Goal: Transaction & Acquisition: Purchase product/service

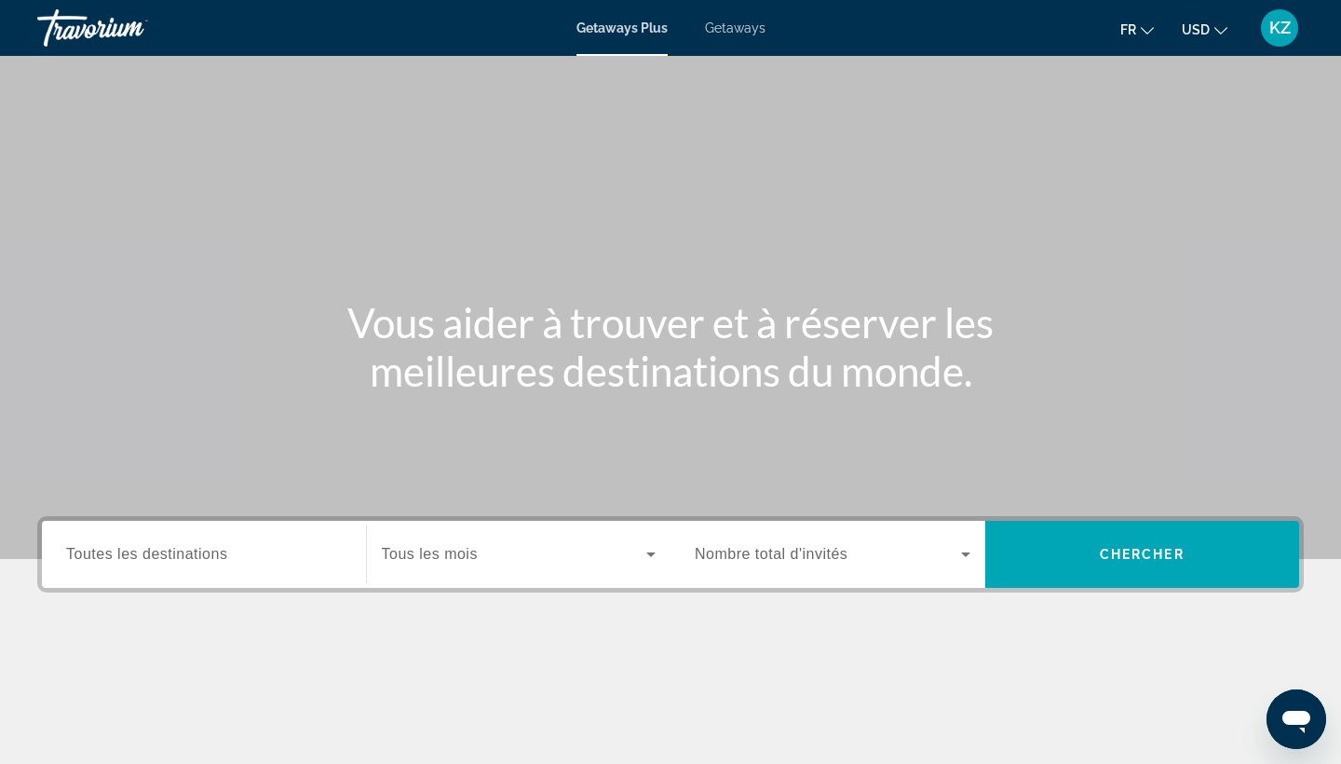
click at [247, 544] on input "Destination Toutes les destinations" at bounding box center [204, 555] width 276 height 22
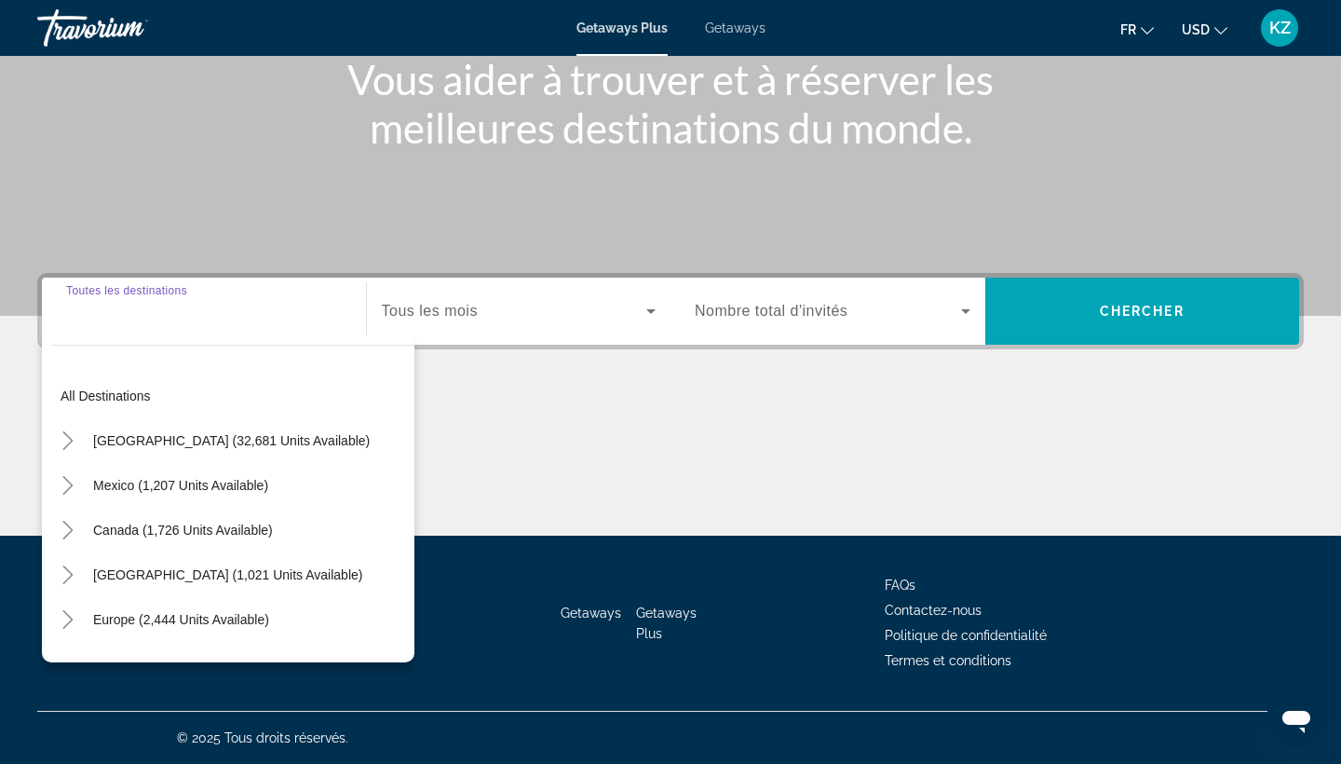
click at [753, 26] on span "Getaways" at bounding box center [735, 27] width 61 height 15
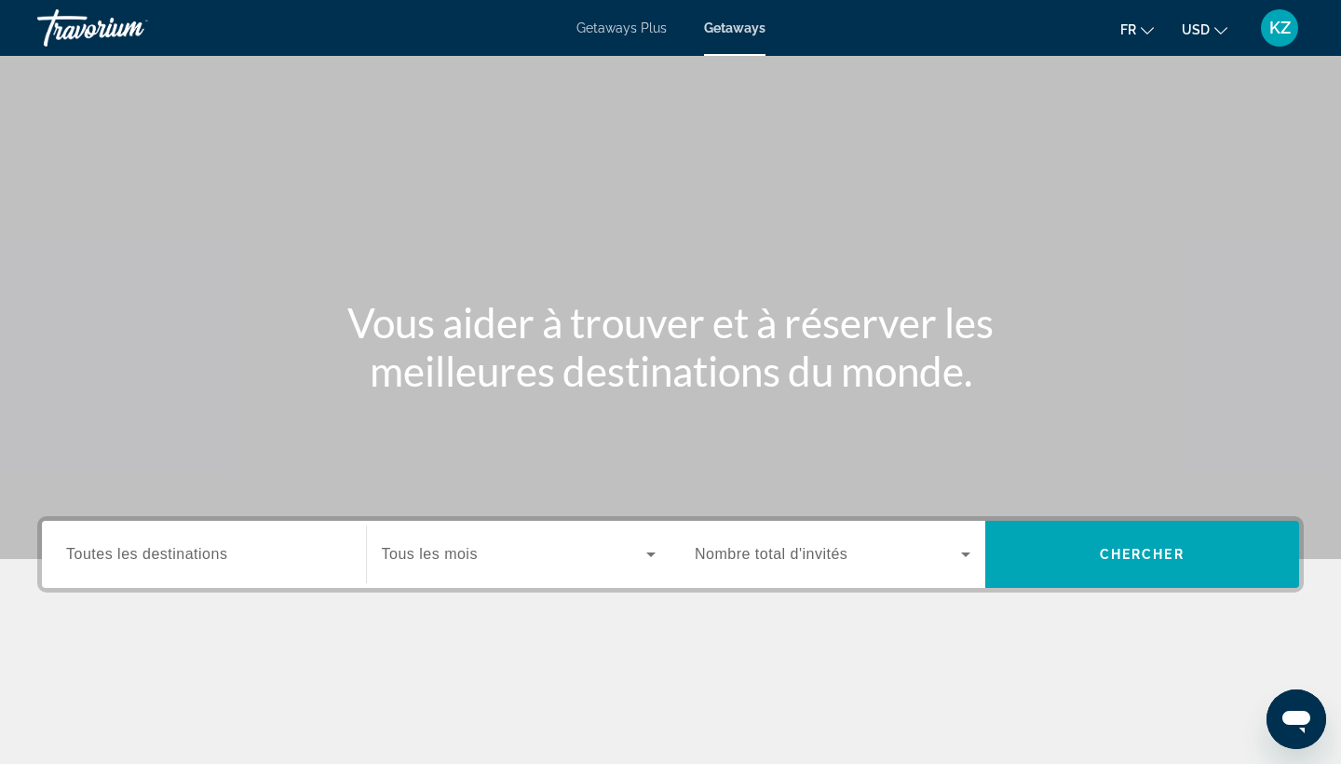
click at [95, 555] on span "Toutes les destinations" at bounding box center [146, 554] width 161 height 16
click at [95, 555] on input "Destination Toutes les destinations" at bounding box center [204, 555] width 276 height 22
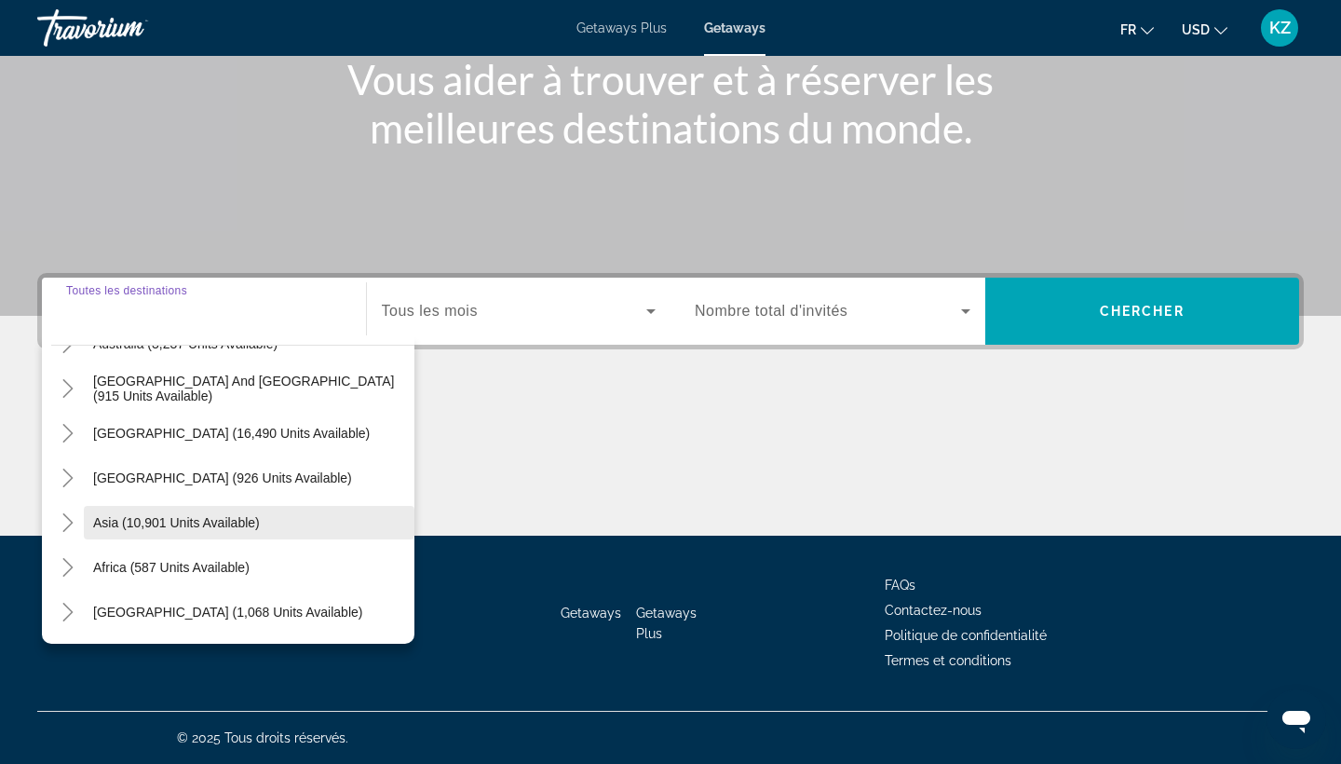
scroll to position [243, 0]
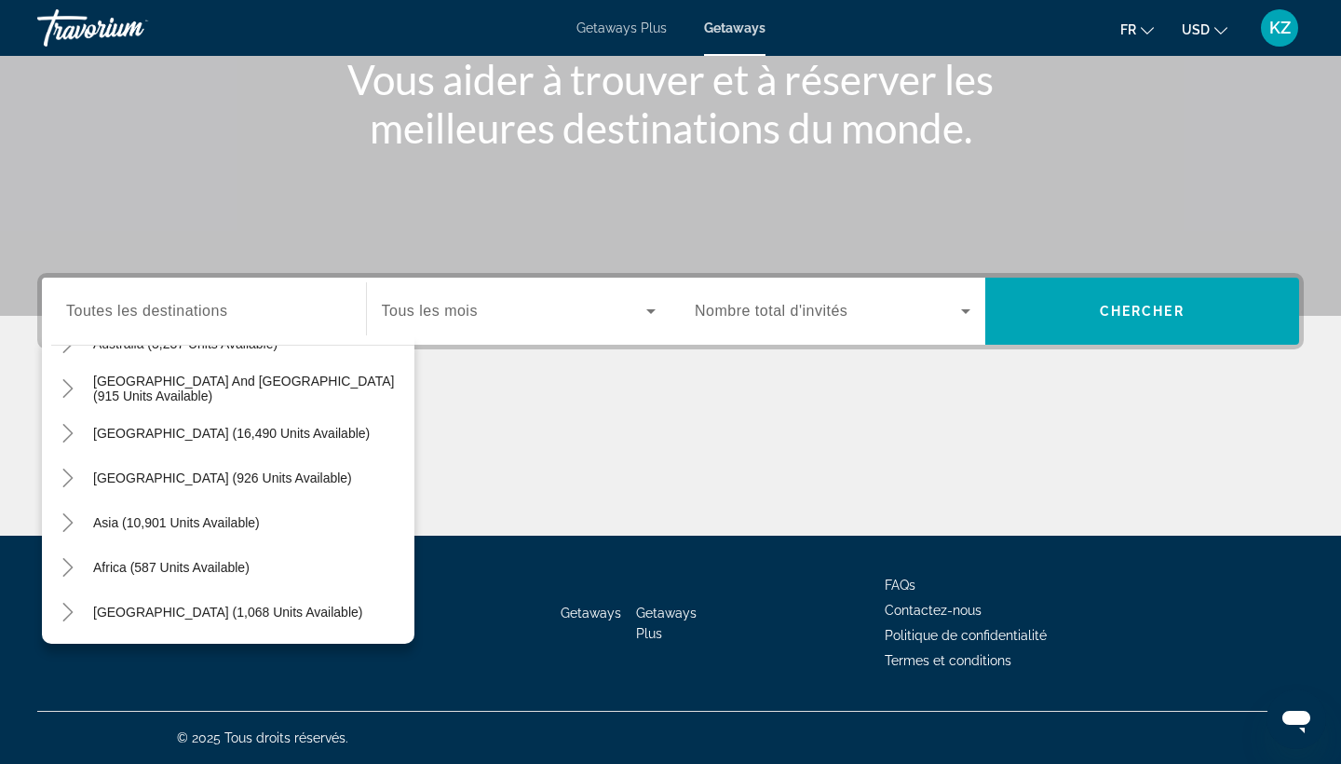
click at [616, 28] on span "Getaways Plus" at bounding box center [622, 27] width 90 height 15
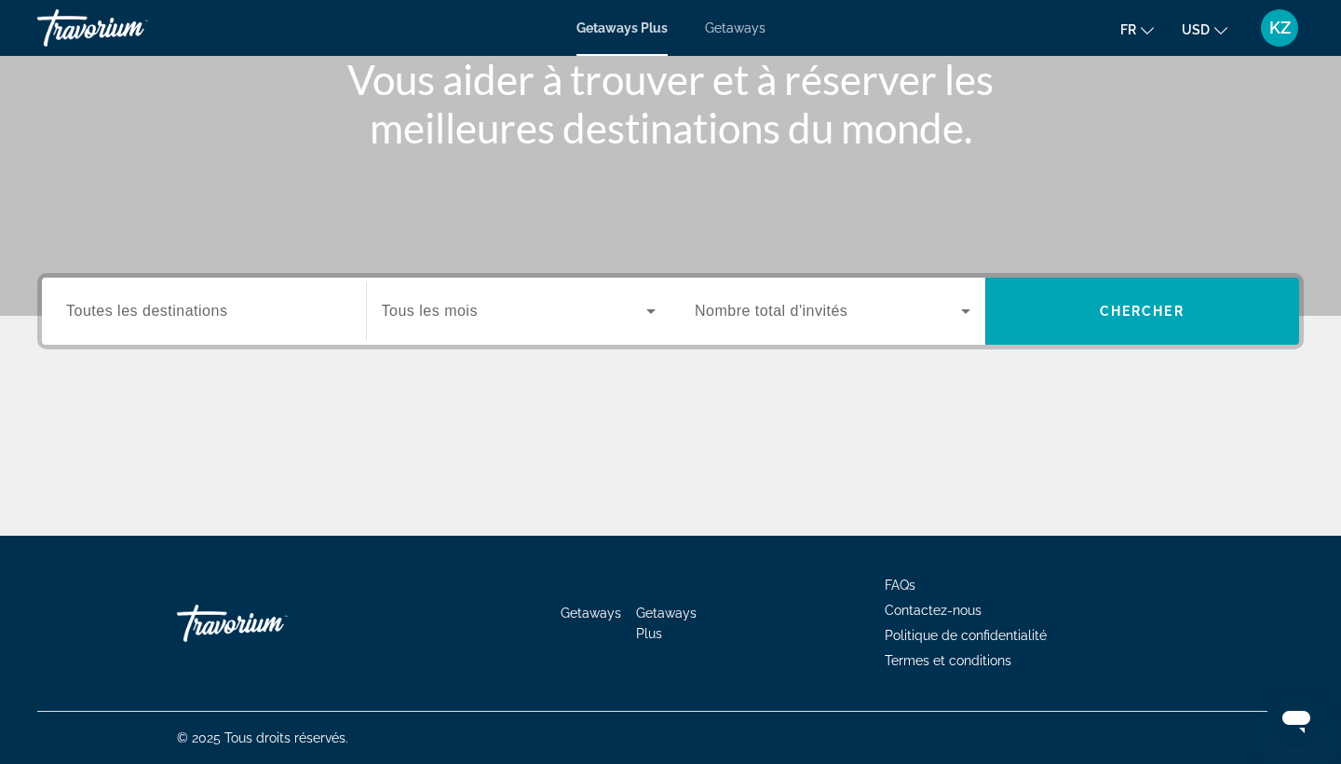
scroll to position [243, 0]
click at [224, 315] on span "Toutes les destinations" at bounding box center [146, 311] width 161 height 16
click at [224, 315] on input "Destination Toutes les destinations" at bounding box center [204, 312] width 276 height 22
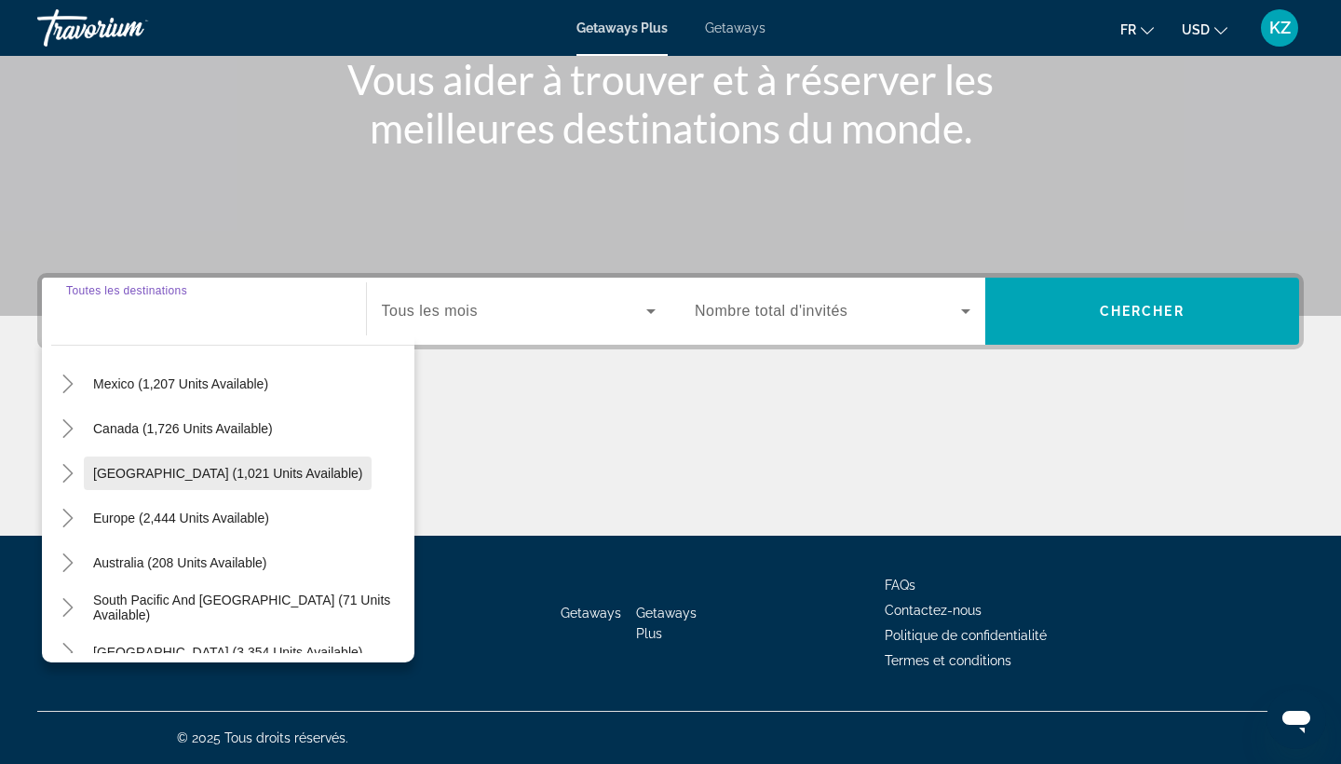
scroll to position [302, 0]
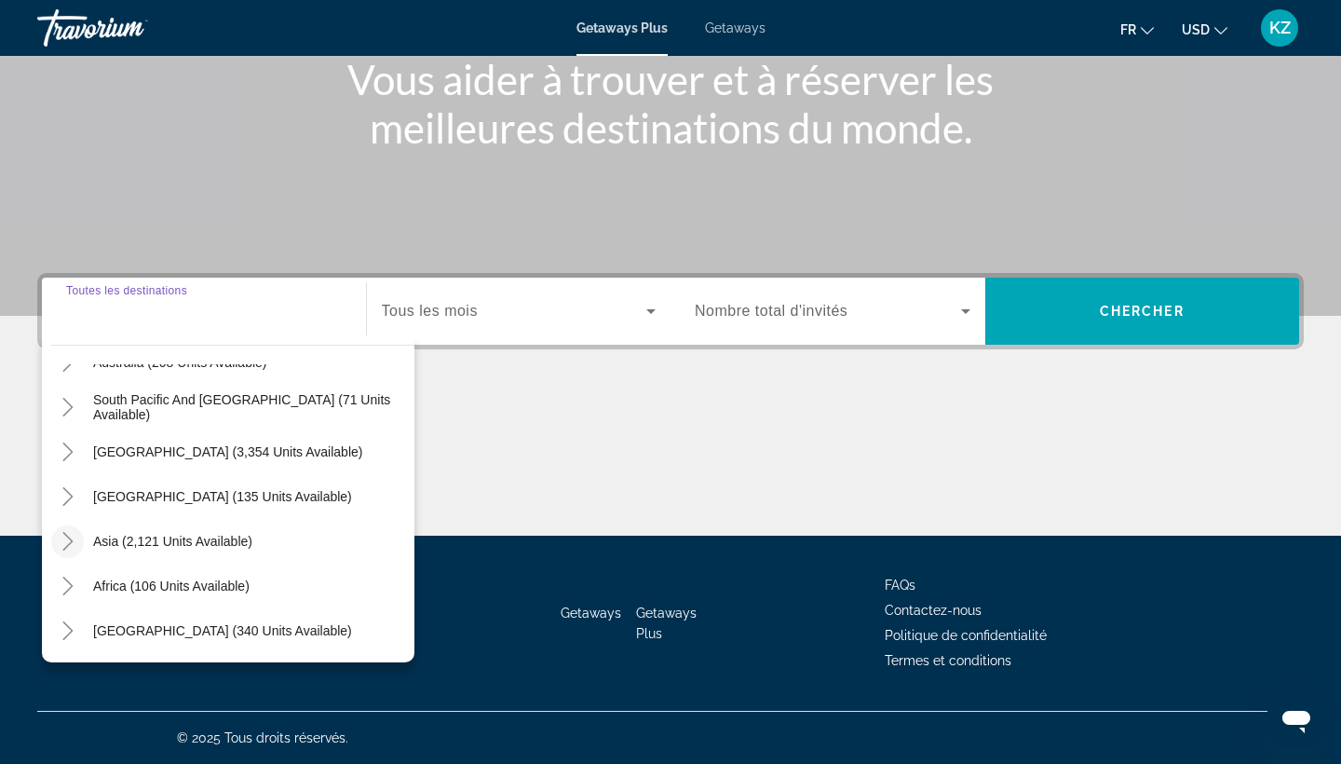
click at [63, 533] on icon "Toggle Asia (2,121 units available)" at bounding box center [67, 541] width 10 height 19
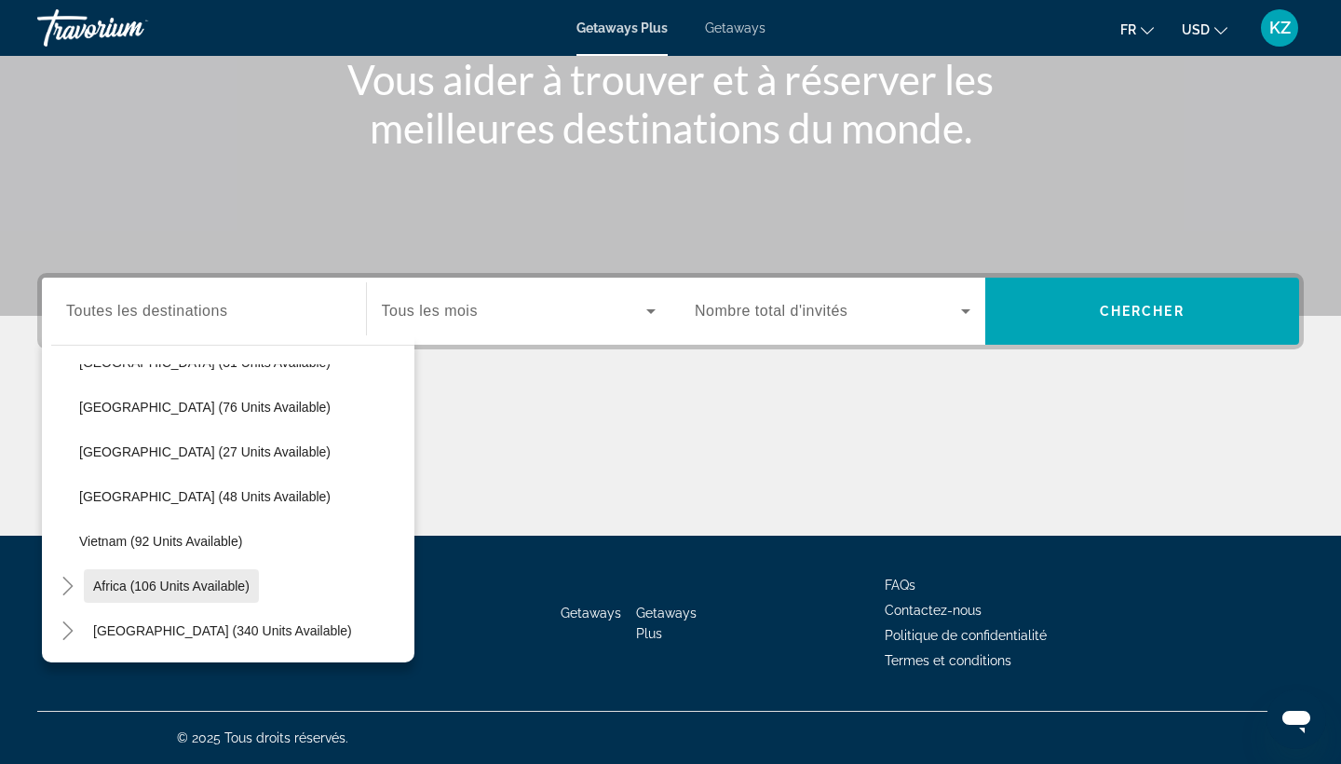
scroll to position [794, 0]
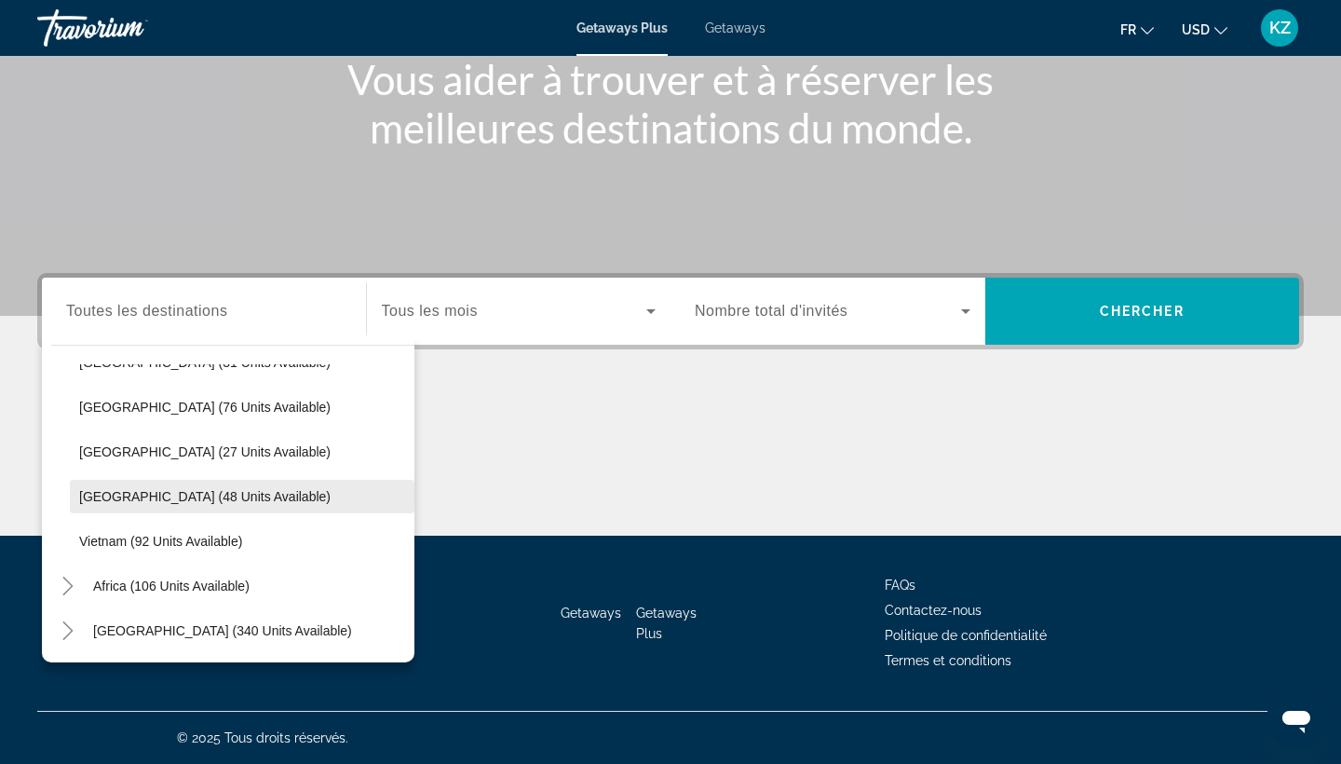
click at [191, 483] on span "Search widget" at bounding box center [242, 496] width 345 height 45
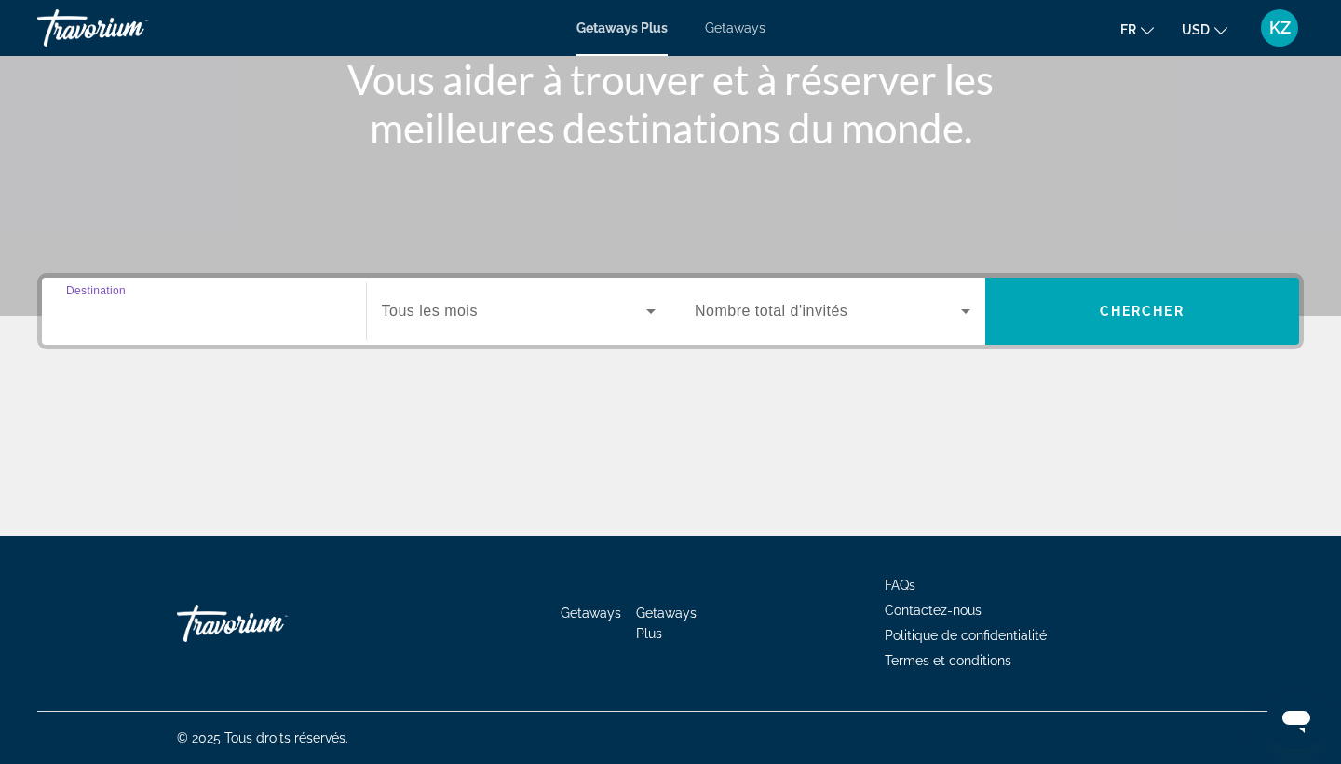
type input "**********"
click at [447, 298] on div "Search widget" at bounding box center [519, 311] width 275 height 52
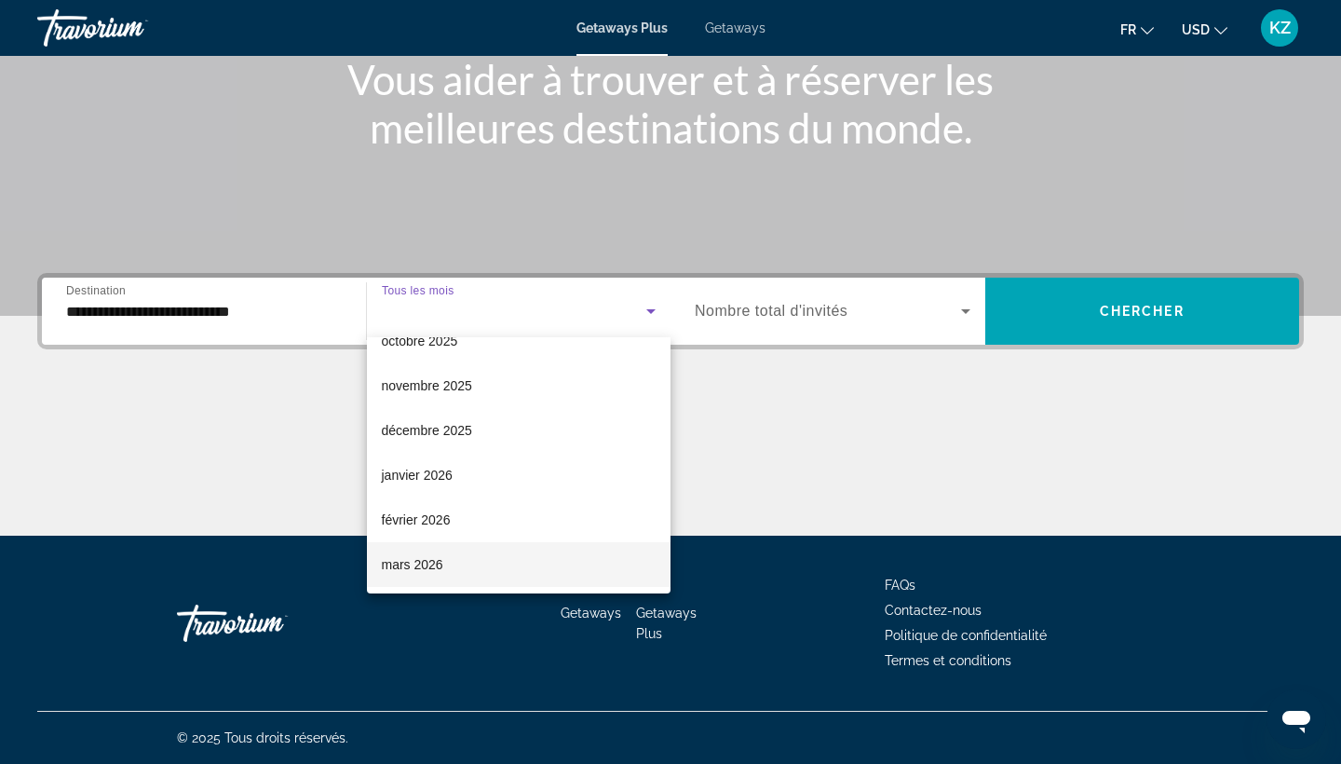
scroll to position [116, 0]
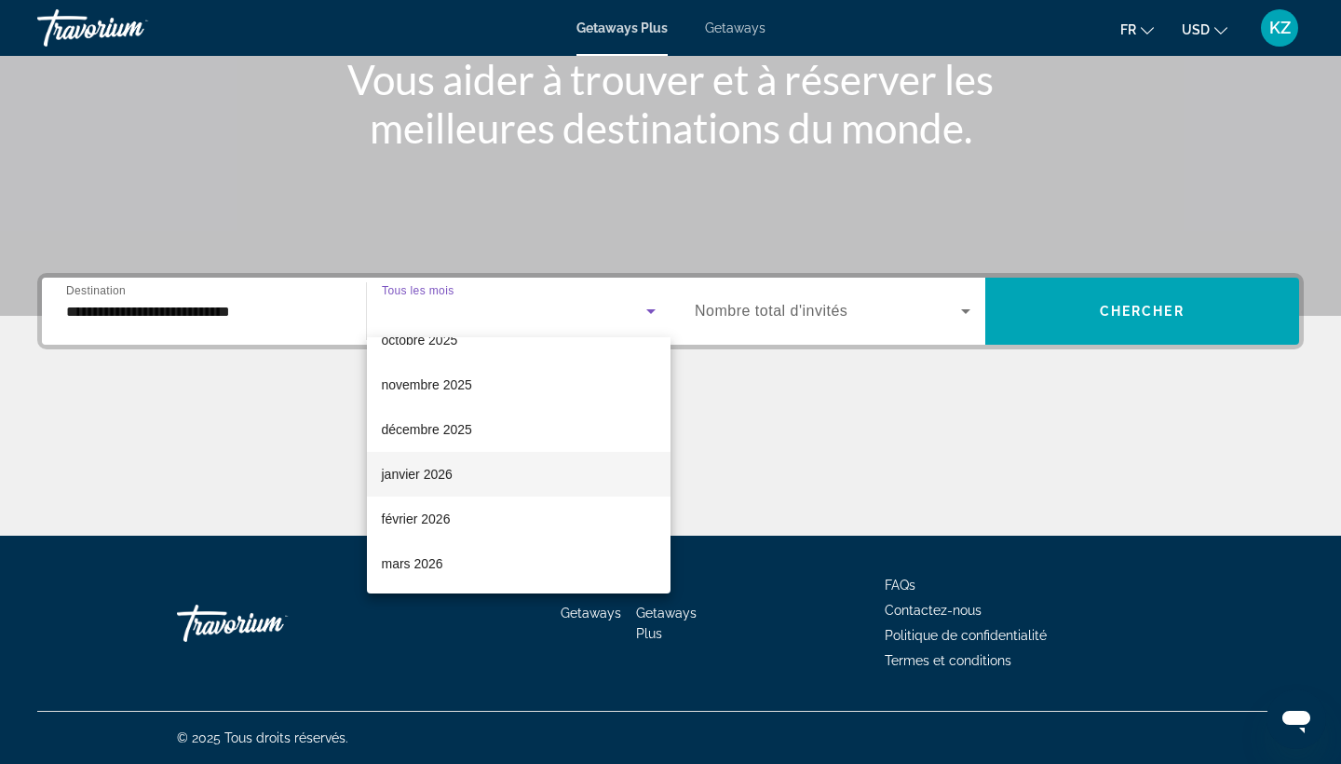
click at [411, 476] on span "janvier 2026" at bounding box center [417, 474] width 71 height 22
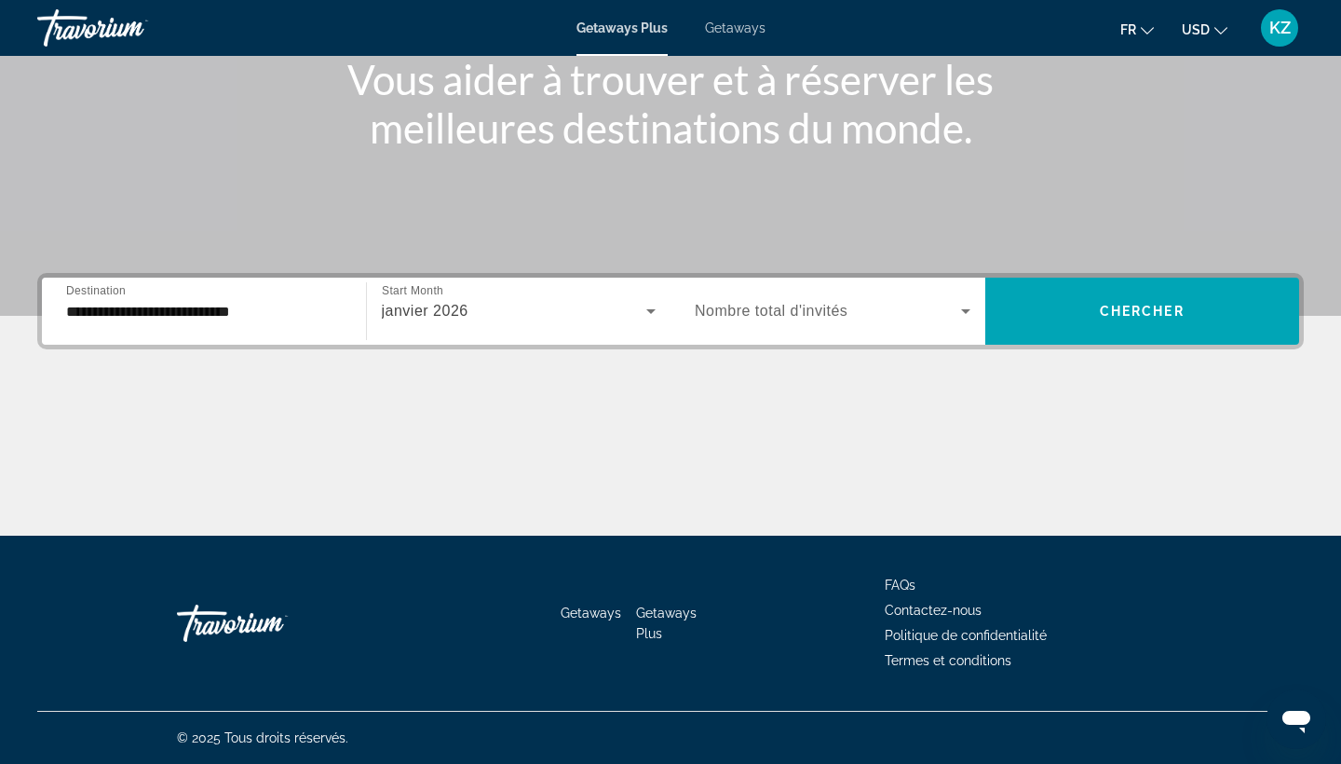
click at [802, 325] on div "Search widget" at bounding box center [833, 311] width 276 height 52
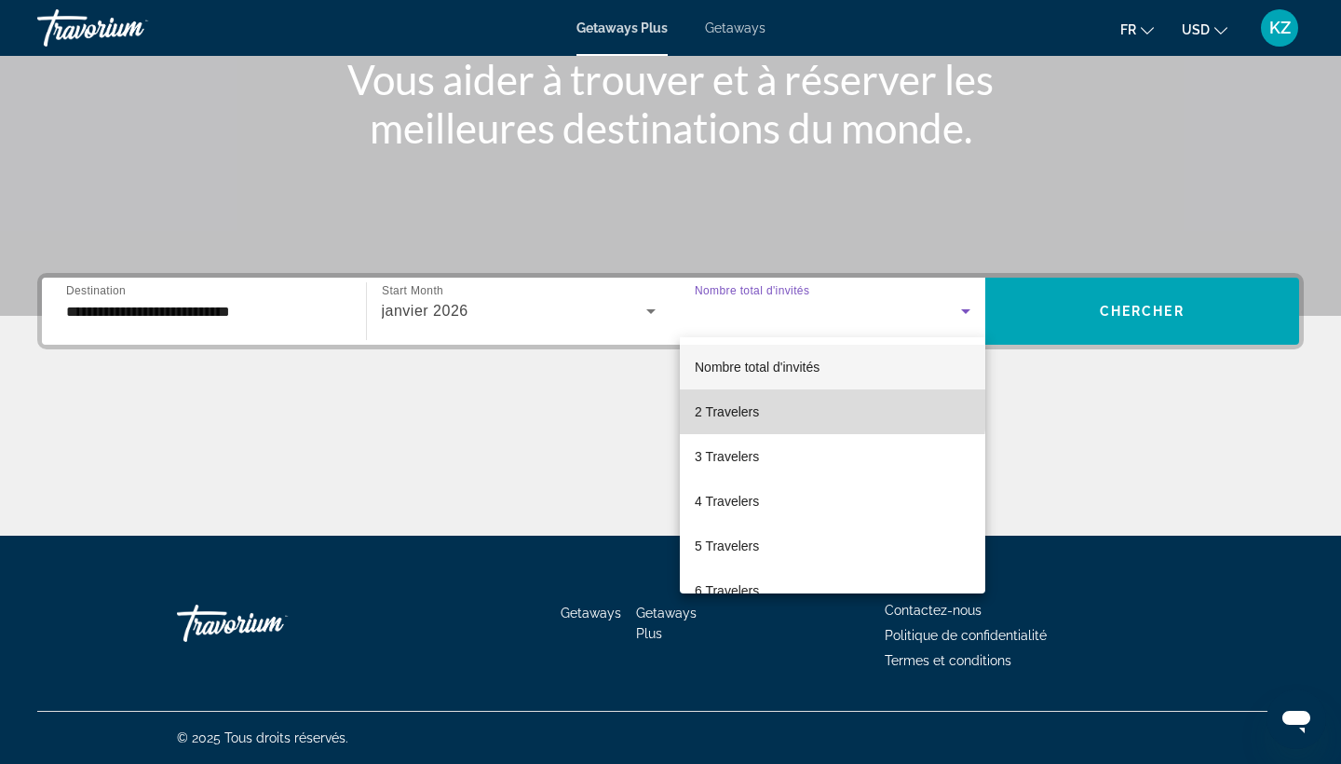
click at [768, 409] on mat-option "2 Travelers" at bounding box center [832, 411] width 305 height 45
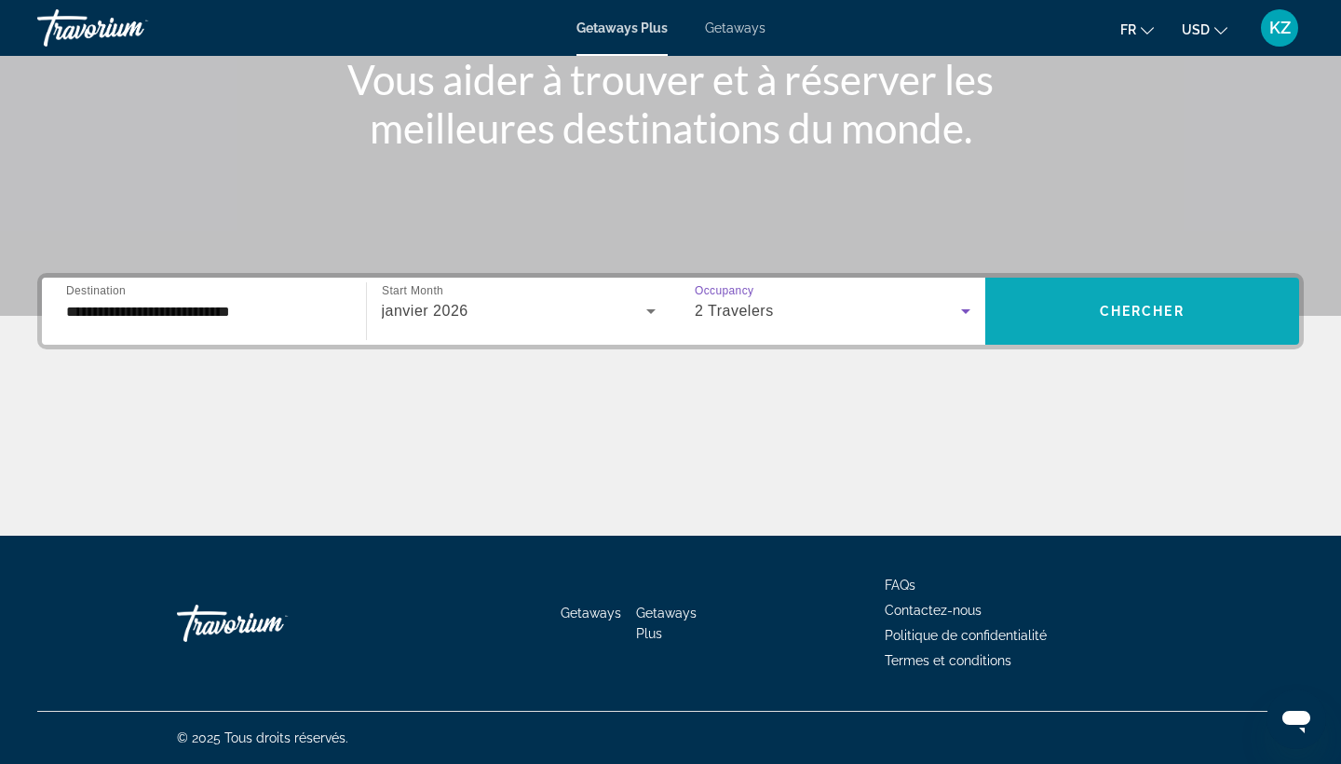
click at [1103, 291] on span "Search widget" at bounding box center [1142, 311] width 315 height 45
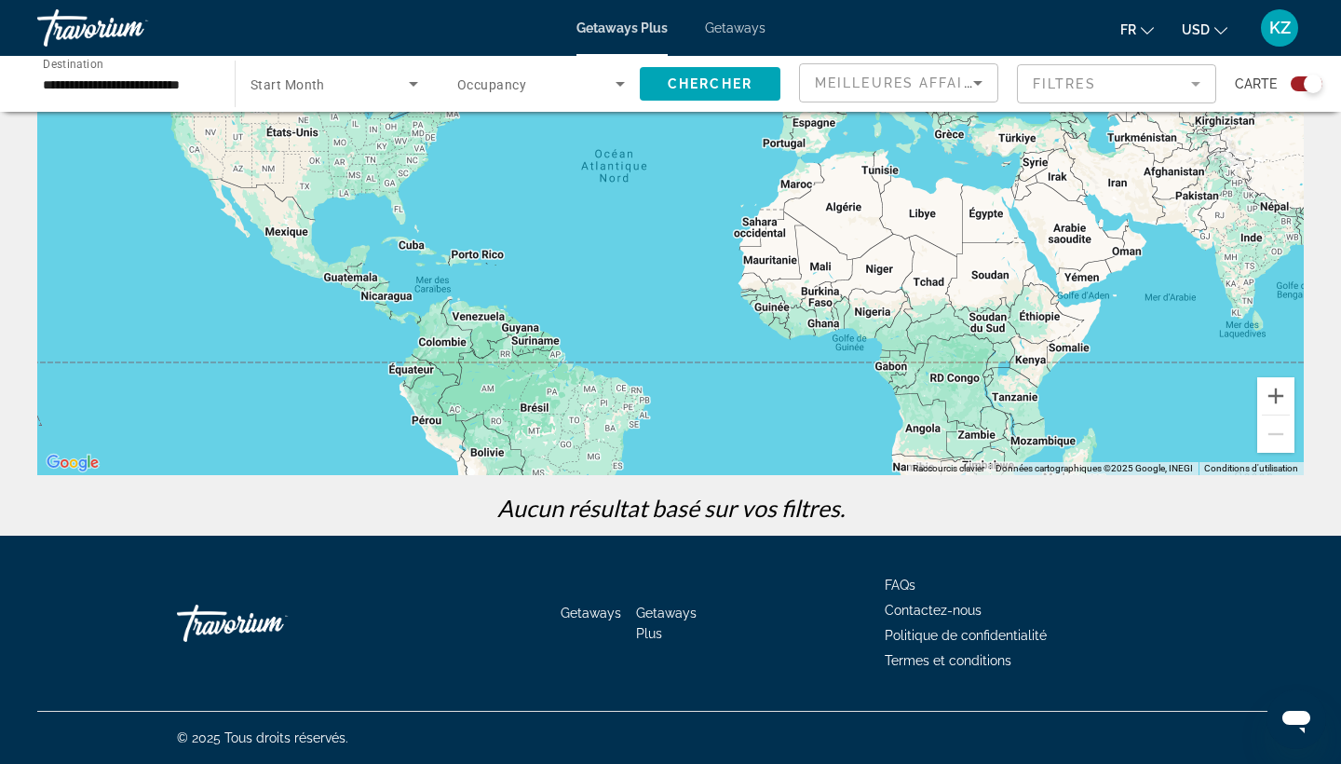
scroll to position [214, 0]
click at [717, 33] on span "Getaways" at bounding box center [735, 27] width 61 height 15
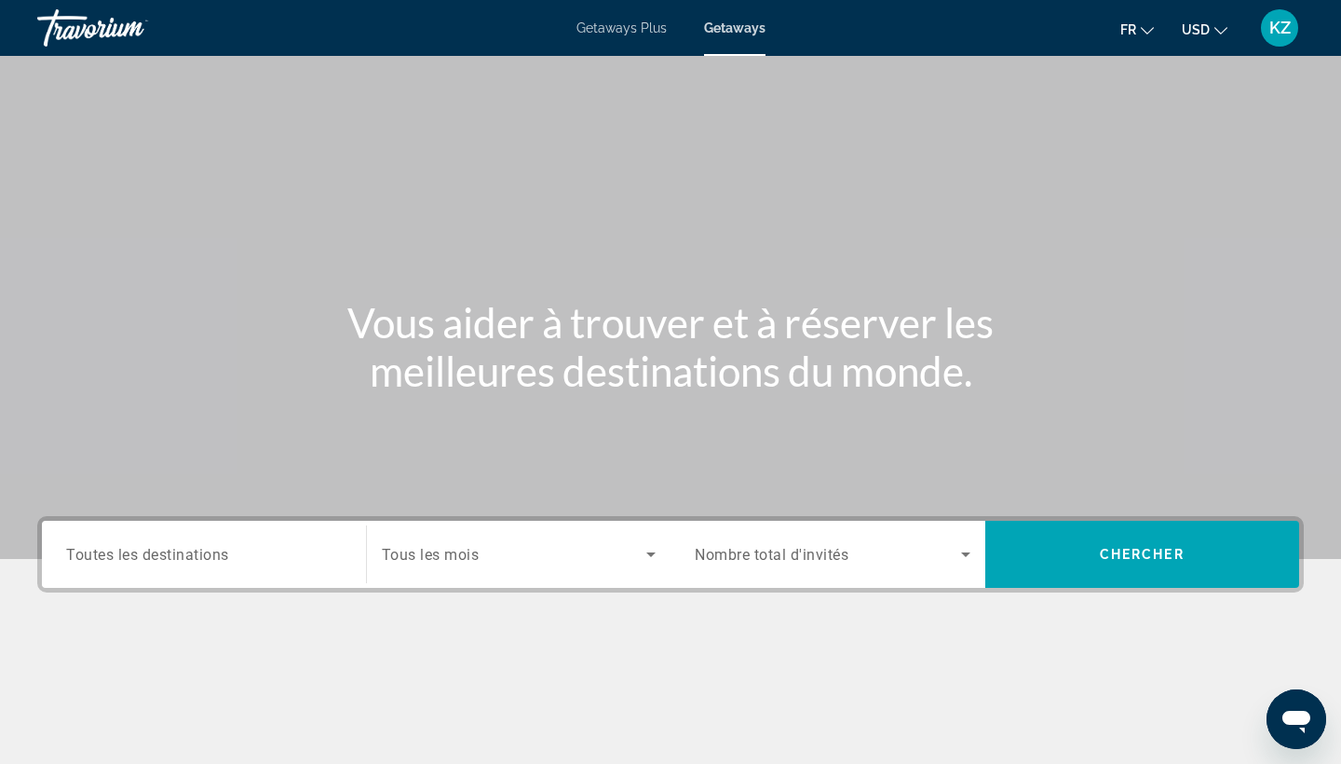
click at [156, 546] on span "Toutes les destinations" at bounding box center [147, 554] width 163 height 18
click at [156, 546] on input "Destination Toutes les destinations" at bounding box center [204, 555] width 276 height 22
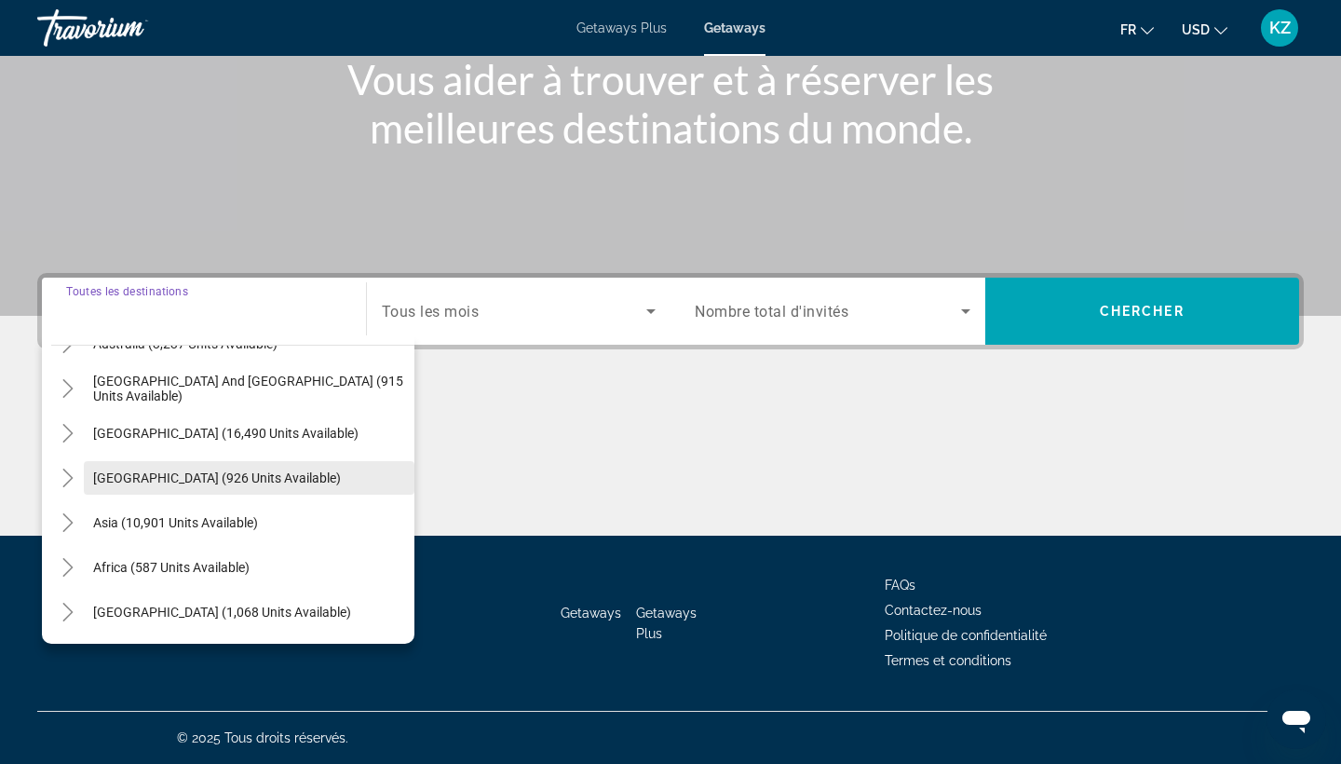
scroll to position [302, 0]
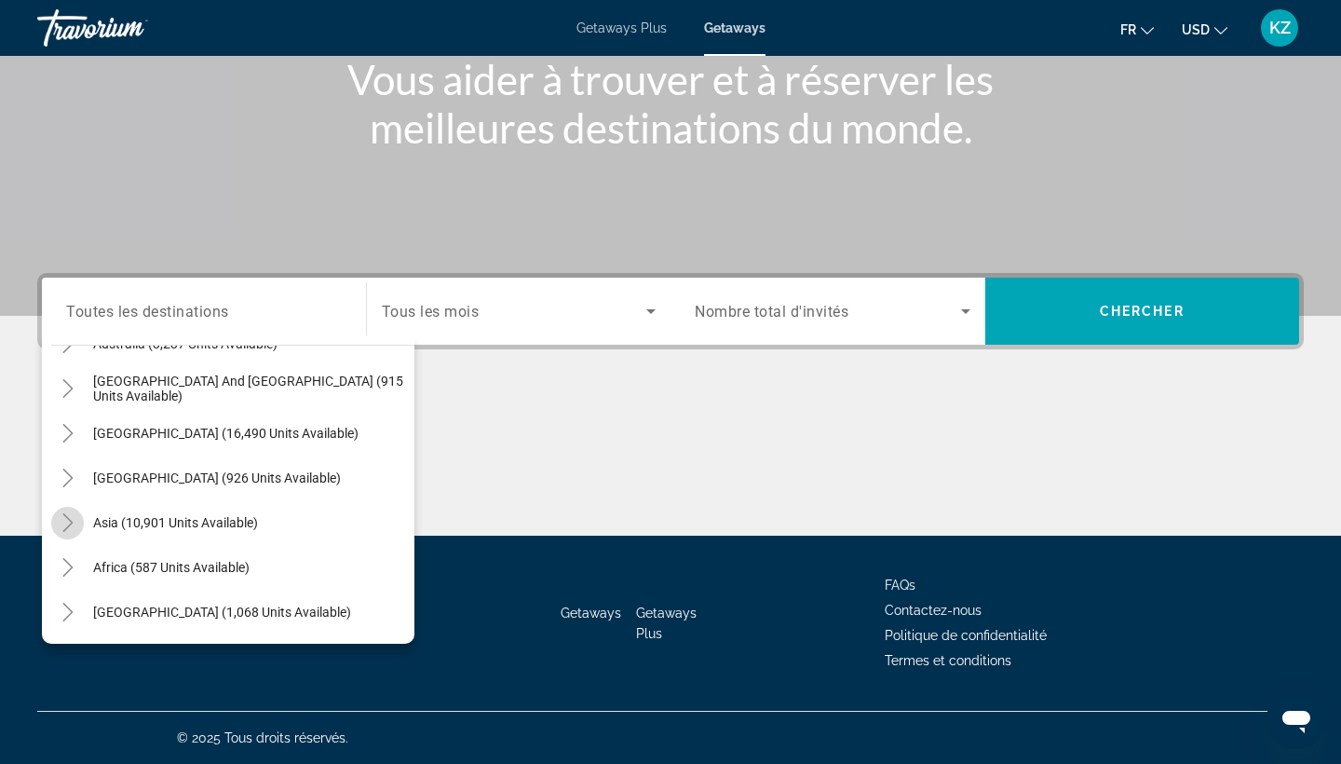
click at [66, 516] on icon "Toggle Asia (10,901 units available)" at bounding box center [67, 522] width 10 height 19
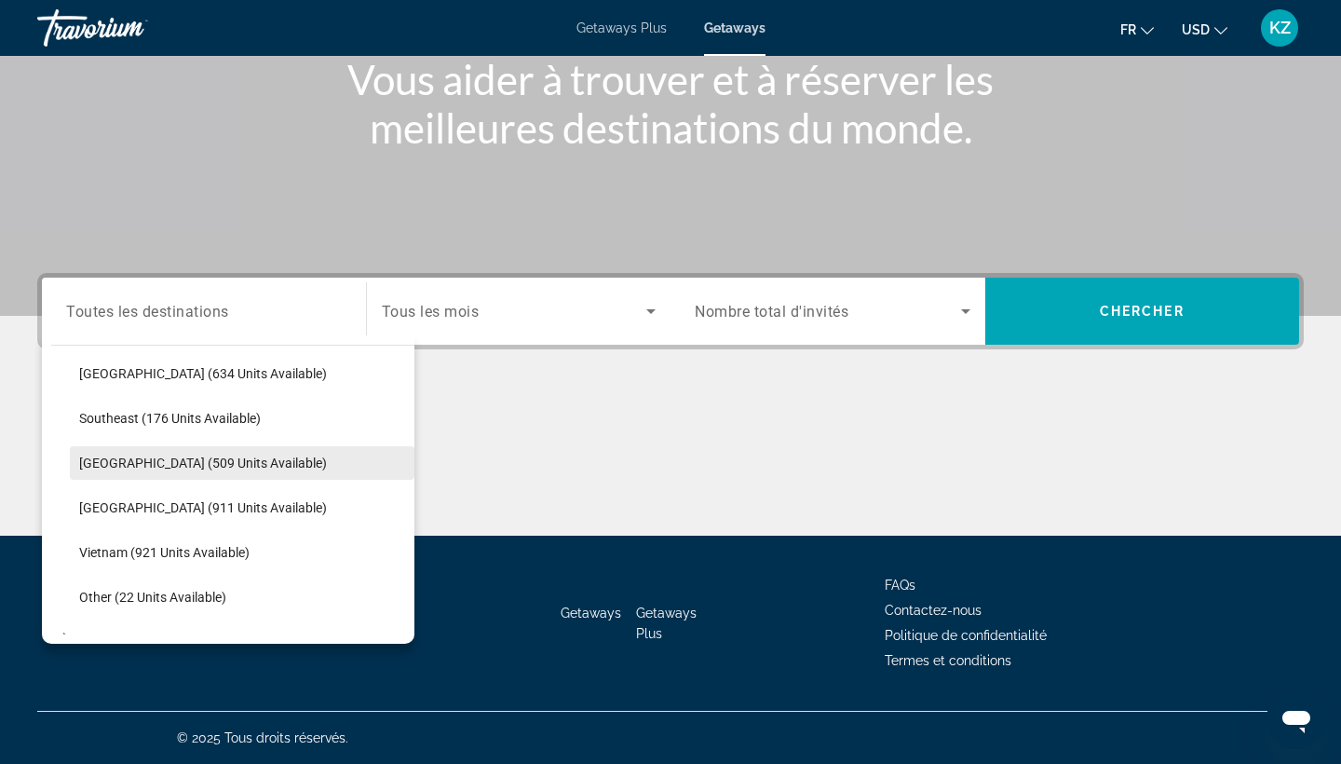
scroll to position [899, 0]
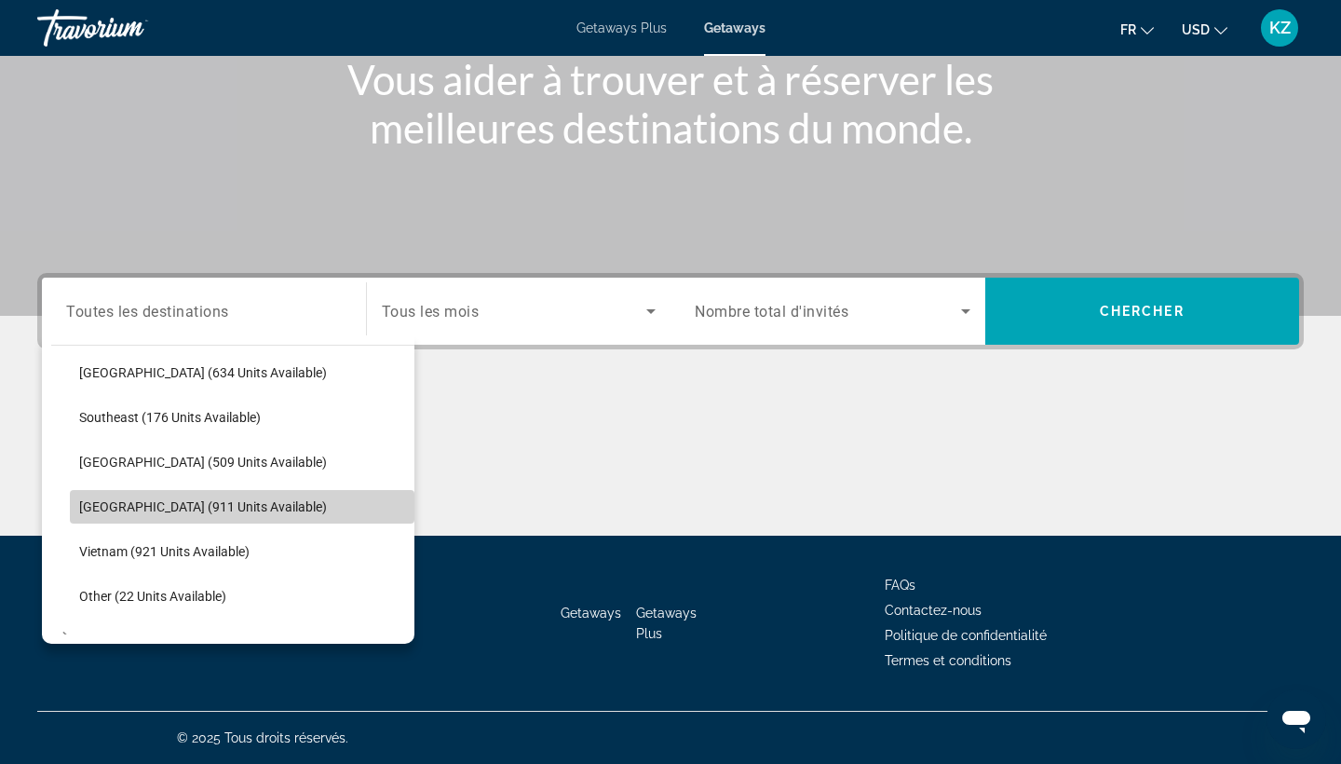
click at [190, 509] on span "Thailand (911 units available)" at bounding box center [203, 506] width 248 height 15
type input "**********"
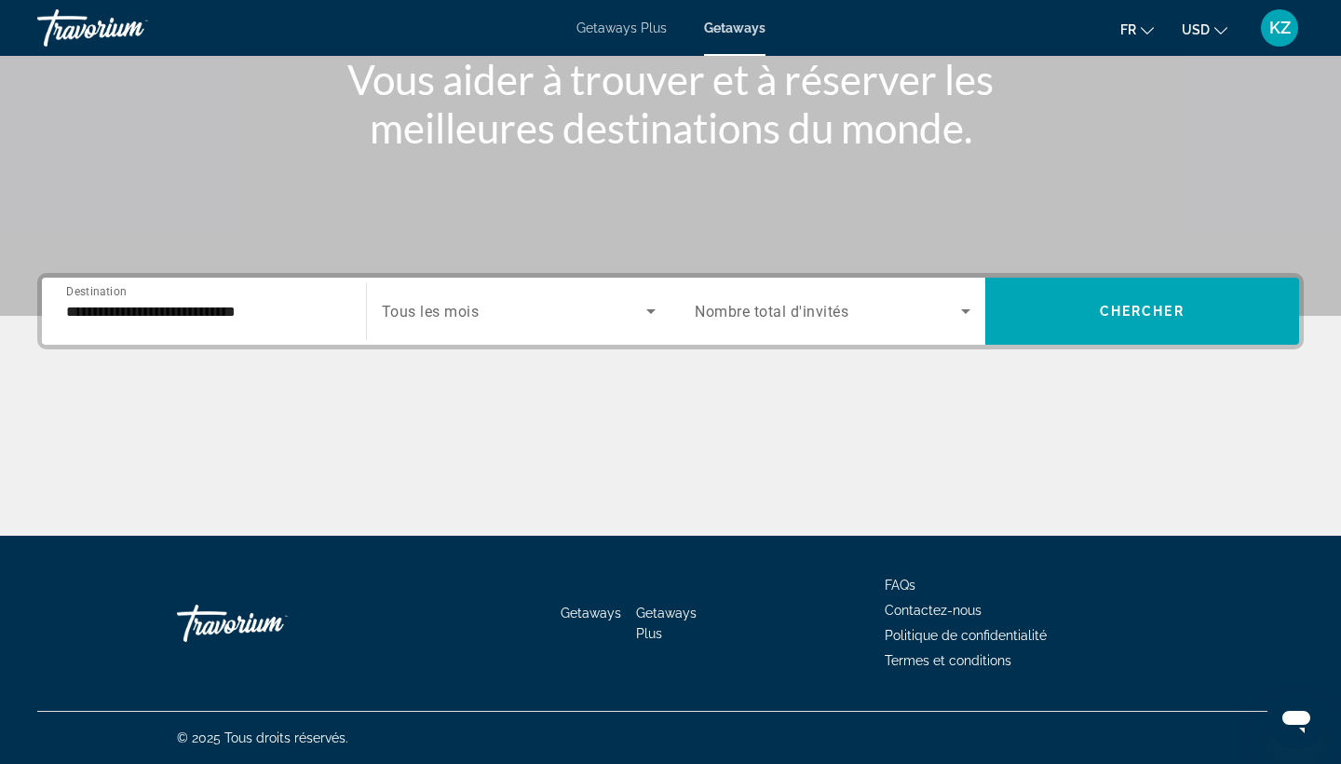
click at [456, 316] on span "Tous les mois" at bounding box center [431, 312] width 98 height 18
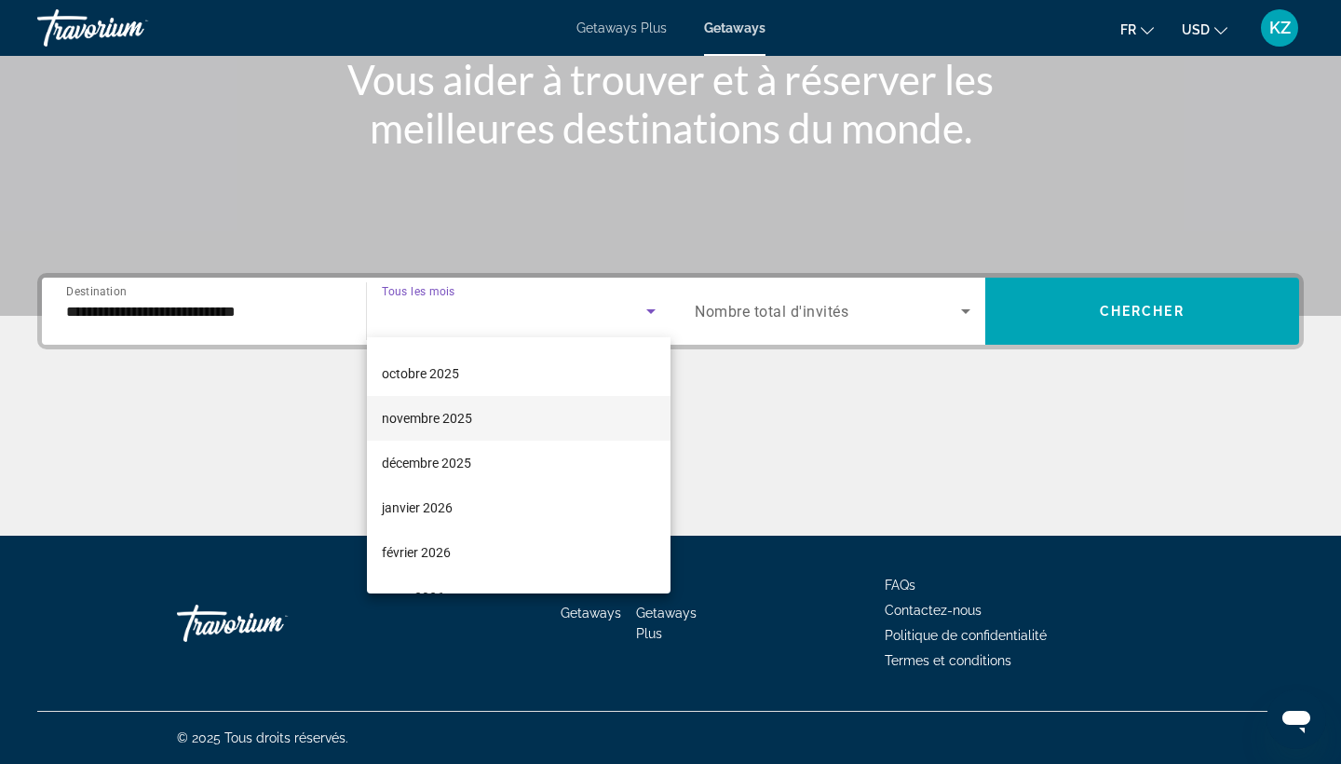
scroll to position [85, 0]
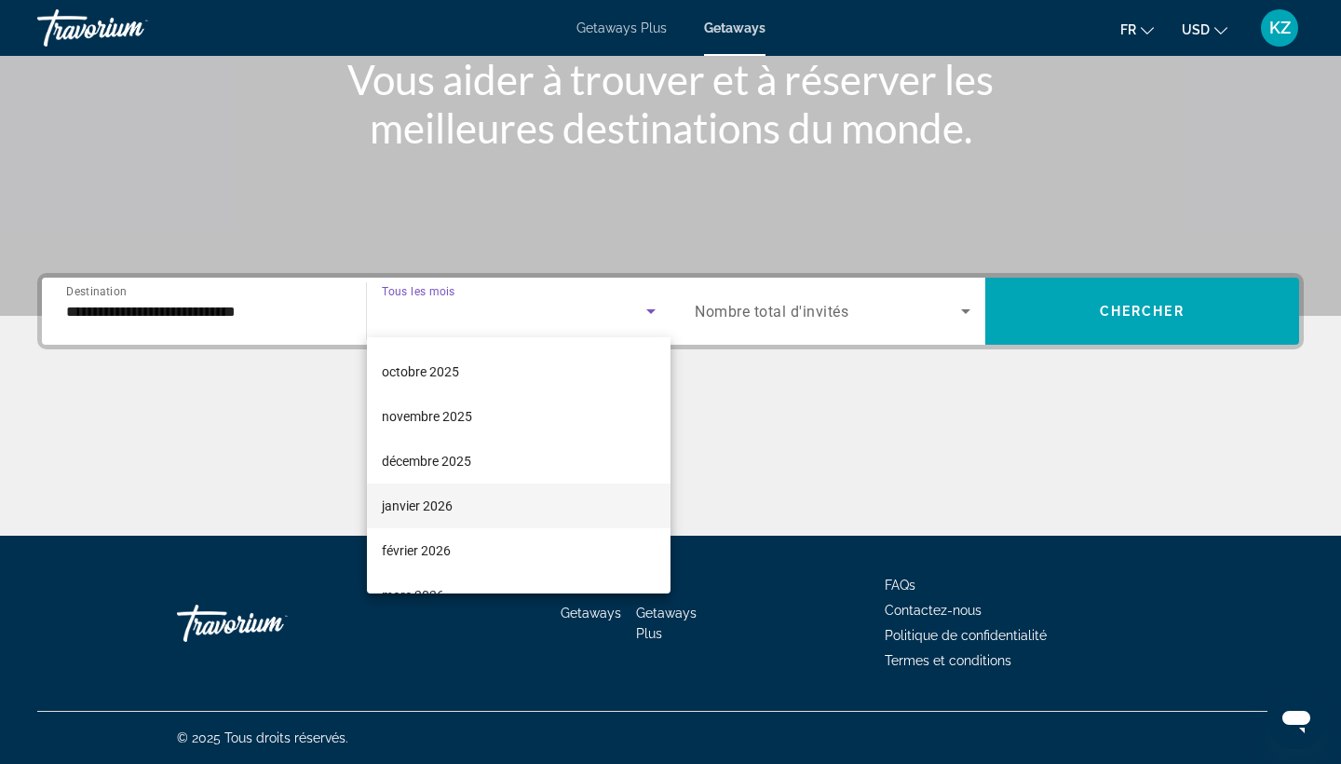
click at [420, 513] on span "janvier 2026" at bounding box center [417, 506] width 71 height 22
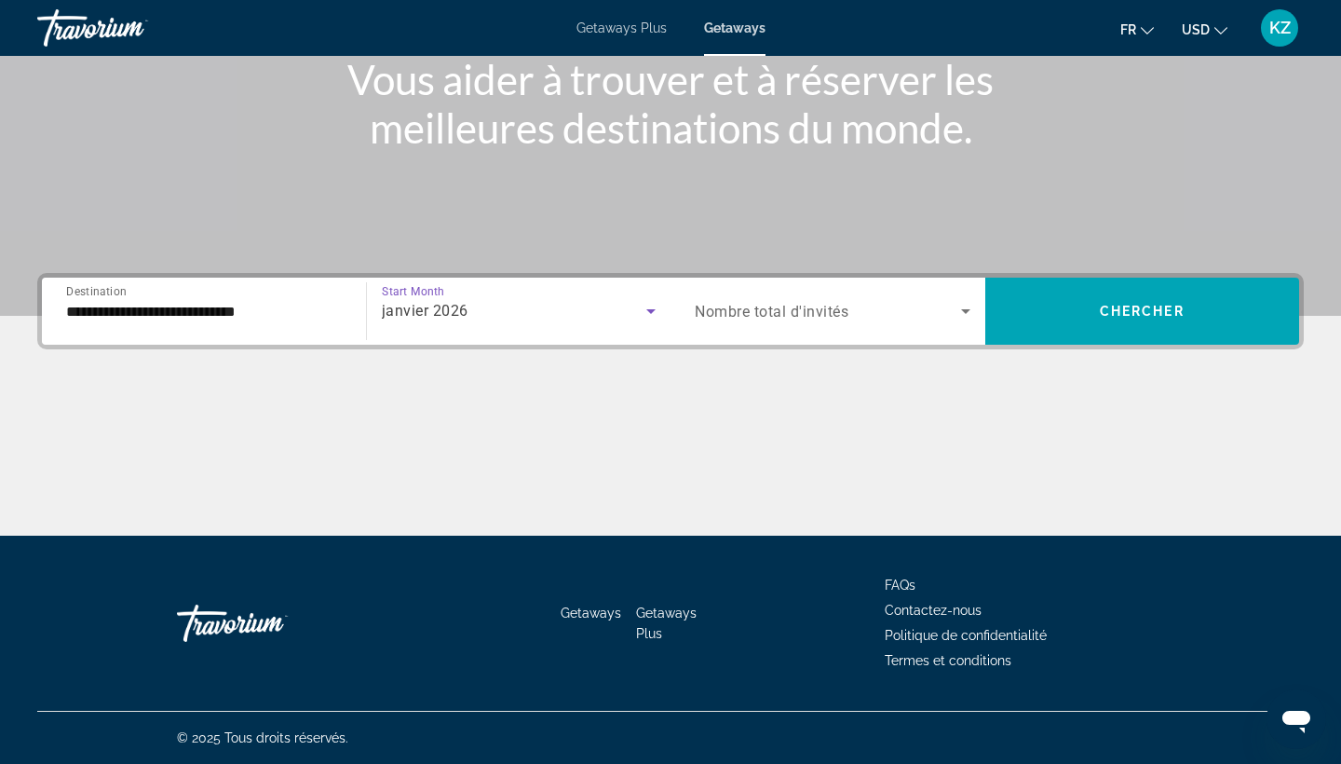
click at [788, 319] on span "Nombre total d'invités" at bounding box center [772, 312] width 154 height 18
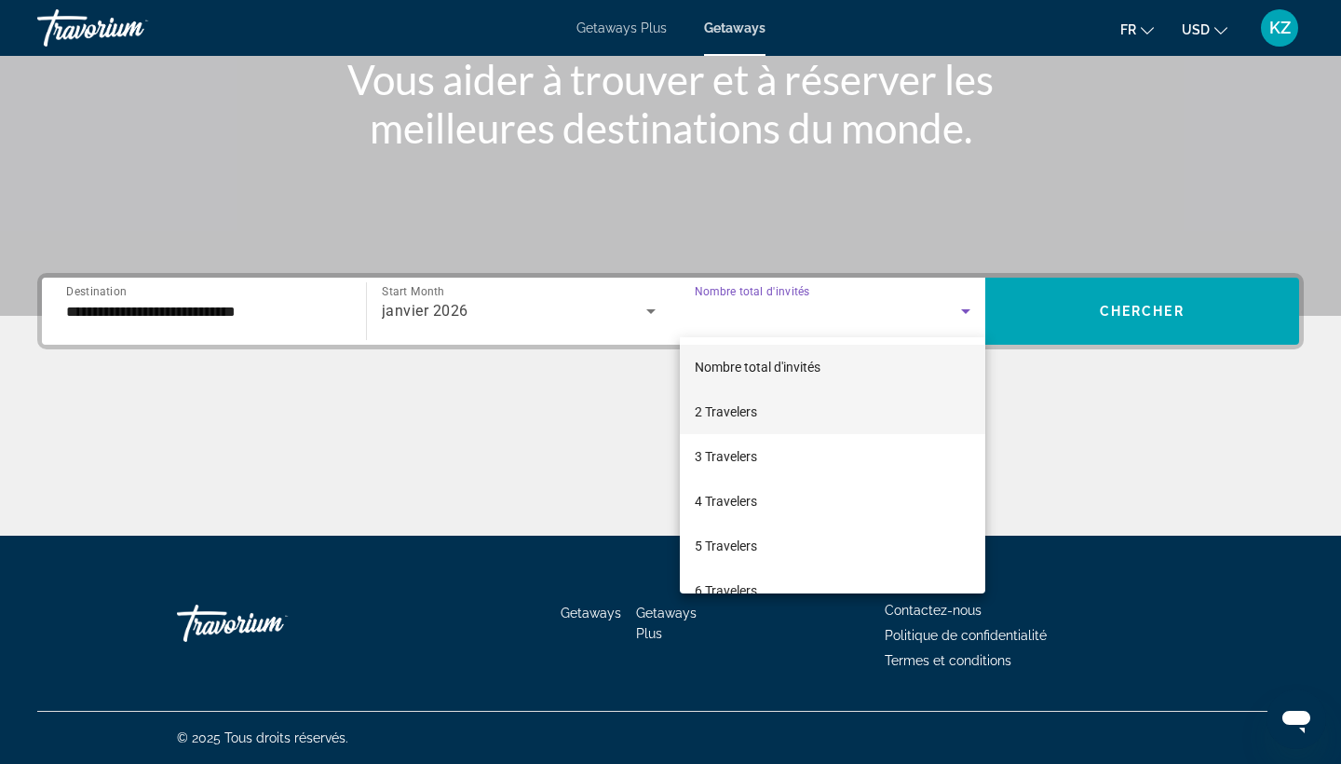
click at [753, 406] on span "2 Travelers" at bounding box center [726, 411] width 62 height 22
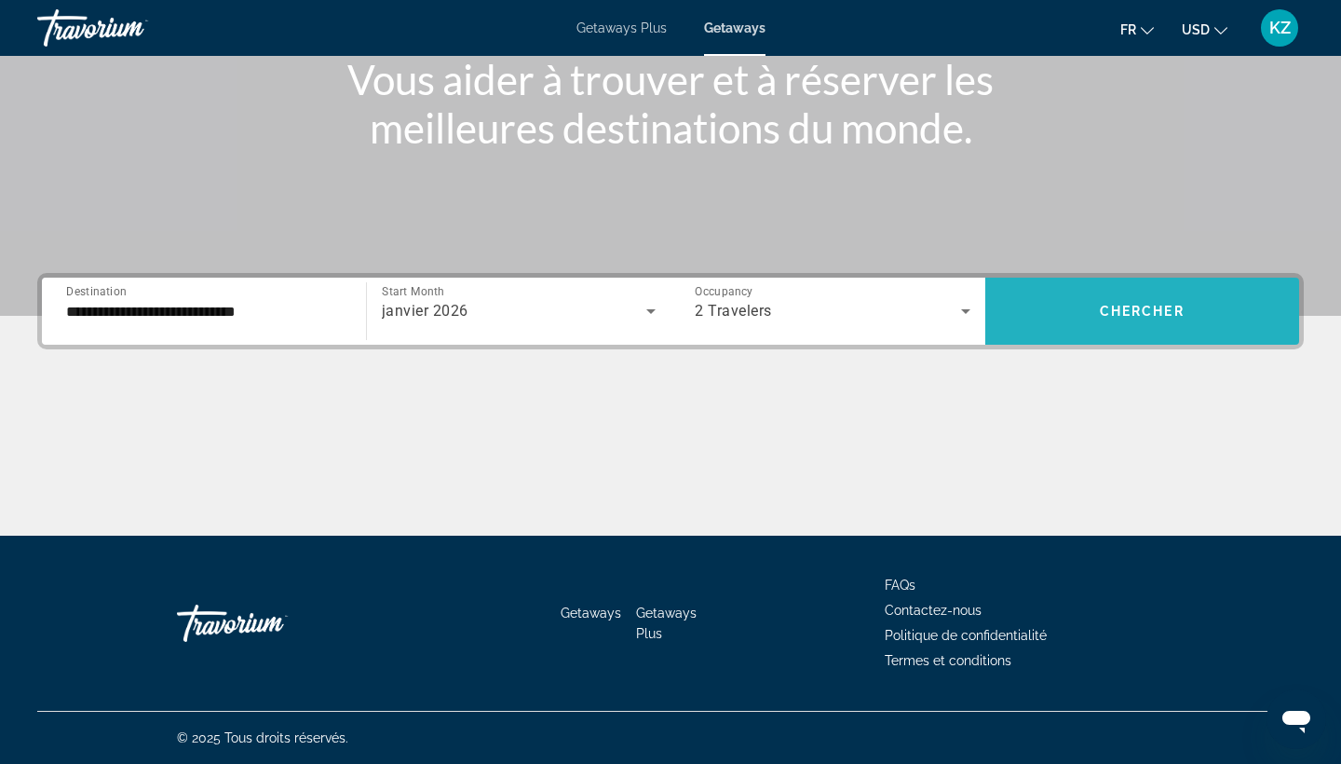
click at [1101, 303] on span "Search widget" at bounding box center [1142, 311] width 315 height 45
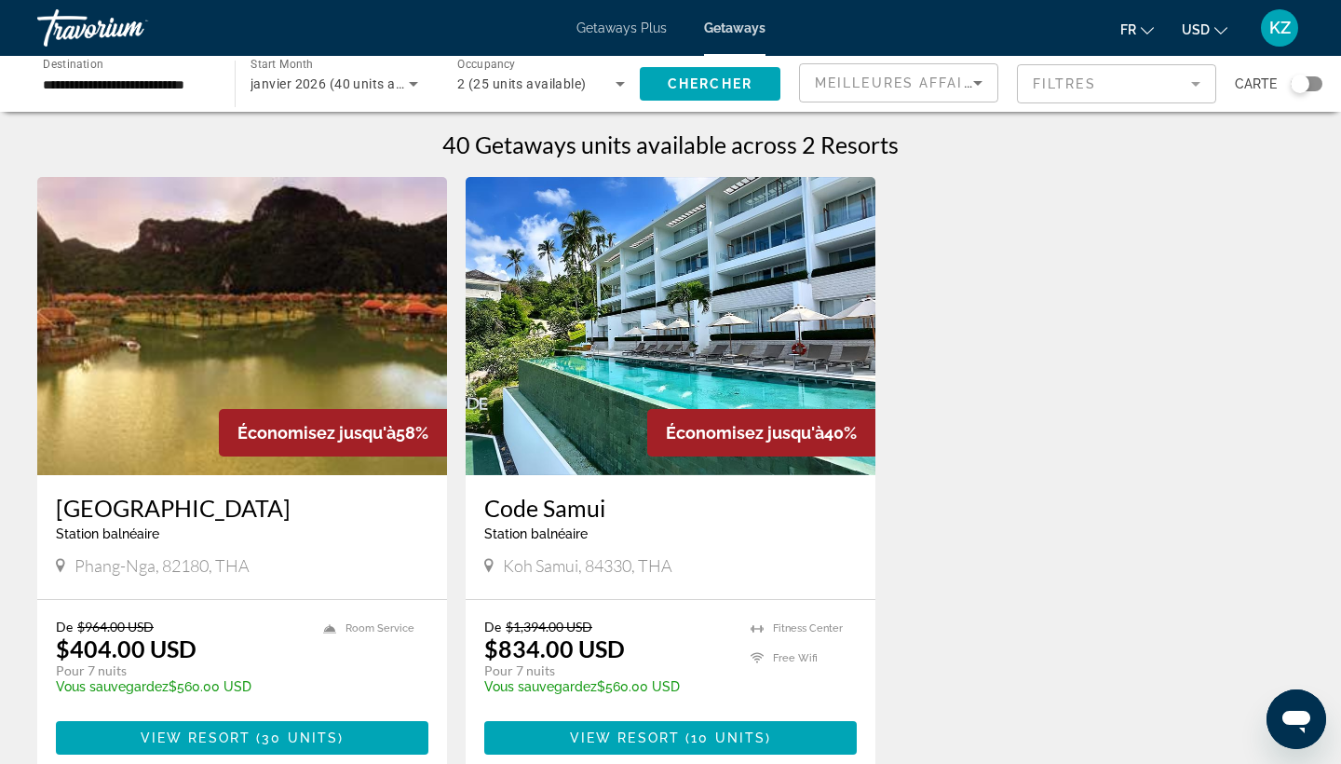
click at [1221, 25] on icon "Change currency" at bounding box center [1220, 30] width 13 height 13
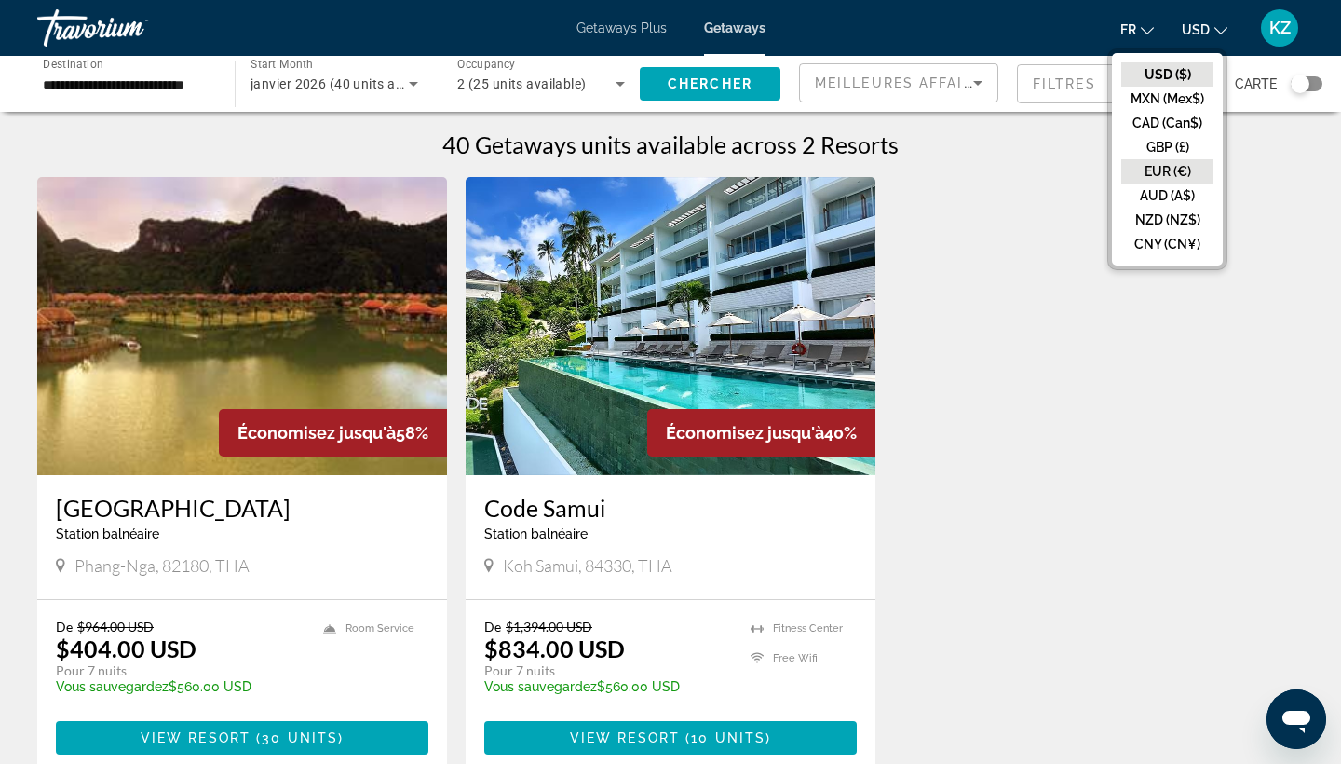
click at [1158, 178] on button "EUR (€)" at bounding box center [1167, 171] width 92 height 24
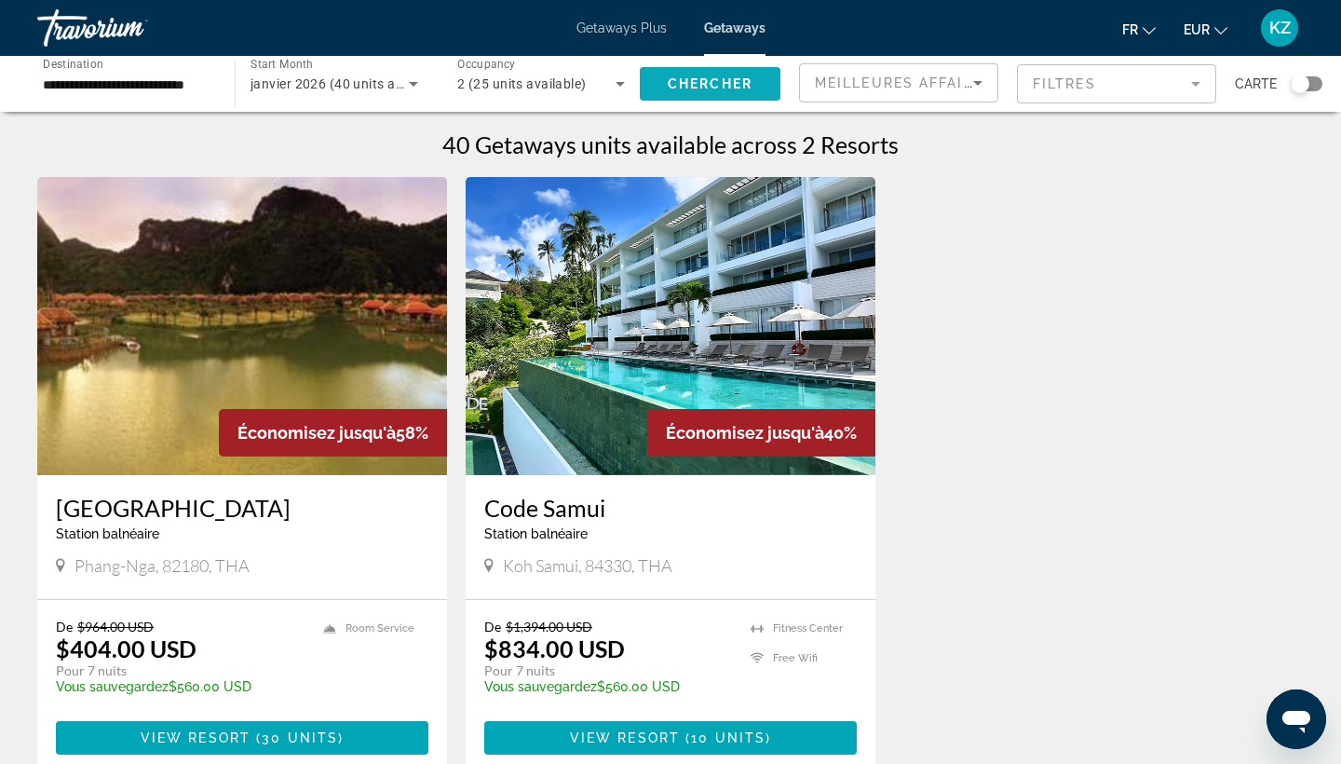
click at [735, 81] on span "Chercher" at bounding box center [710, 83] width 85 height 15
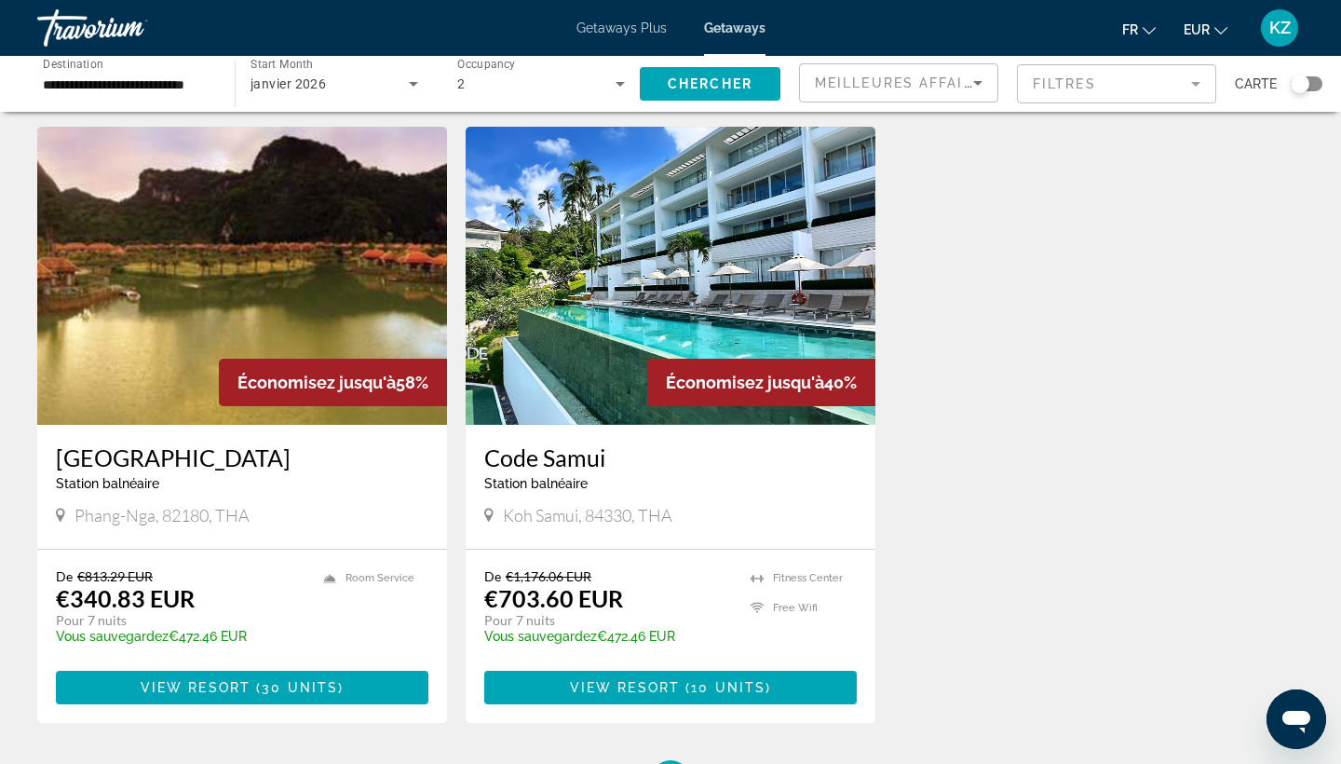
scroll to position [49, 0]
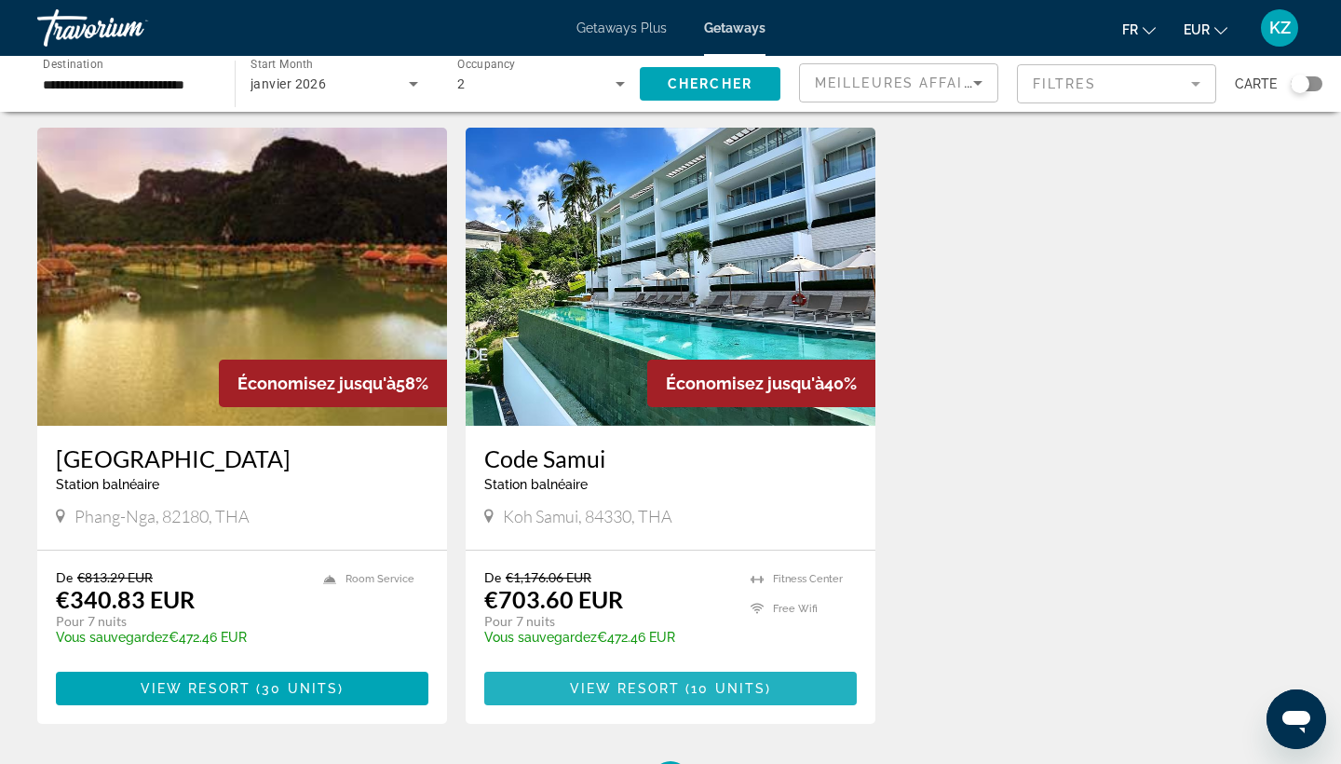
click at [730, 683] on span "10 units" at bounding box center [728, 688] width 75 height 15
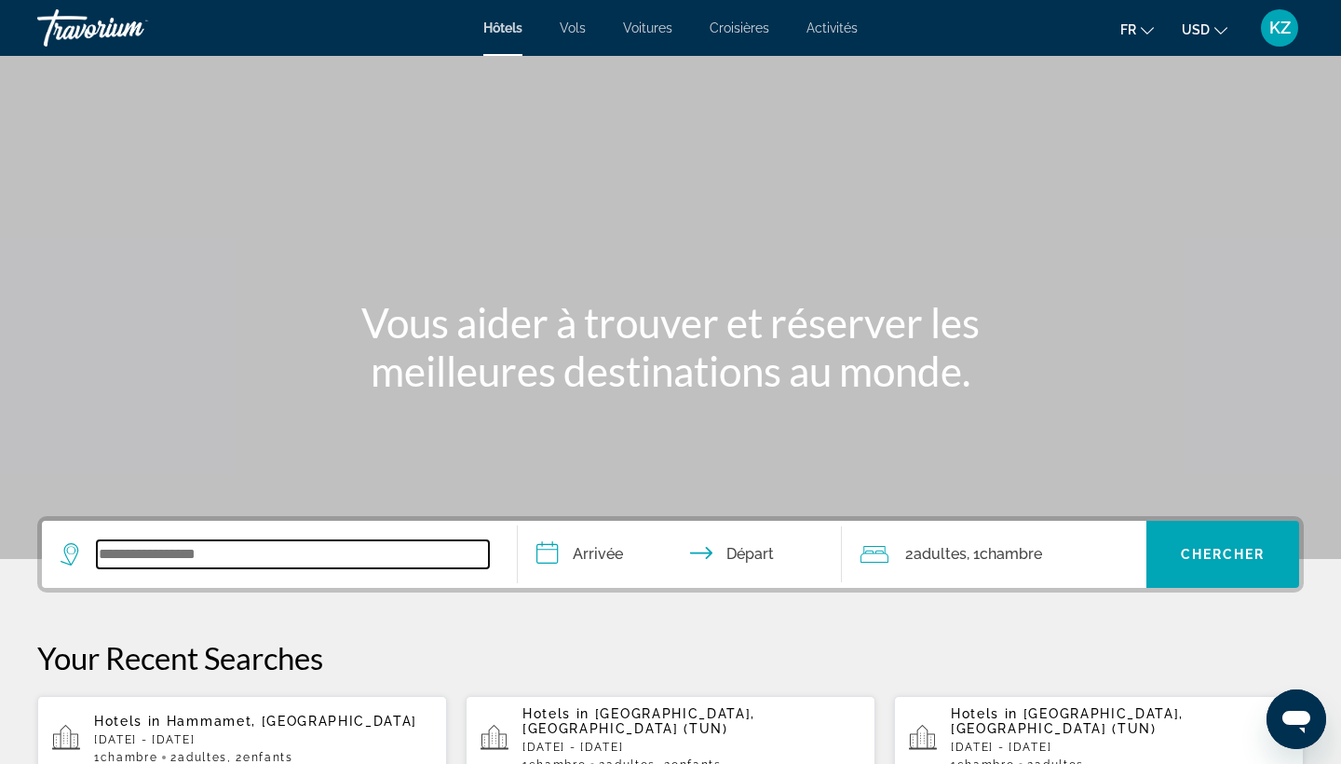
click at [208, 553] on input "Search widget" at bounding box center [293, 554] width 392 height 28
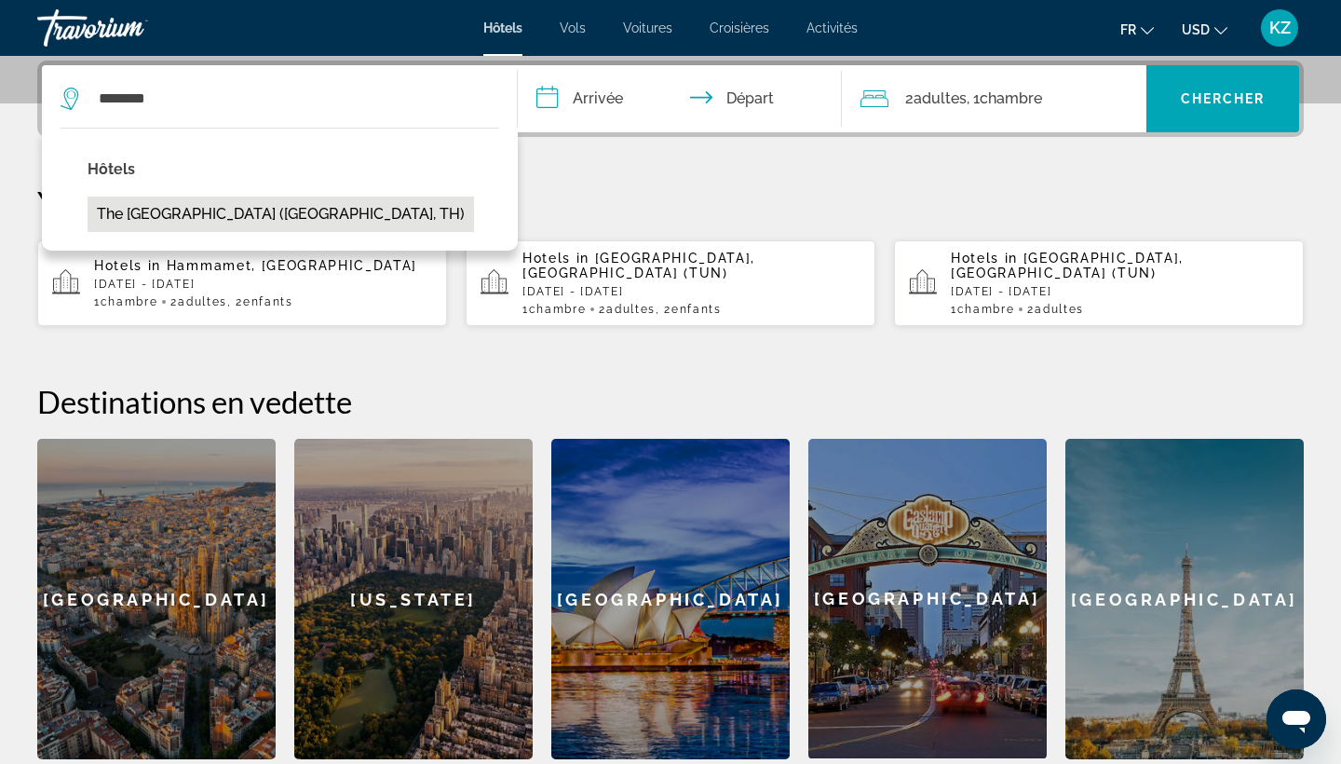
drag, startPoint x: 208, startPoint y: 553, endPoint x: 326, endPoint y: 219, distance: 354.7
click at [326, 219] on button "The Yama Hotel Phuket (Phuket, TH)" at bounding box center [281, 214] width 387 height 35
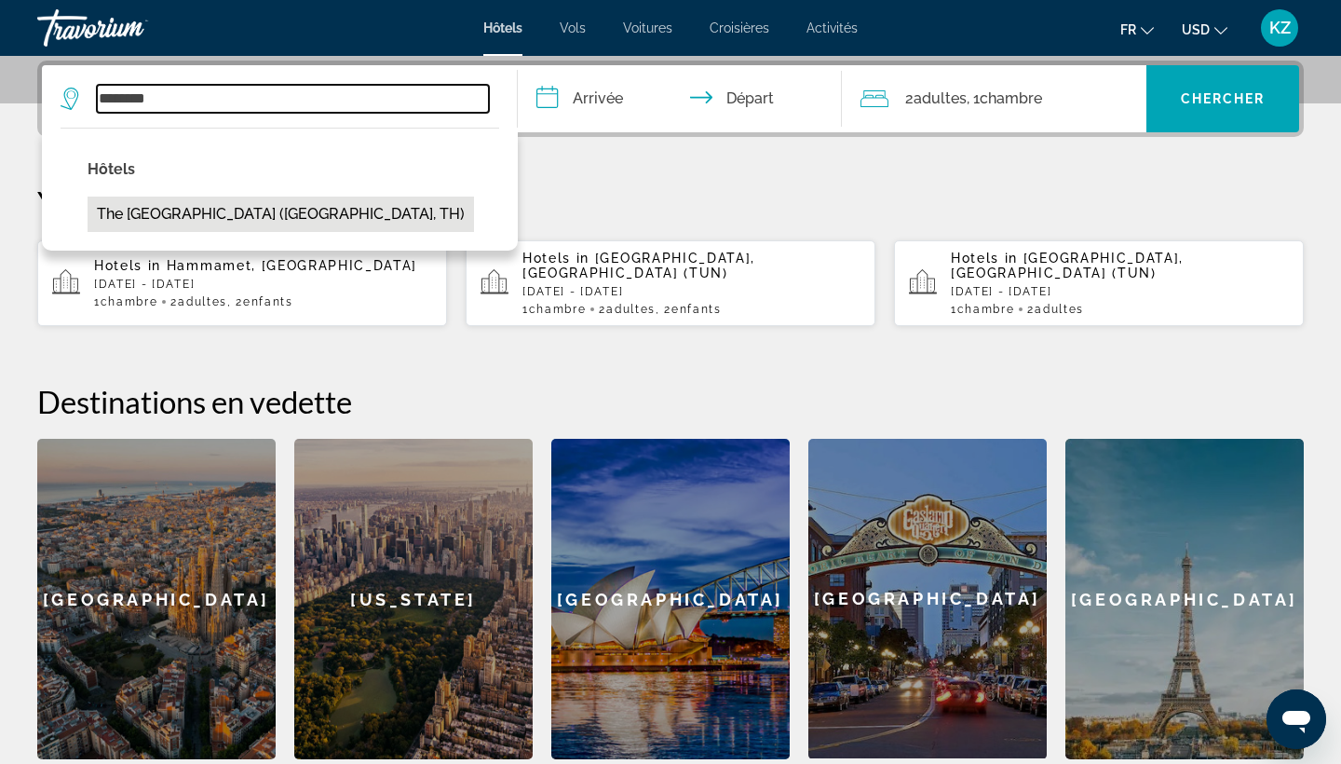
type input "**********"
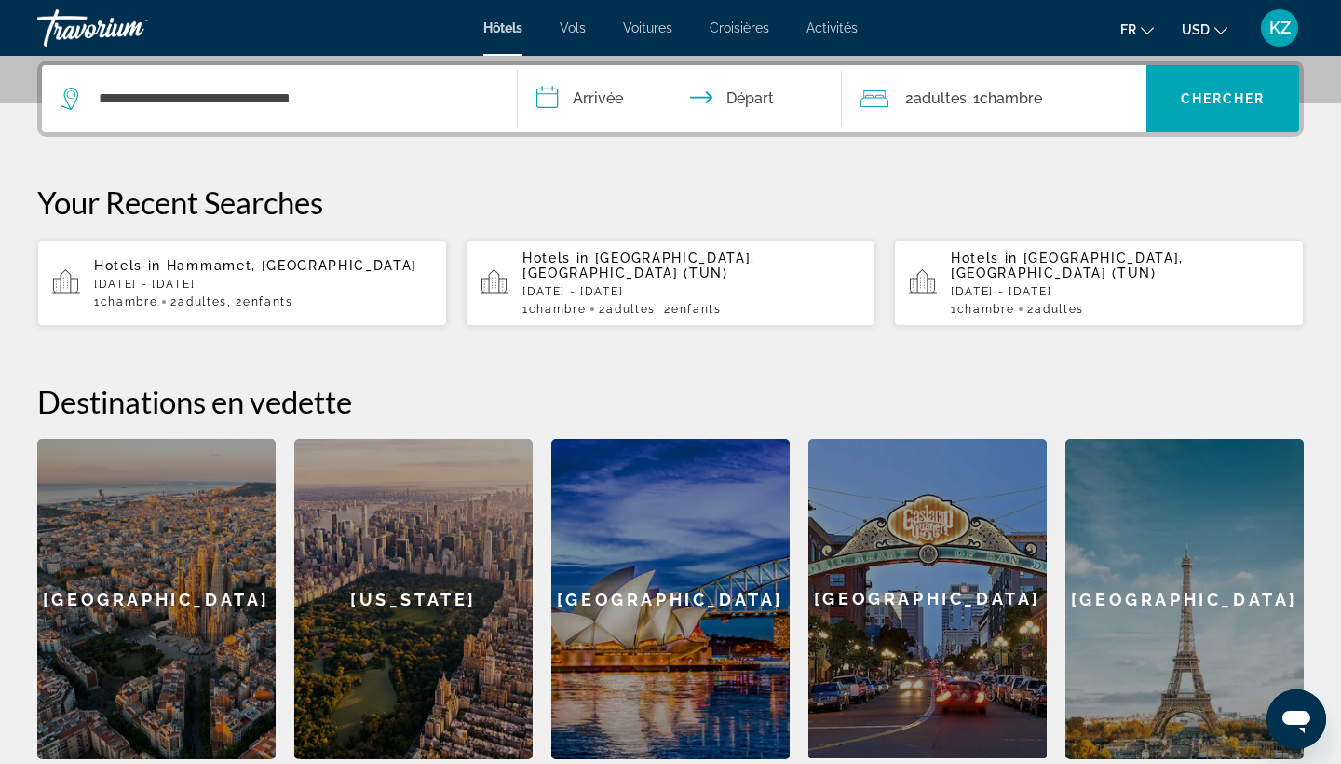
click at [622, 109] on input "**********" at bounding box center [684, 101] width 332 height 73
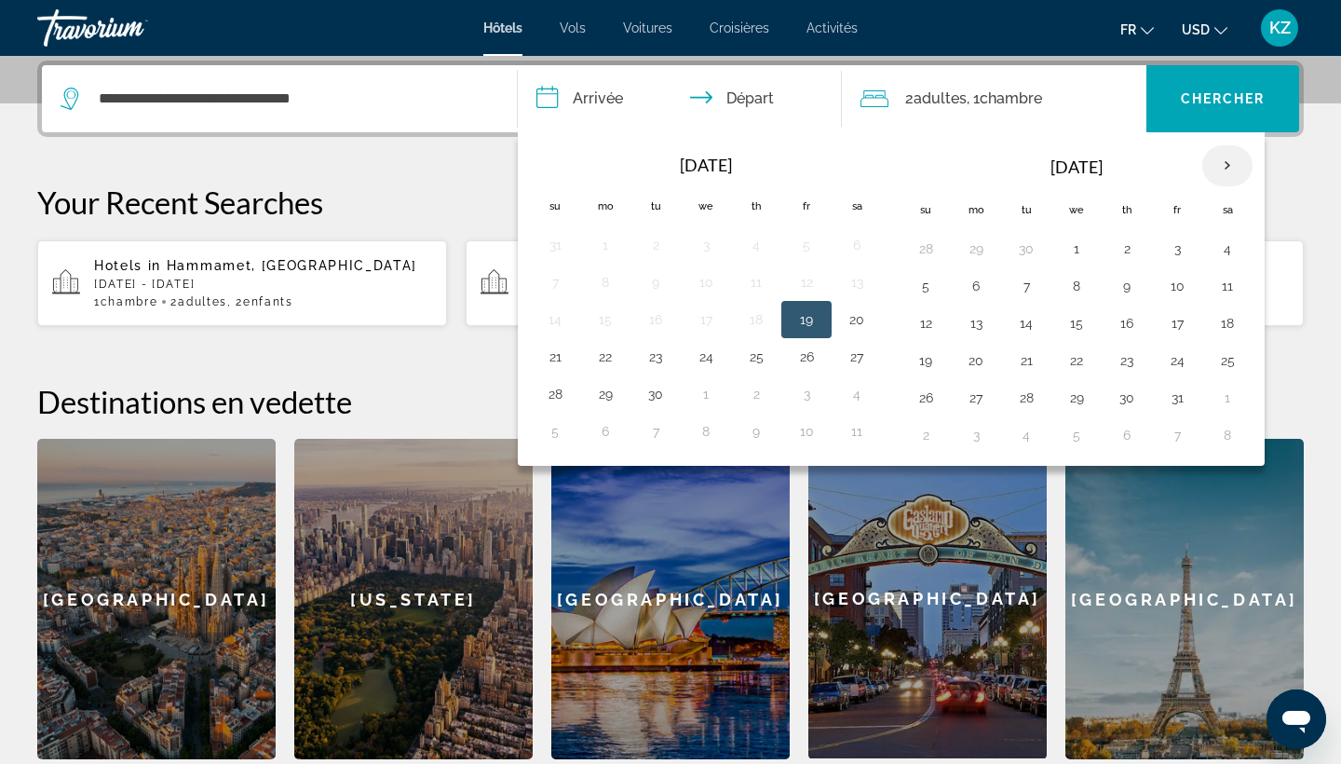
click at [1220, 157] on th "Next month" at bounding box center [1227, 165] width 50 height 41
click at [1078, 323] on button "14" at bounding box center [1077, 323] width 30 height 26
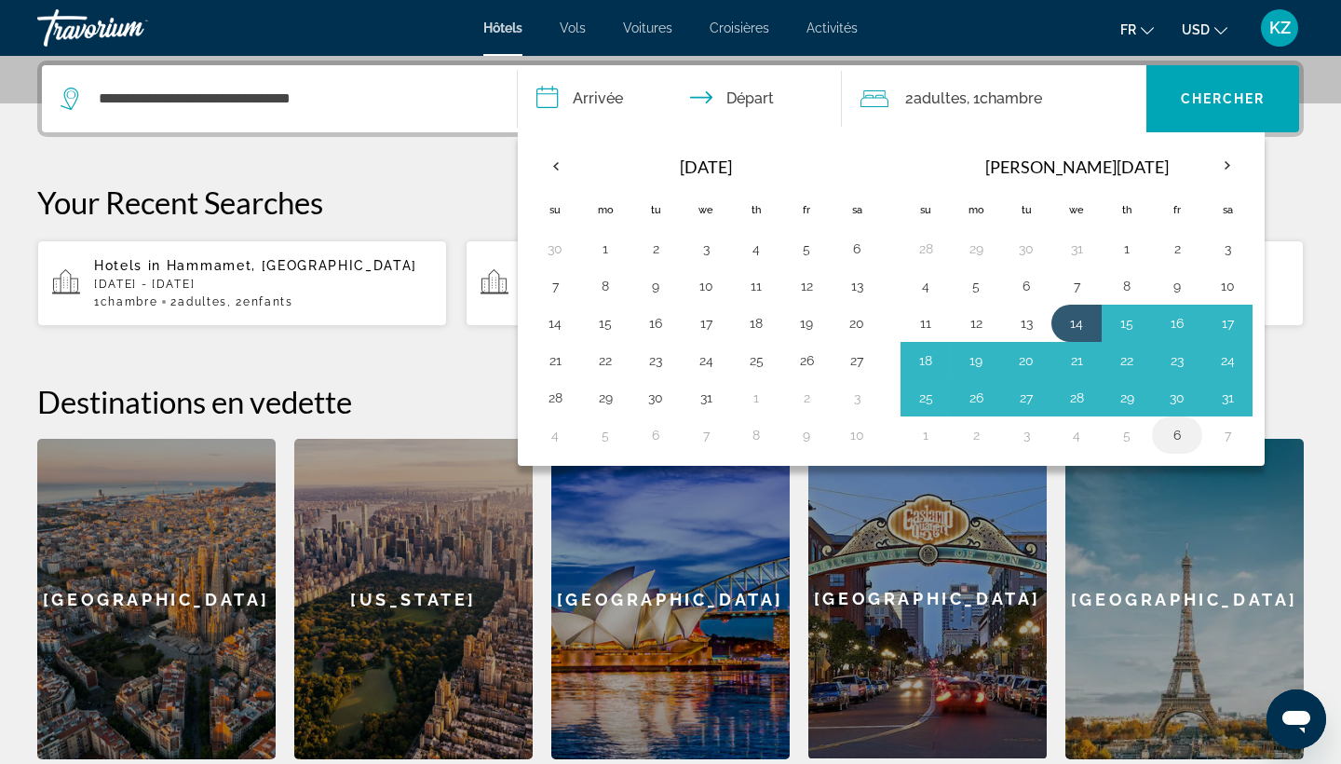
click at [1185, 434] on button "6" at bounding box center [1177, 435] width 30 height 26
type input "**********"
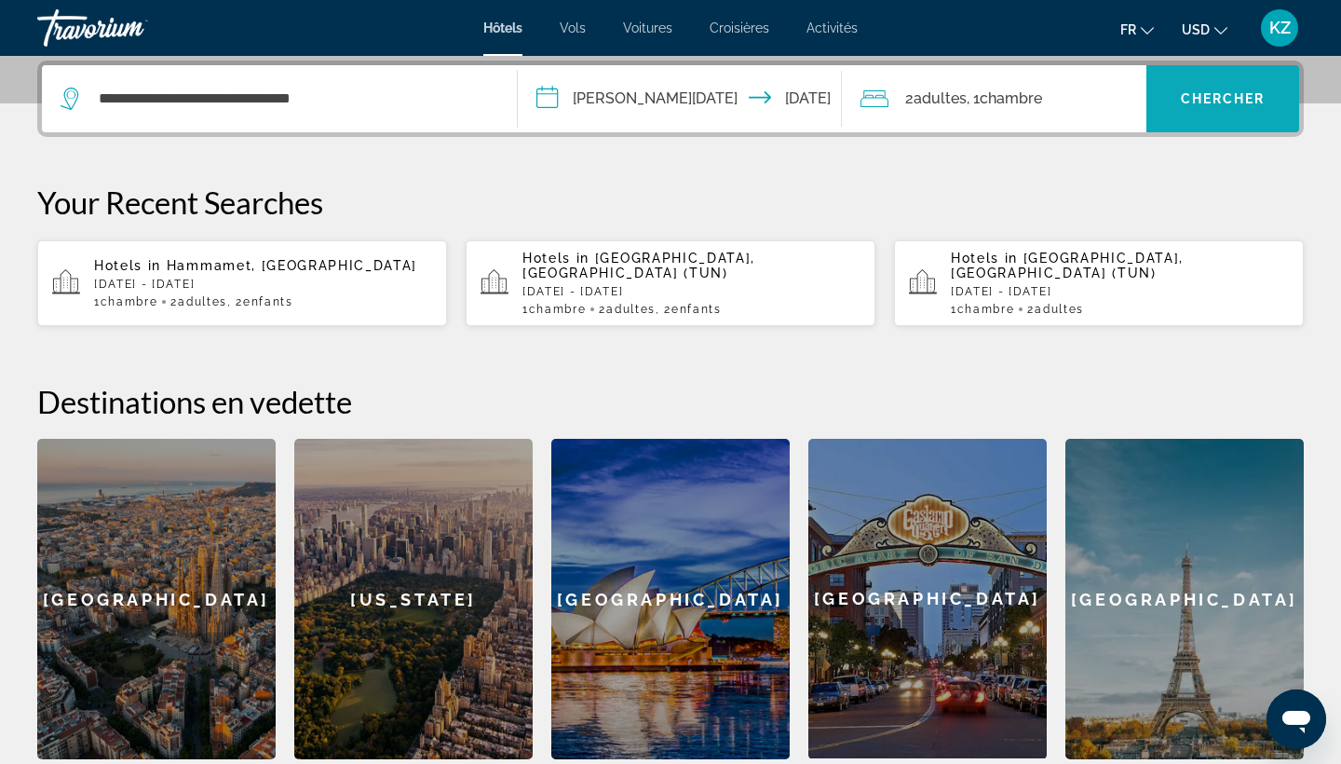
click at [1192, 107] on span "Search widget" at bounding box center [1222, 98] width 153 height 45
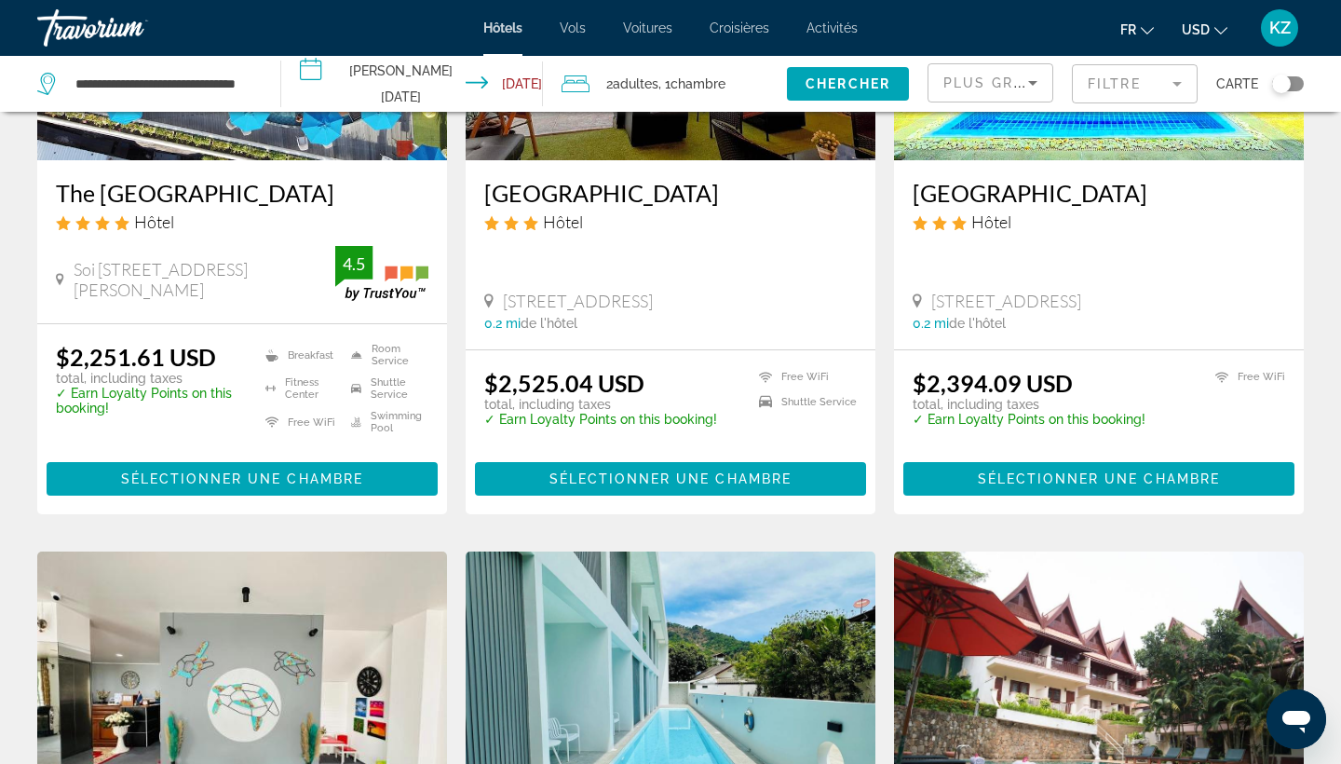
scroll to position [290, 0]
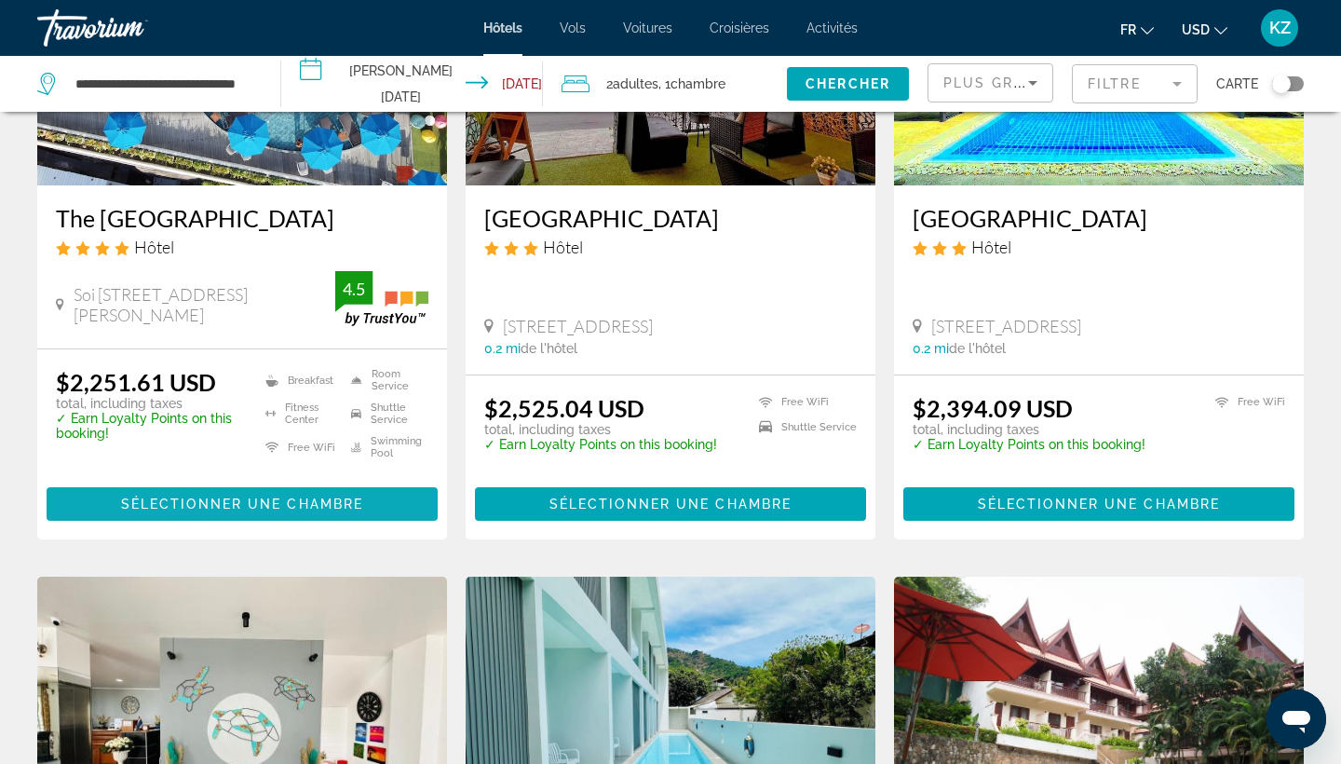
click at [324, 503] on span "Sélectionner une chambre" at bounding box center [242, 503] width 242 height 15
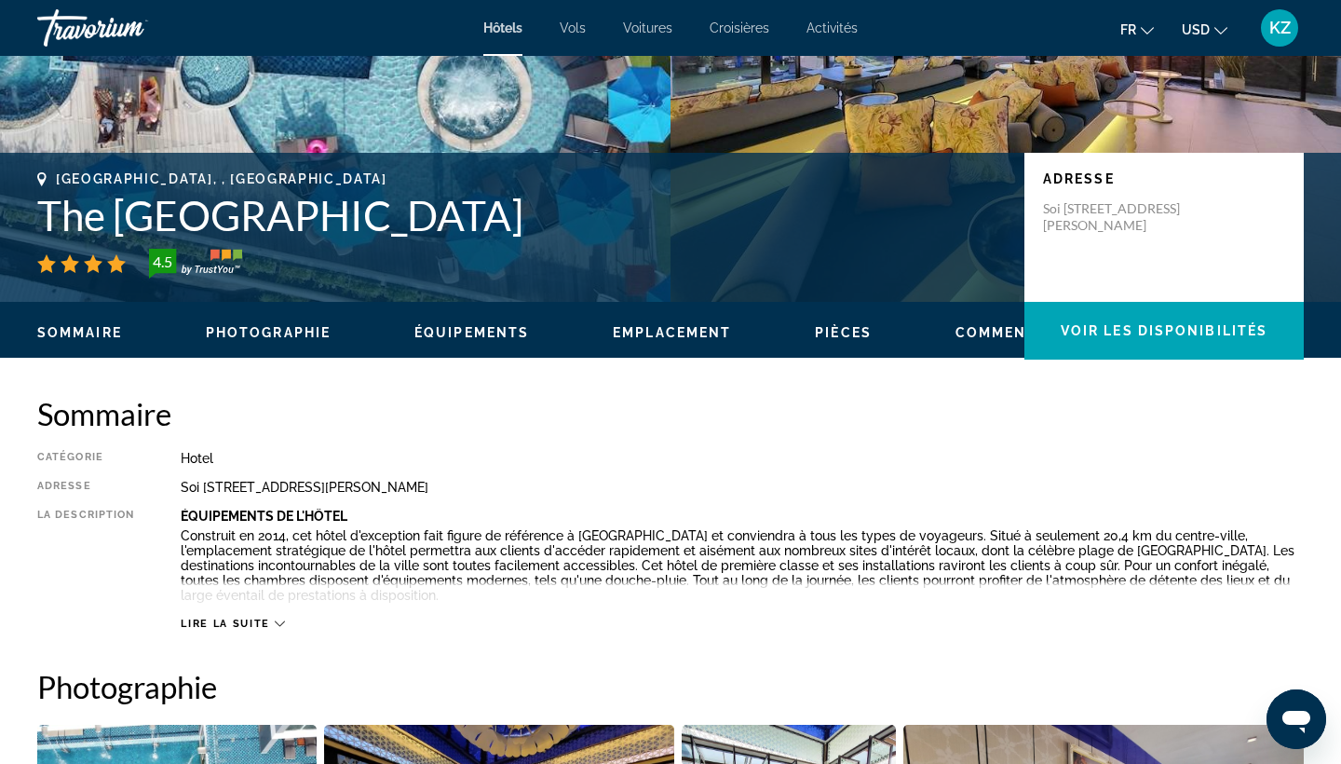
scroll to position [332, 0]
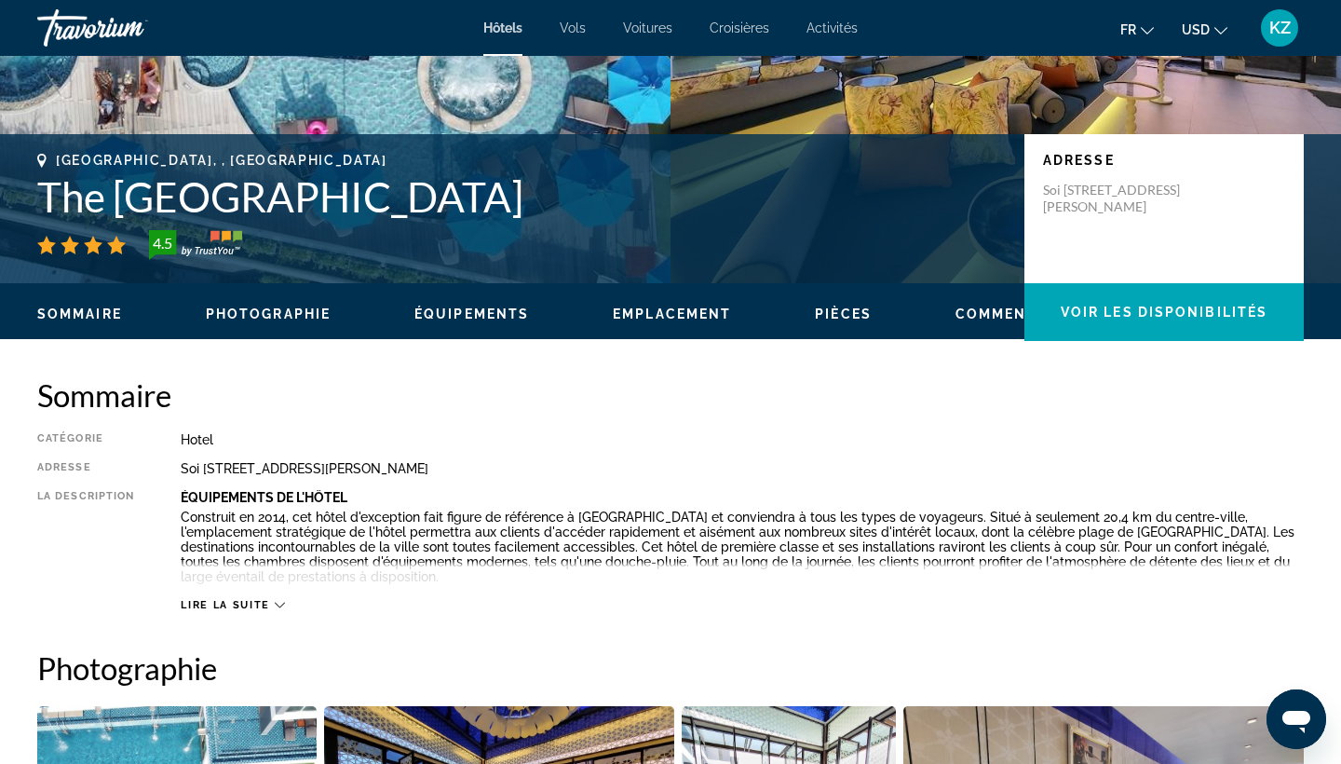
click at [1286, 21] on span "KZ" at bounding box center [1279, 28] width 21 height 19
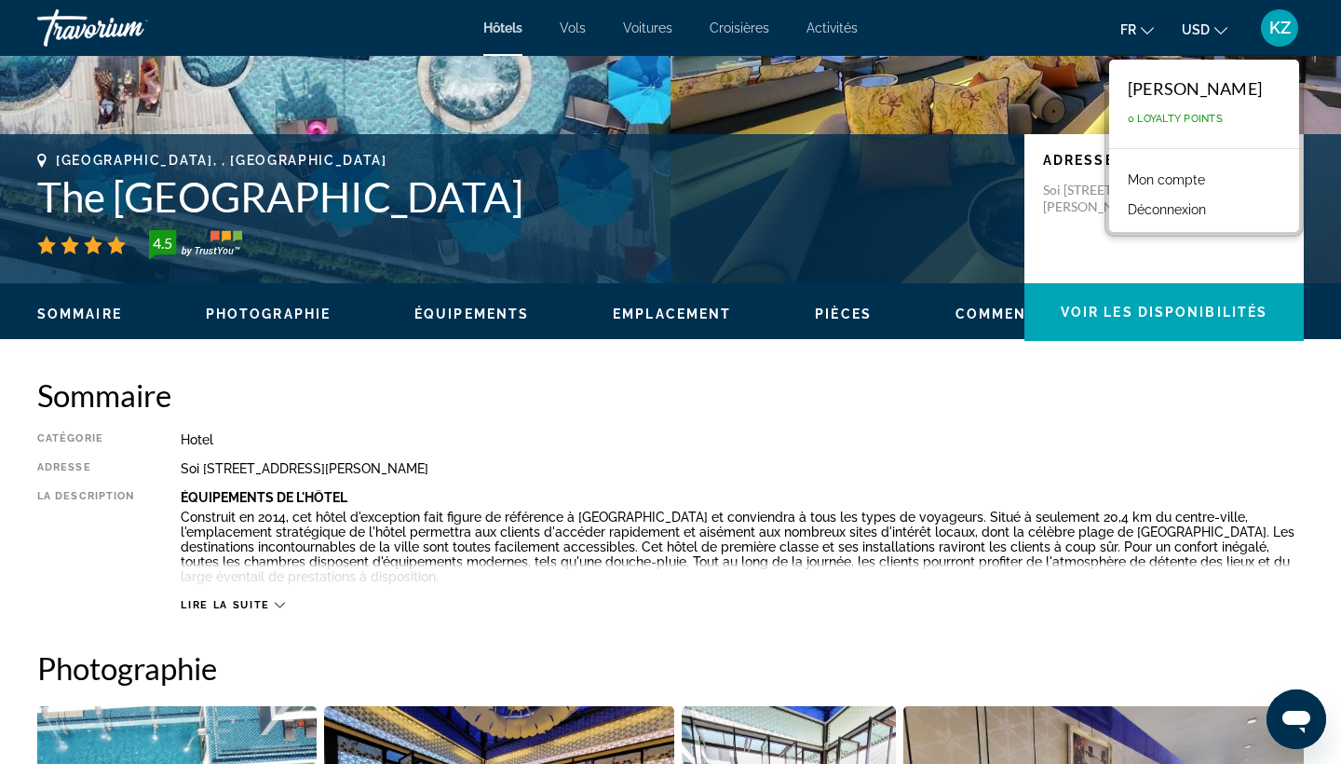
click at [1286, 21] on span "KZ" at bounding box center [1279, 28] width 21 height 19
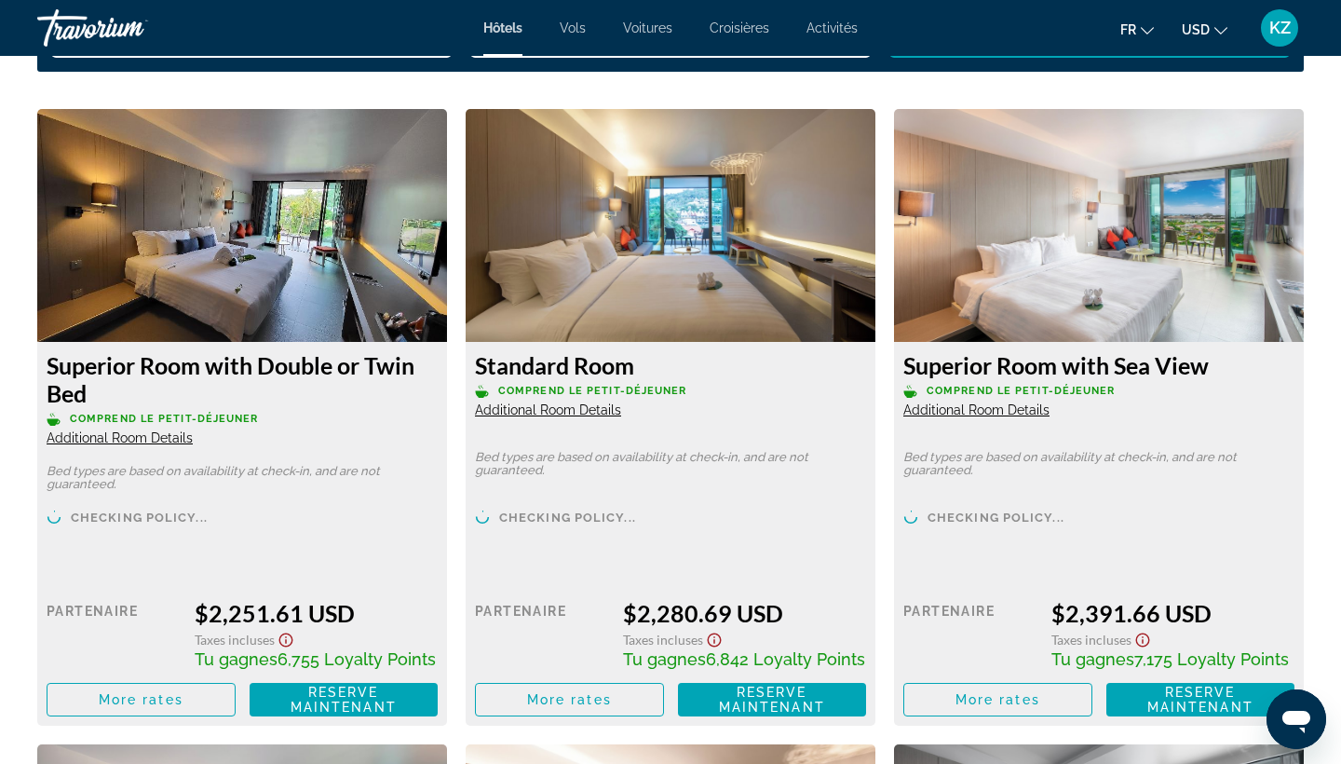
scroll to position [2488, 0]
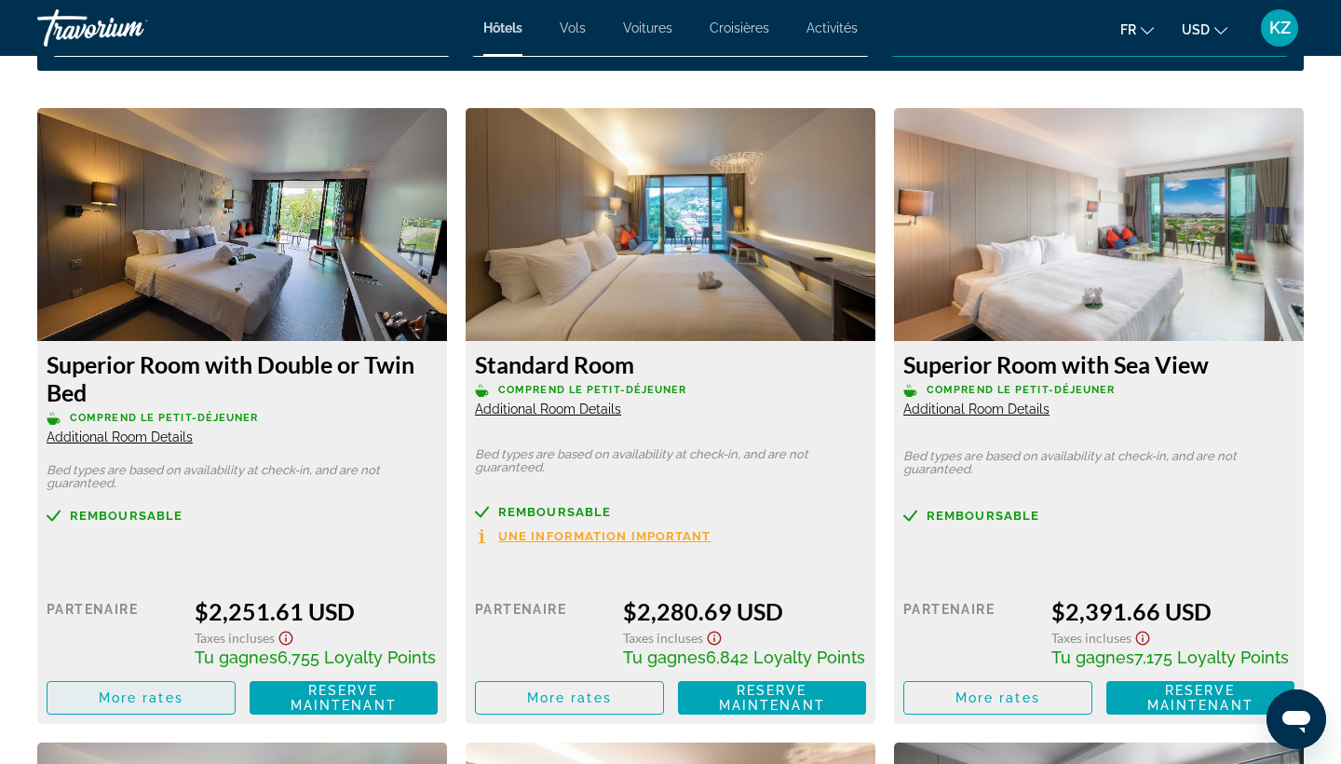
click at [142, 697] on span "More rates" at bounding box center [141, 697] width 85 height 15
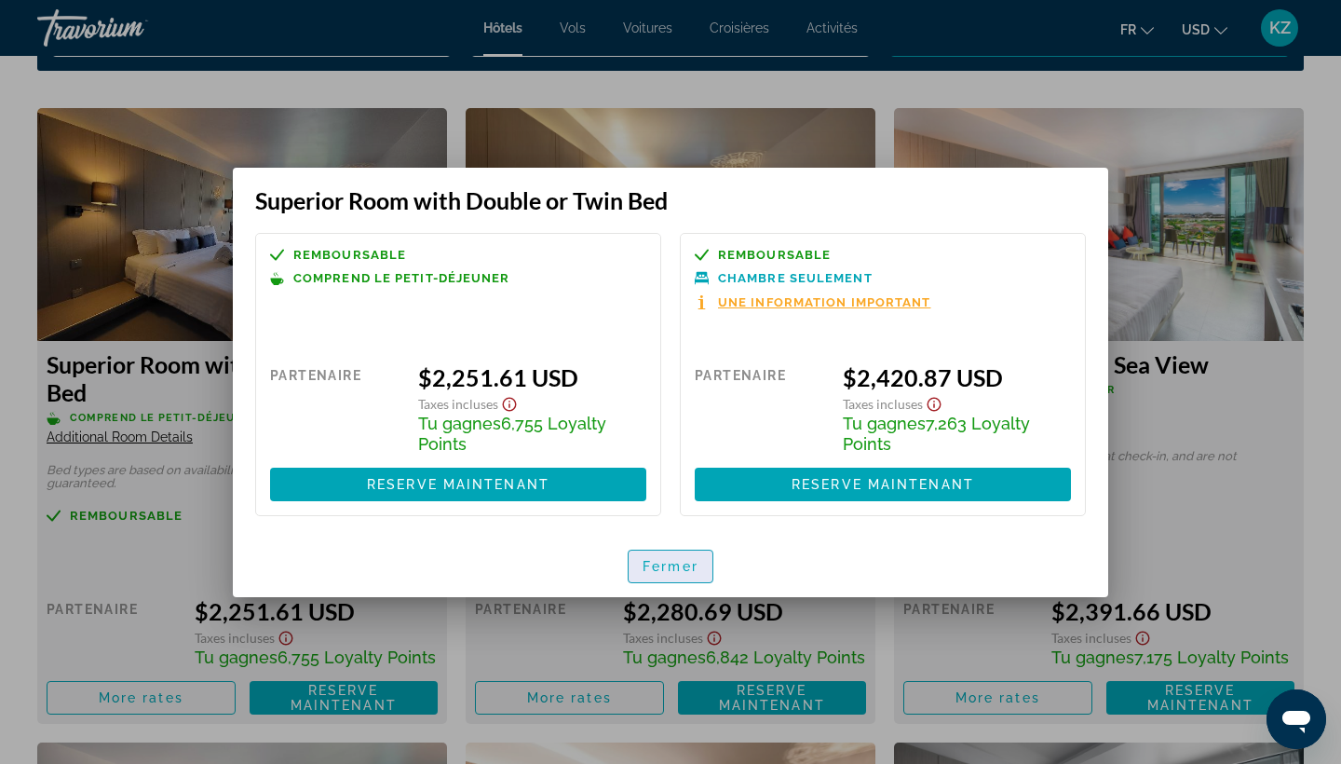
click at [677, 567] on span "Fermer" at bounding box center [671, 566] width 56 height 15
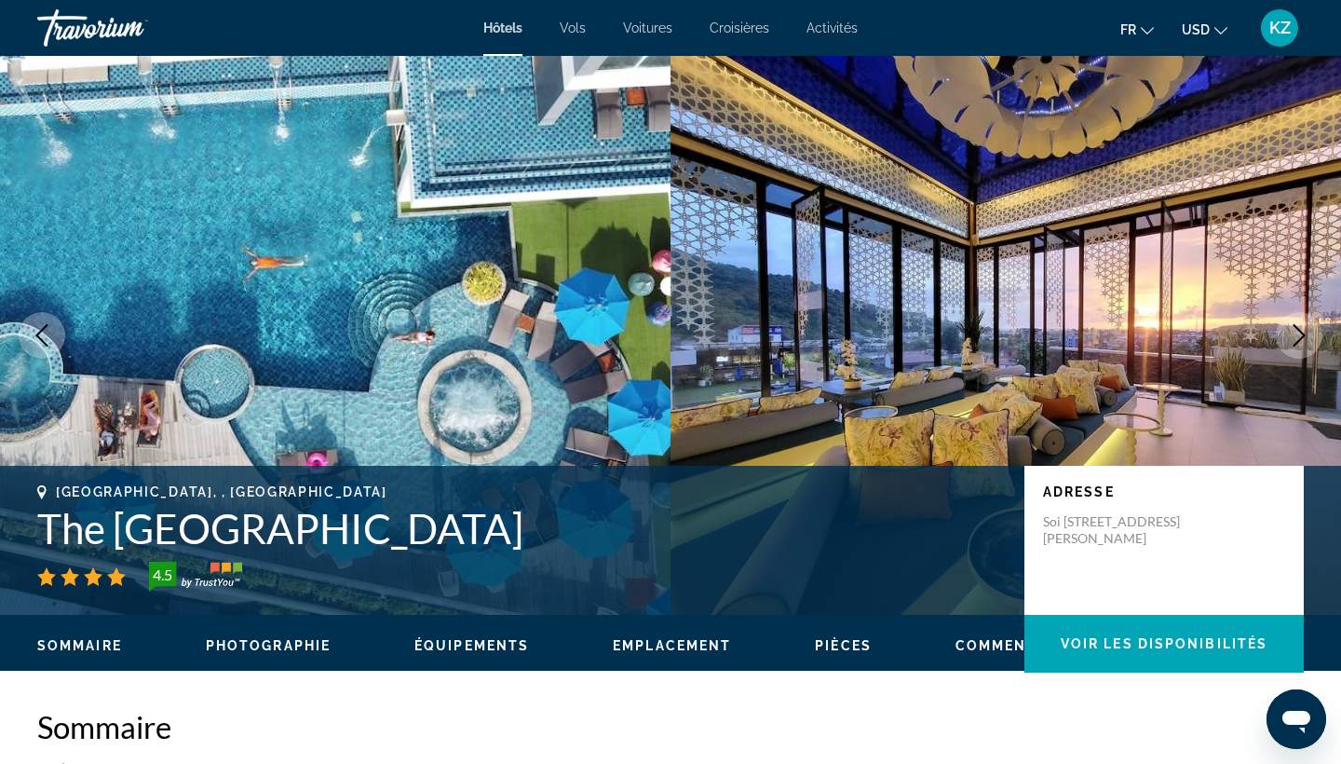
scroll to position [2488, 0]
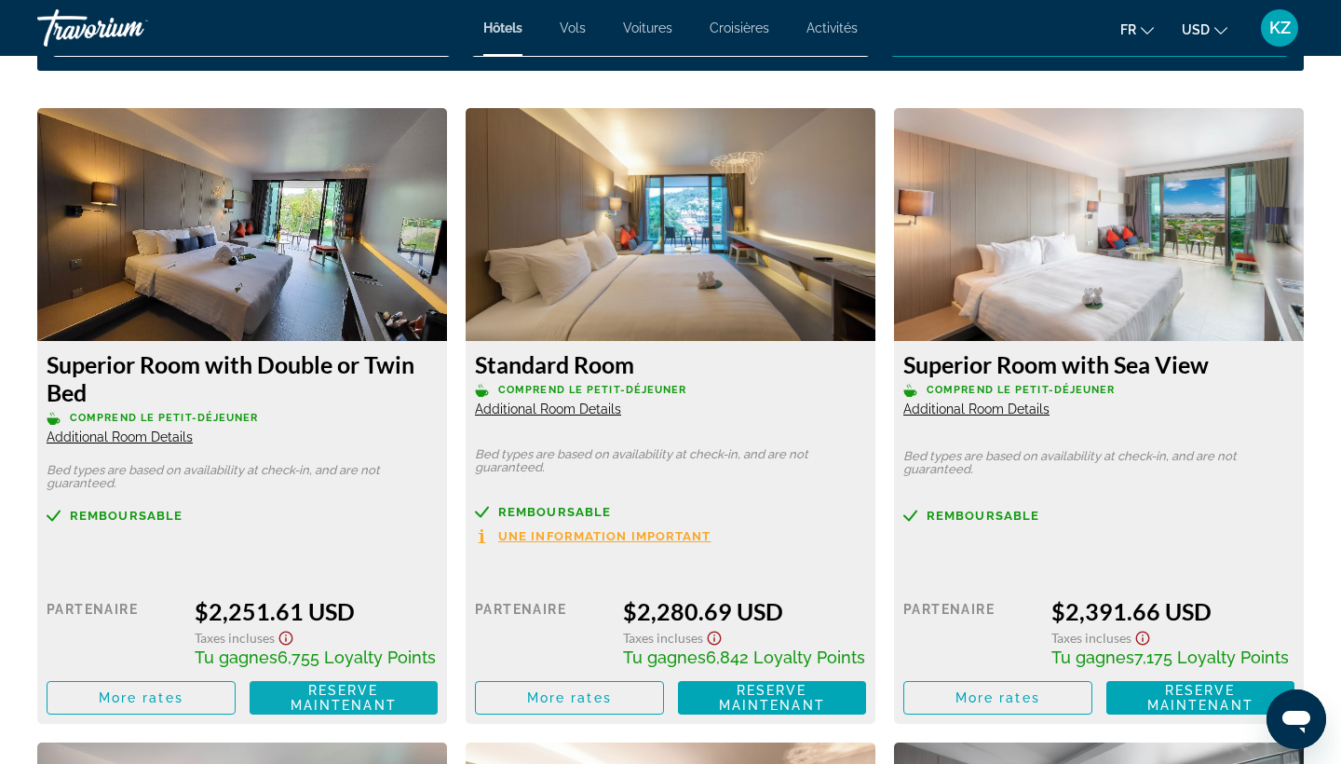
click at [315, 702] on span "Reserve maintenant" at bounding box center [344, 698] width 106 height 30
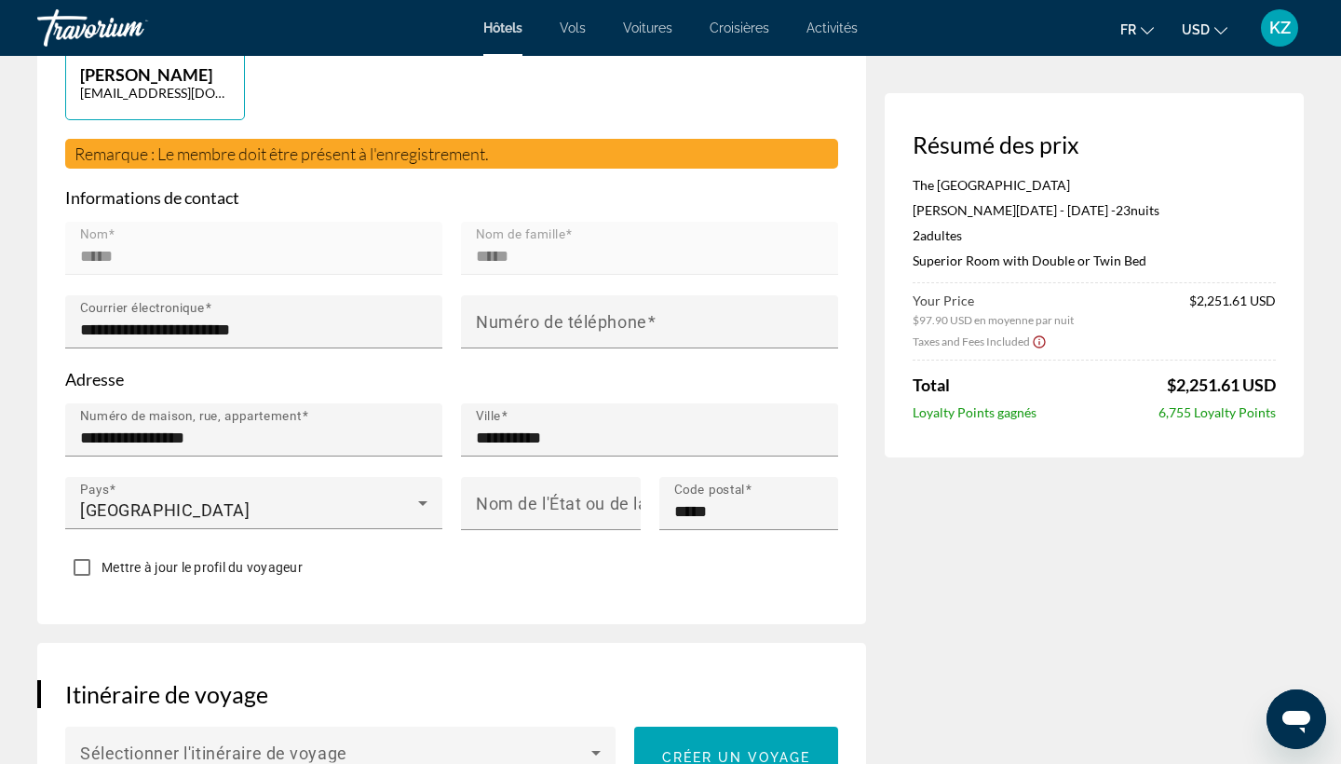
scroll to position [524, 0]
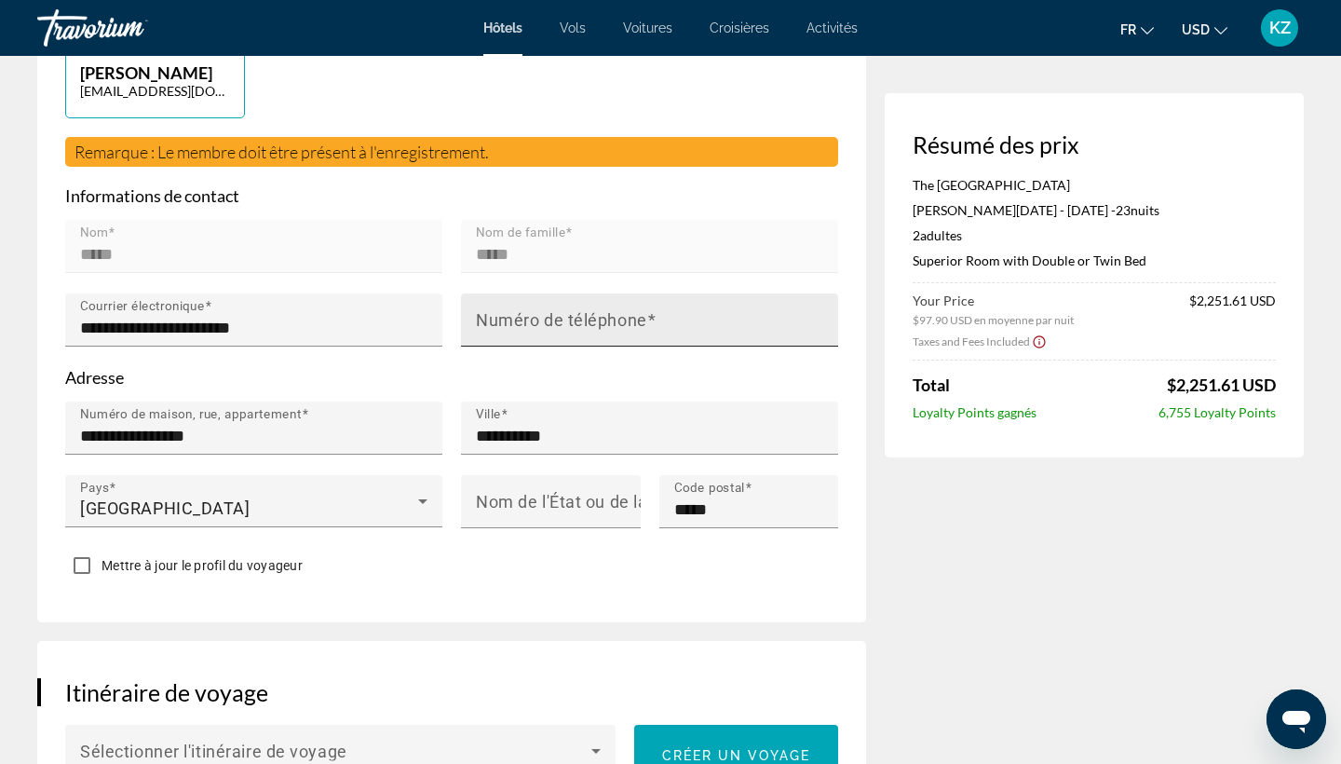
click at [648, 310] on span "Main content" at bounding box center [651, 320] width 9 height 20
click at [648, 317] on input "Numéro de téléphone" at bounding box center [655, 328] width 359 height 22
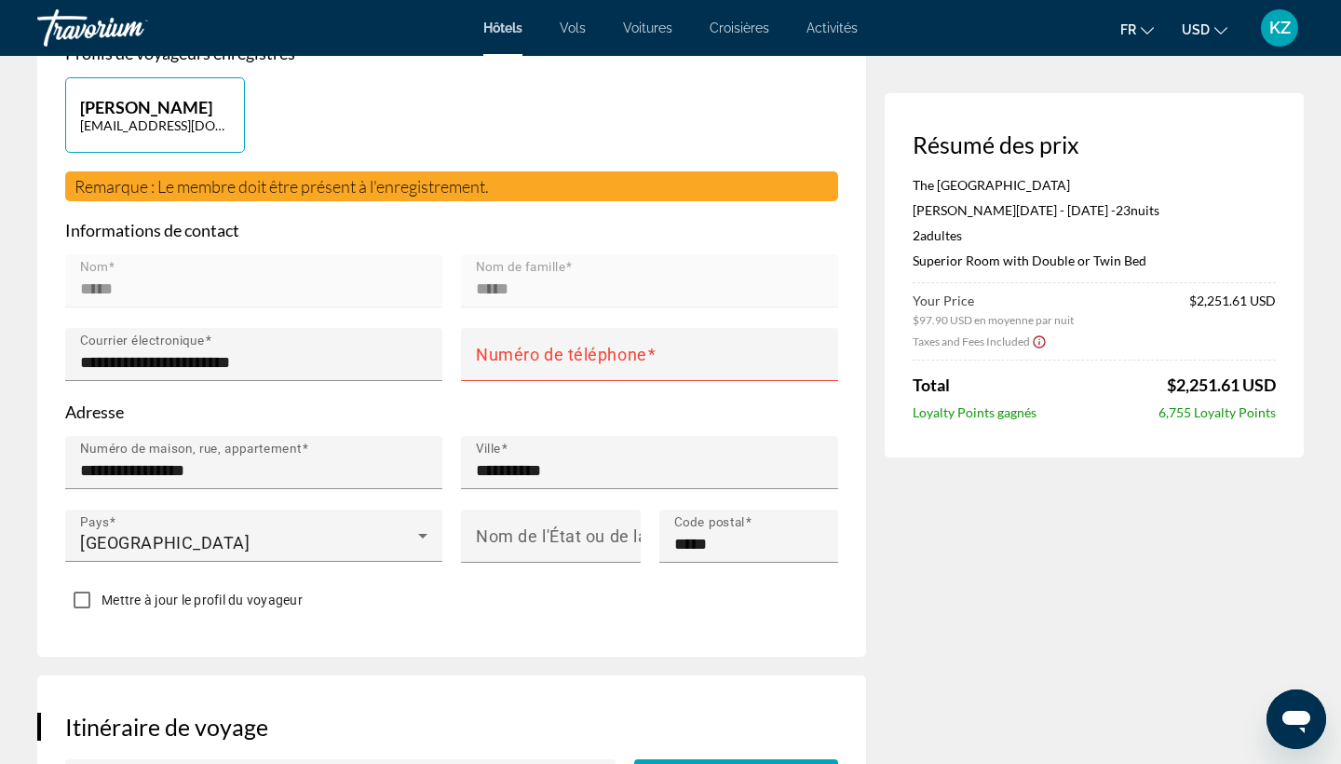
scroll to position [469, 0]
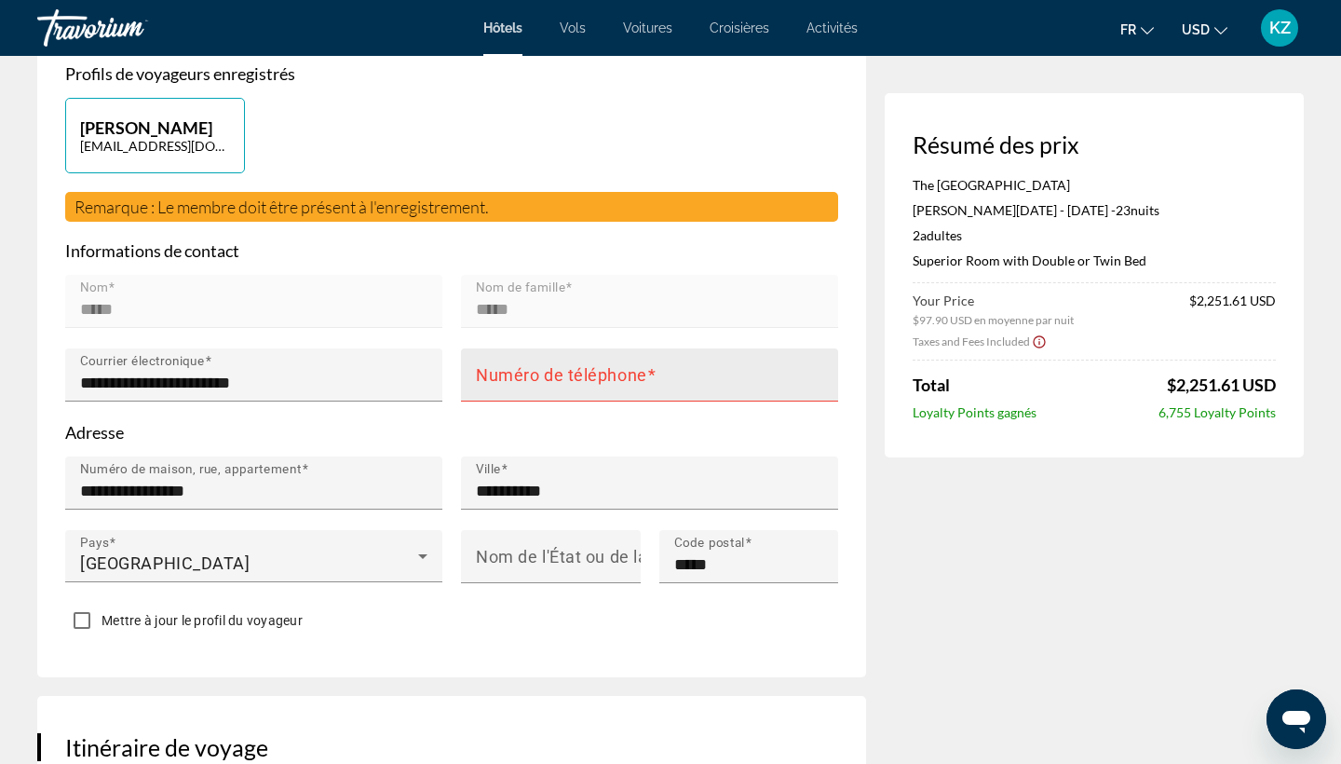
click at [573, 365] on mat-label "Numéro de téléphone" at bounding box center [561, 375] width 171 height 20
click at [573, 372] on input "Numéro de téléphone" at bounding box center [655, 383] width 359 height 22
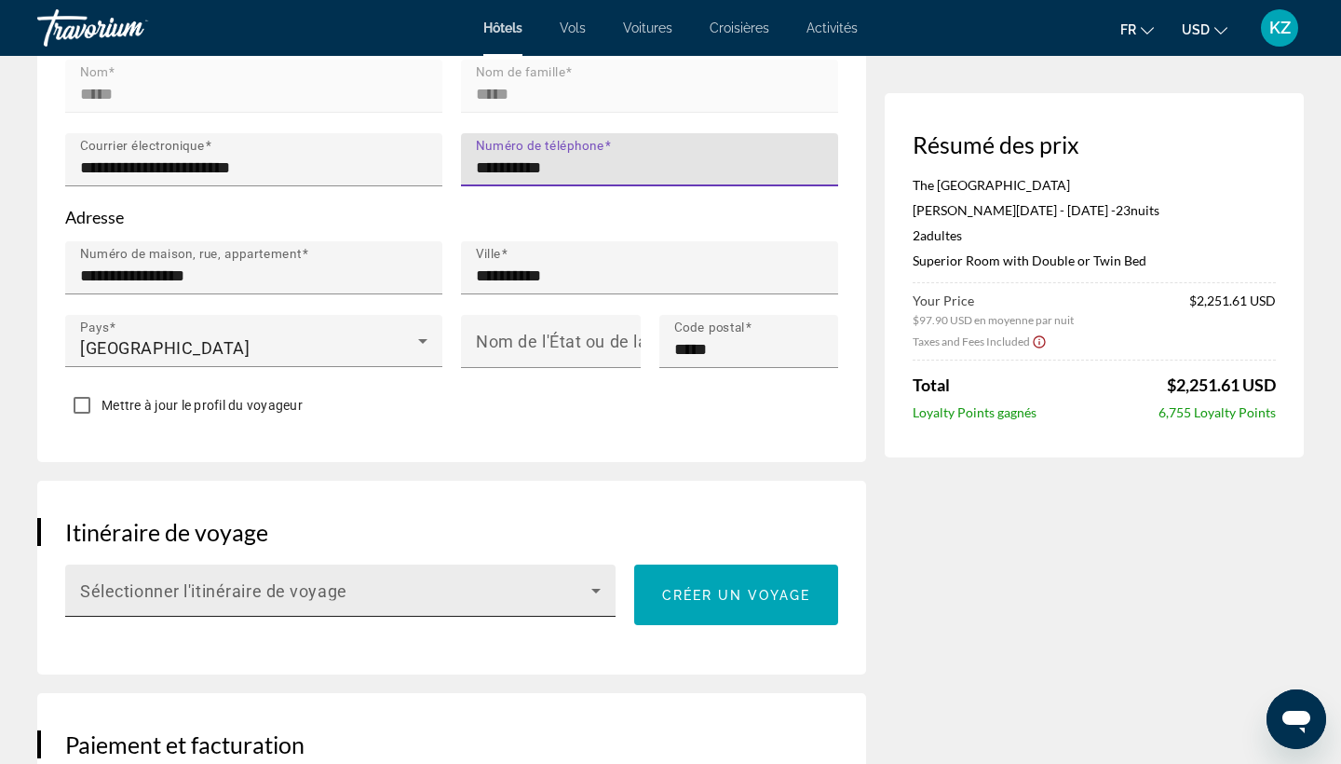
scroll to position [658, 0]
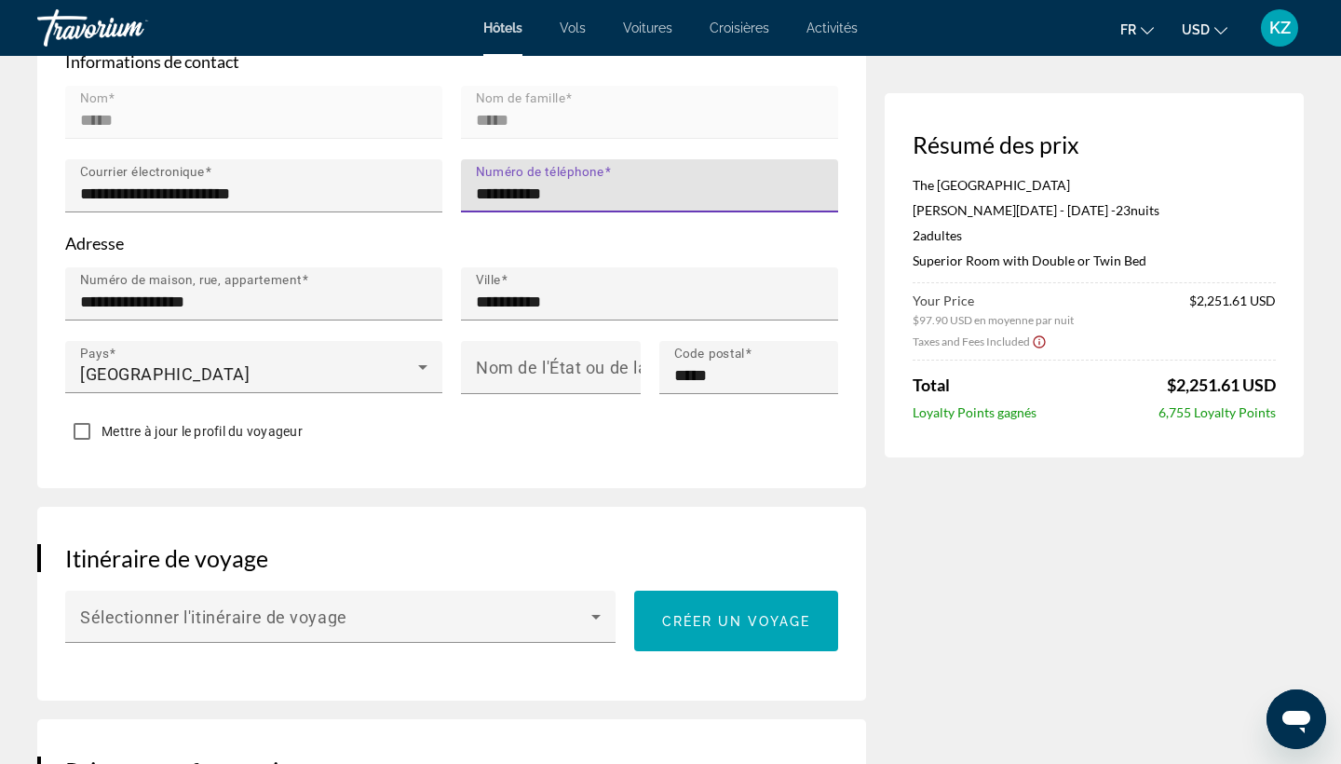
type input "**********"
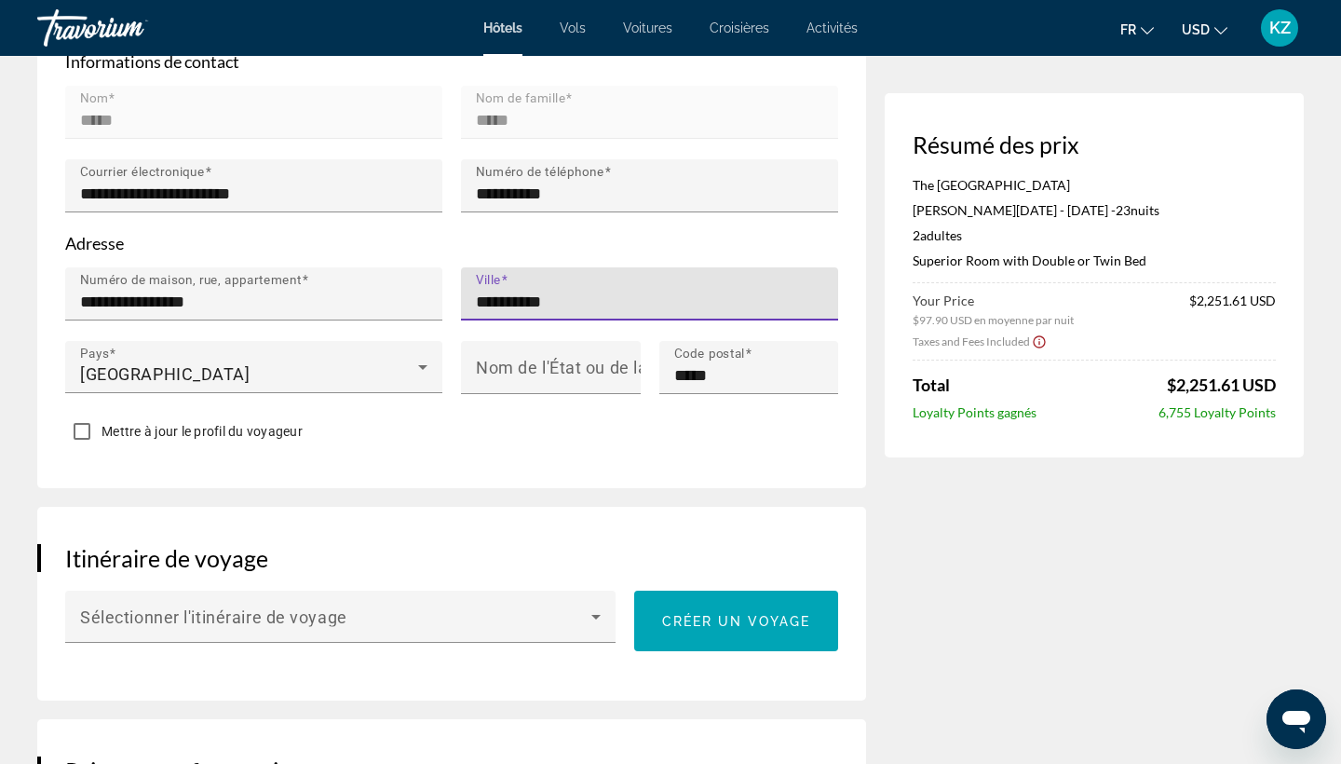
type input "**********"
click at [417, 445] on div "**********" at bounding box center [451, 139] width 829 height 698
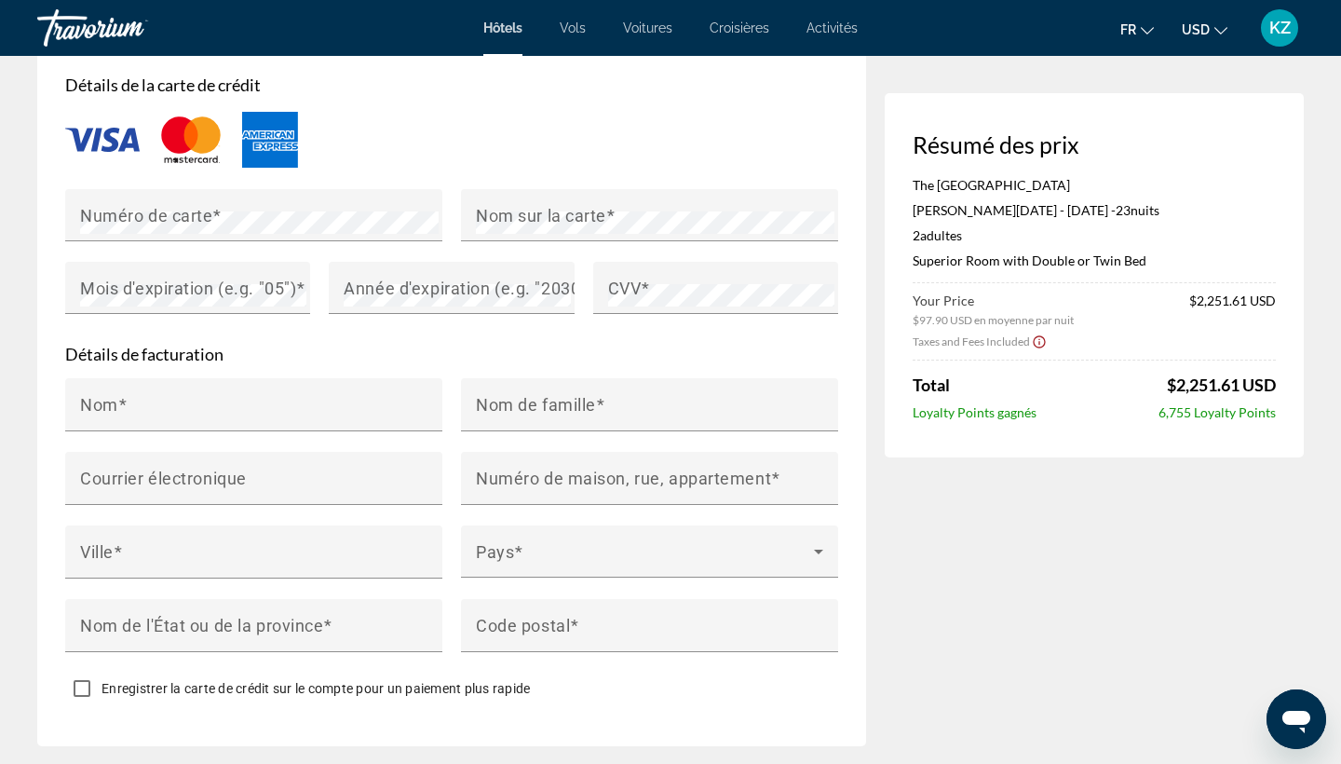
scroll to position [1604, 0]
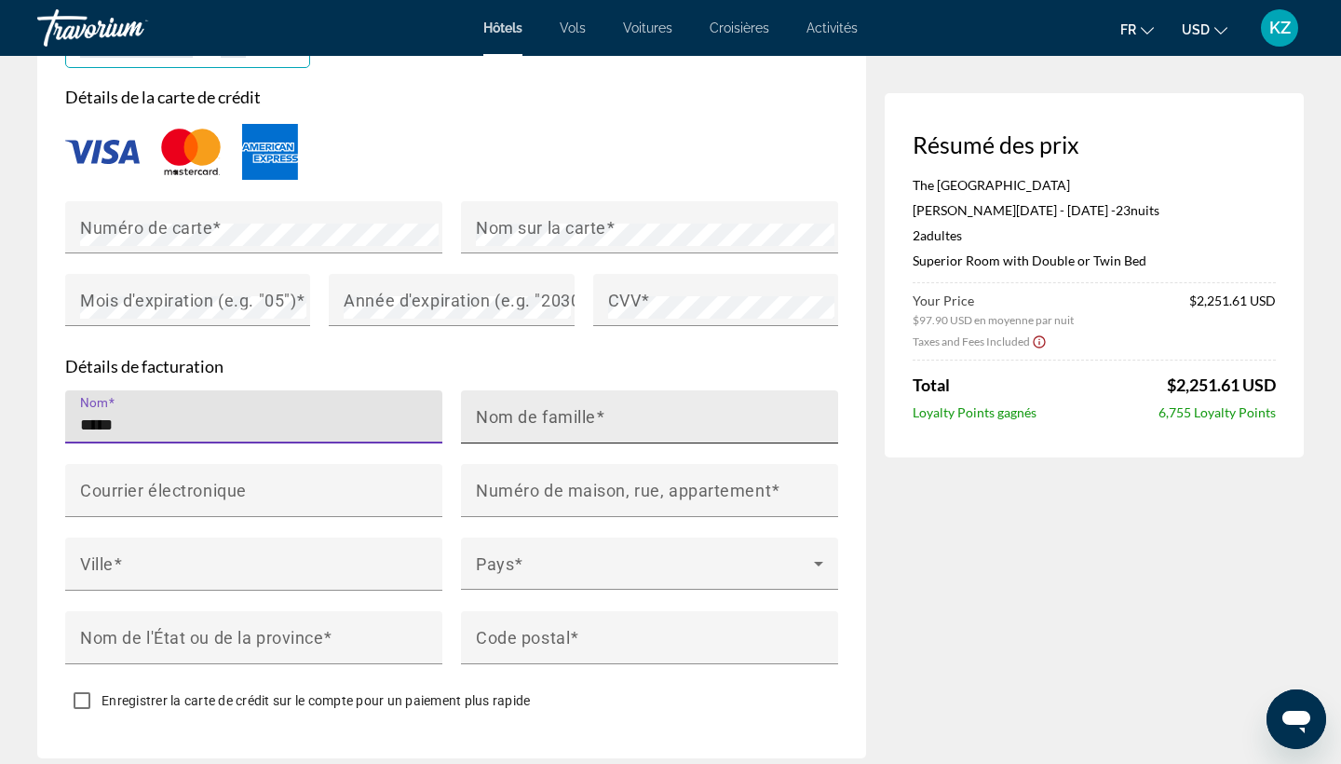
type input "*****"
click at [558, 406] on mat-label "Nom de famille" at bounding box center [536, 416] width 120 height 20
click at [558, 414] on input "Nom de famille" at bounding box center [655, 425] width 359 height 22
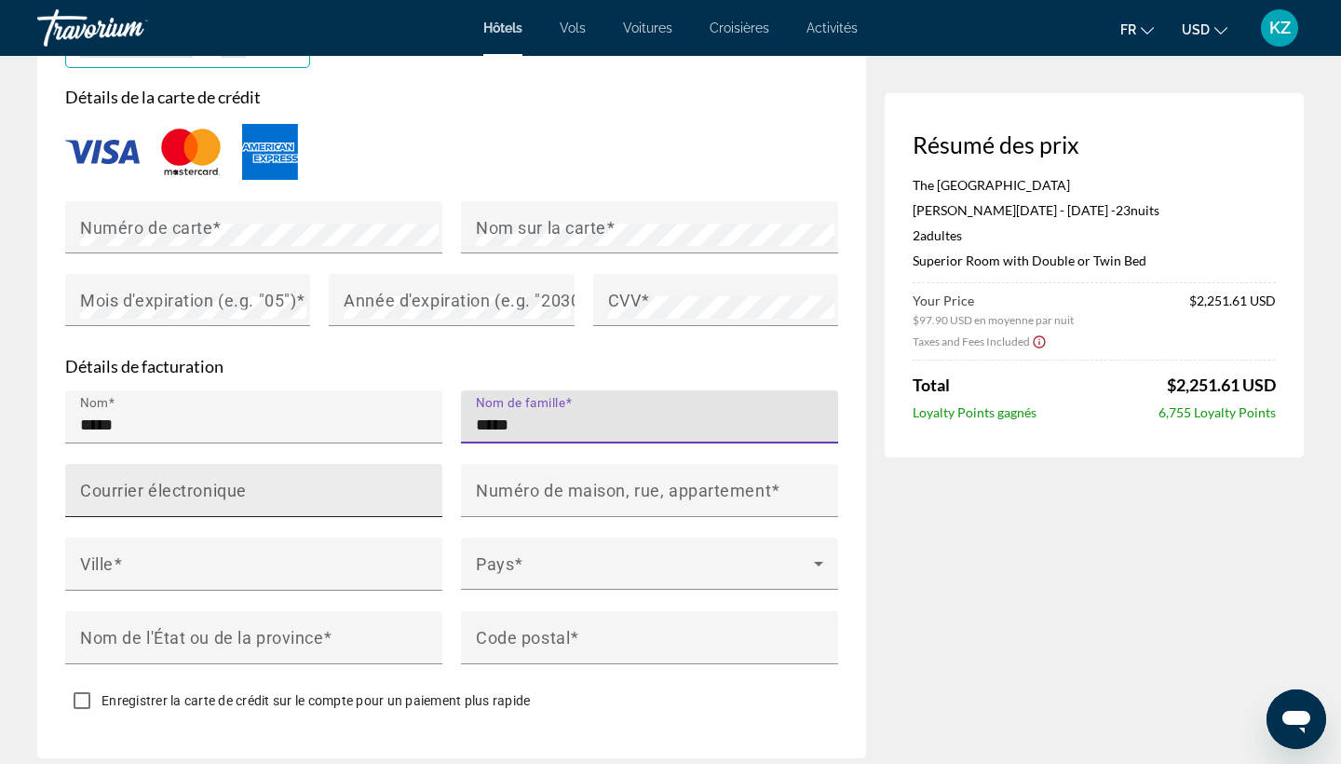
type input "*****"
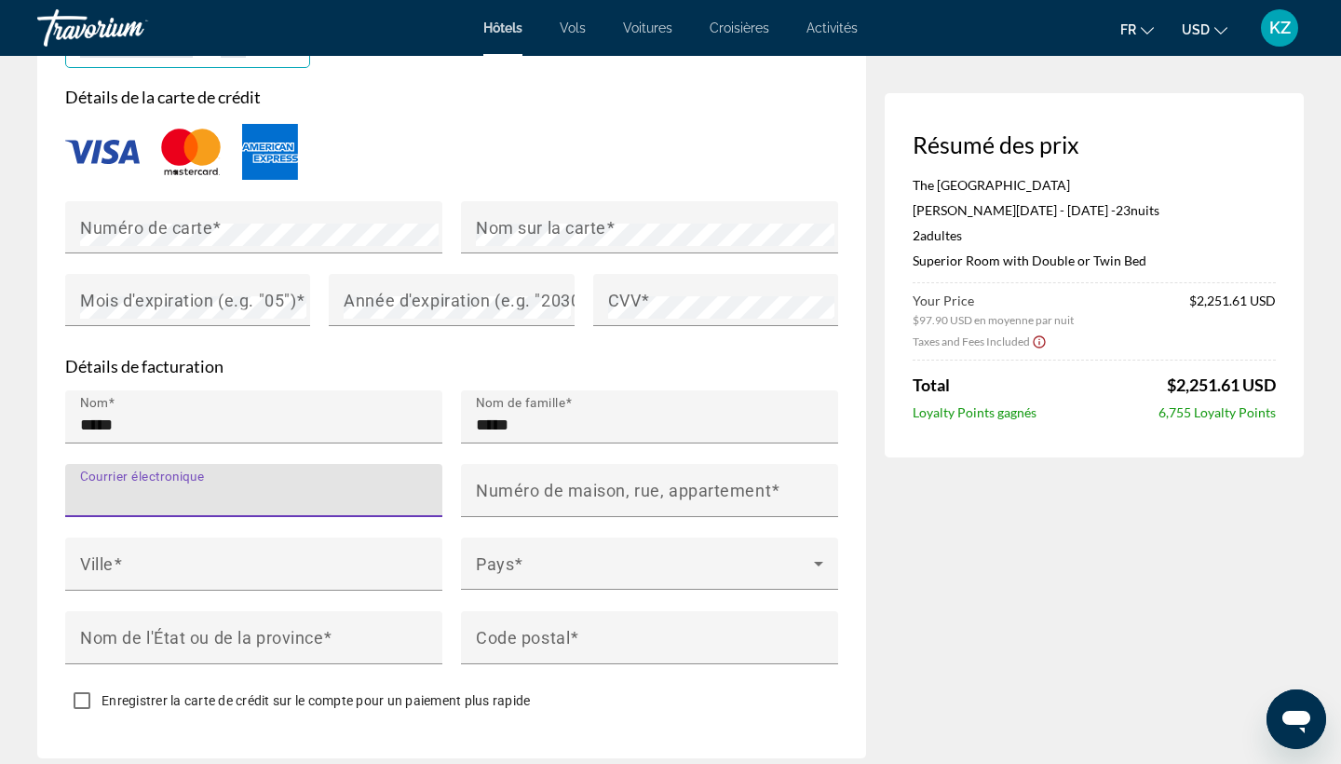
type input "**********"
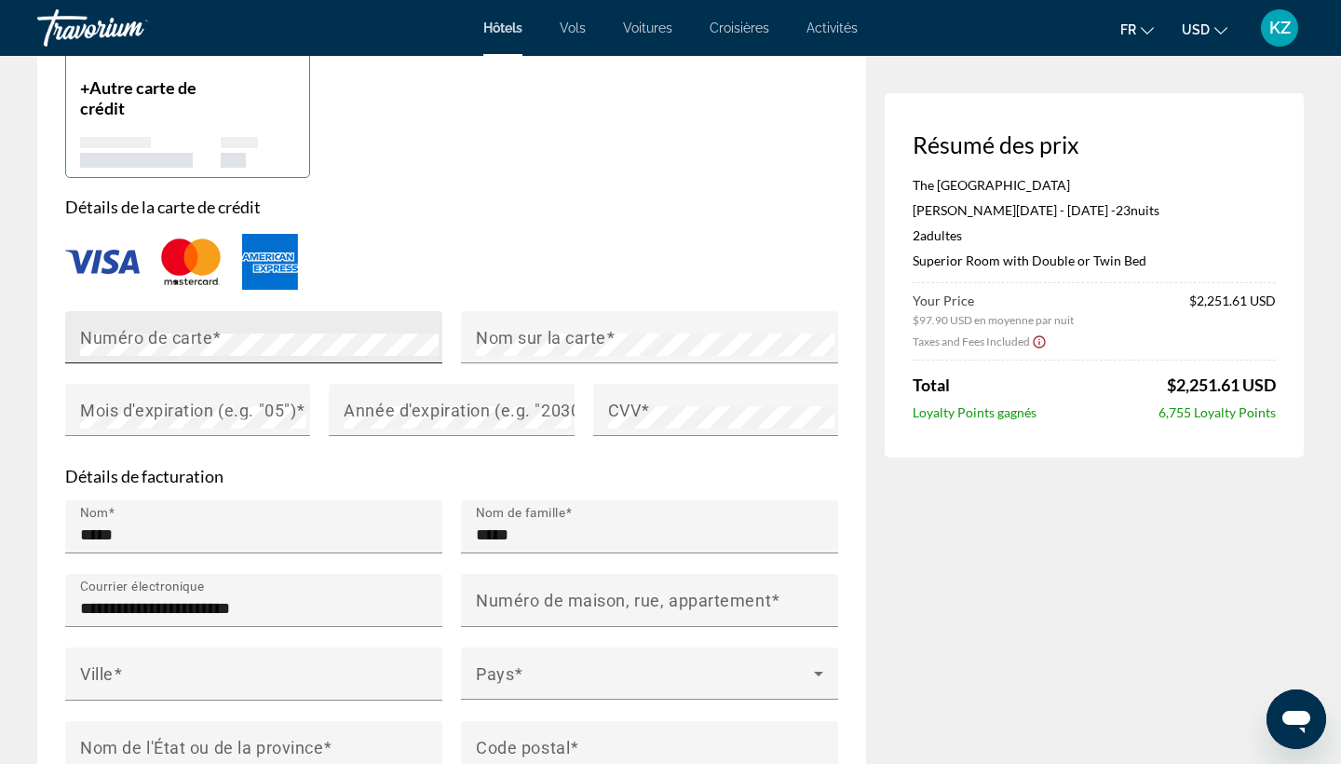
scroll to position [1492, 0]
click at [214, 329] on span "Main content" at bounding box center [216, 339] width 9 height 20
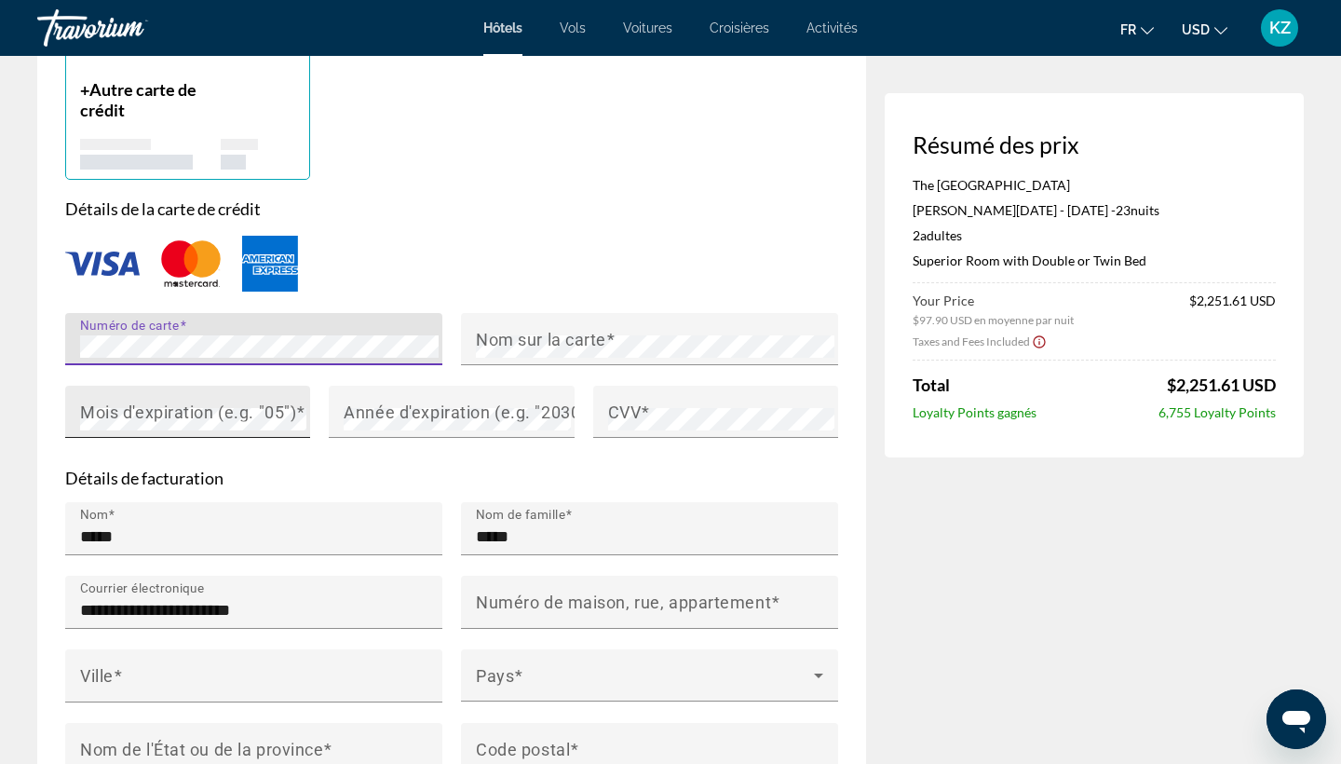
click at [193, 401] on mat-label "Mois d'expiration (e.g. "05")" at bounding box center [188, 411] width 216 height 20
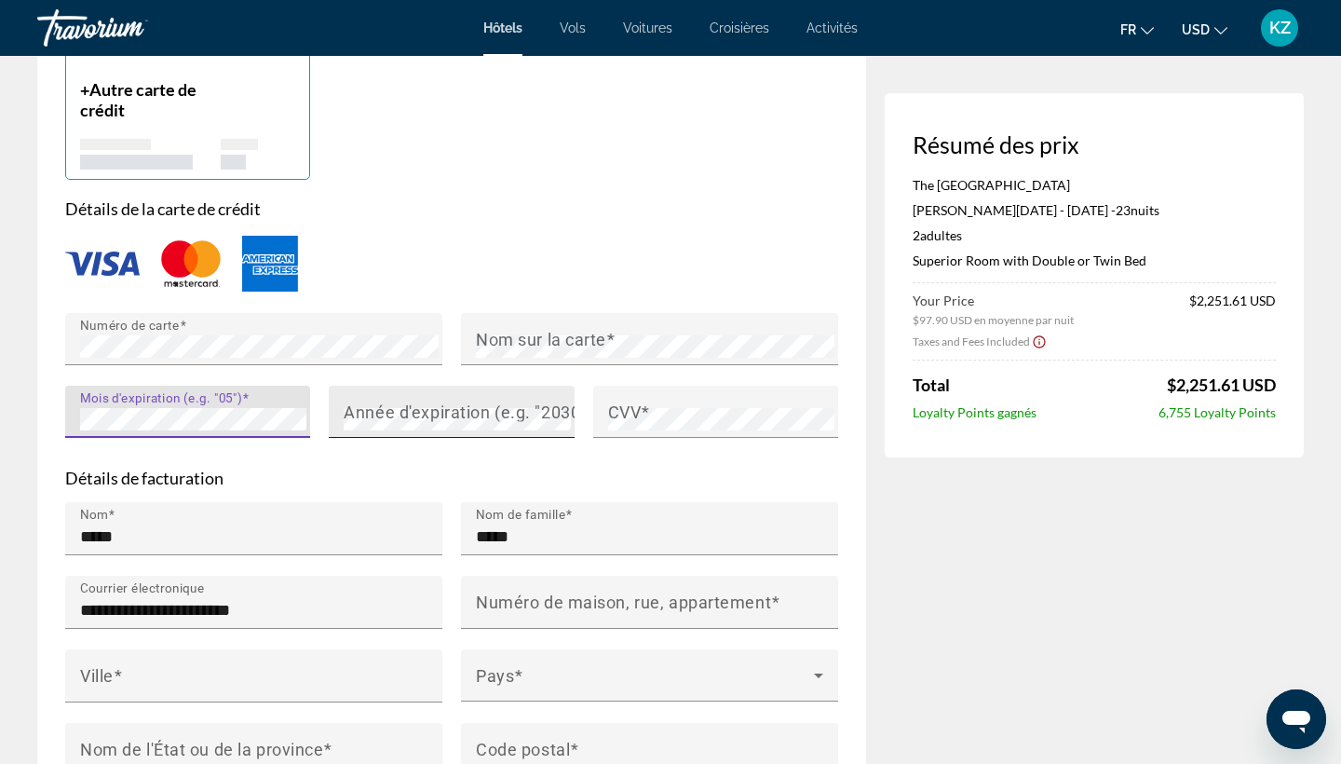
click at [367, 401] on mat-label "Année d'expiration (e.g. "2030")" at bounding box center [468, 411] width 249 height 20
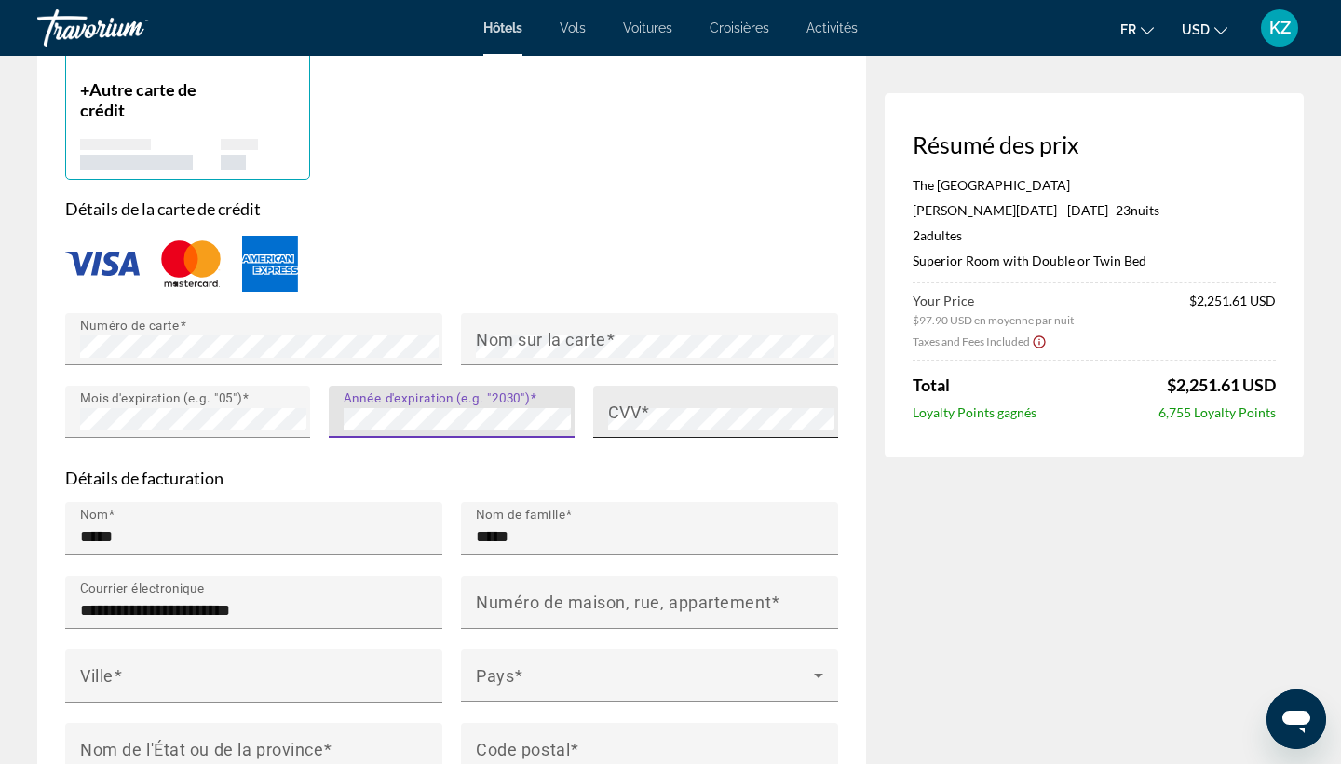
click at [644, 401] on span "Main content" at bounding box center [645, 411] width 9 height 20
click at [526, 329] on mat-label "Nom sur la carte" at bounding box center [541, 339] width 130 height 20
click at [449, 468] on p "Détails de facturation" at bounding box center [451, 478] width 773 height 20
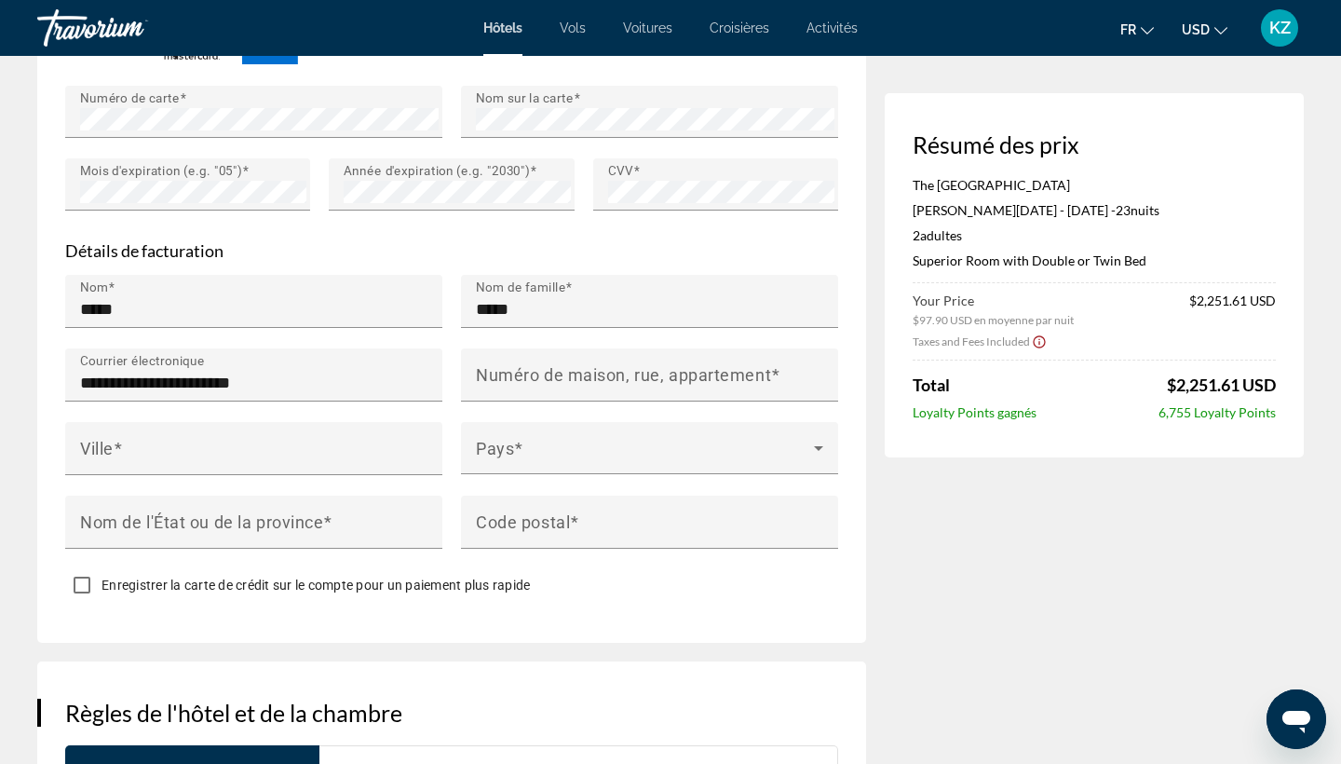
scroll to position [1720, 0]
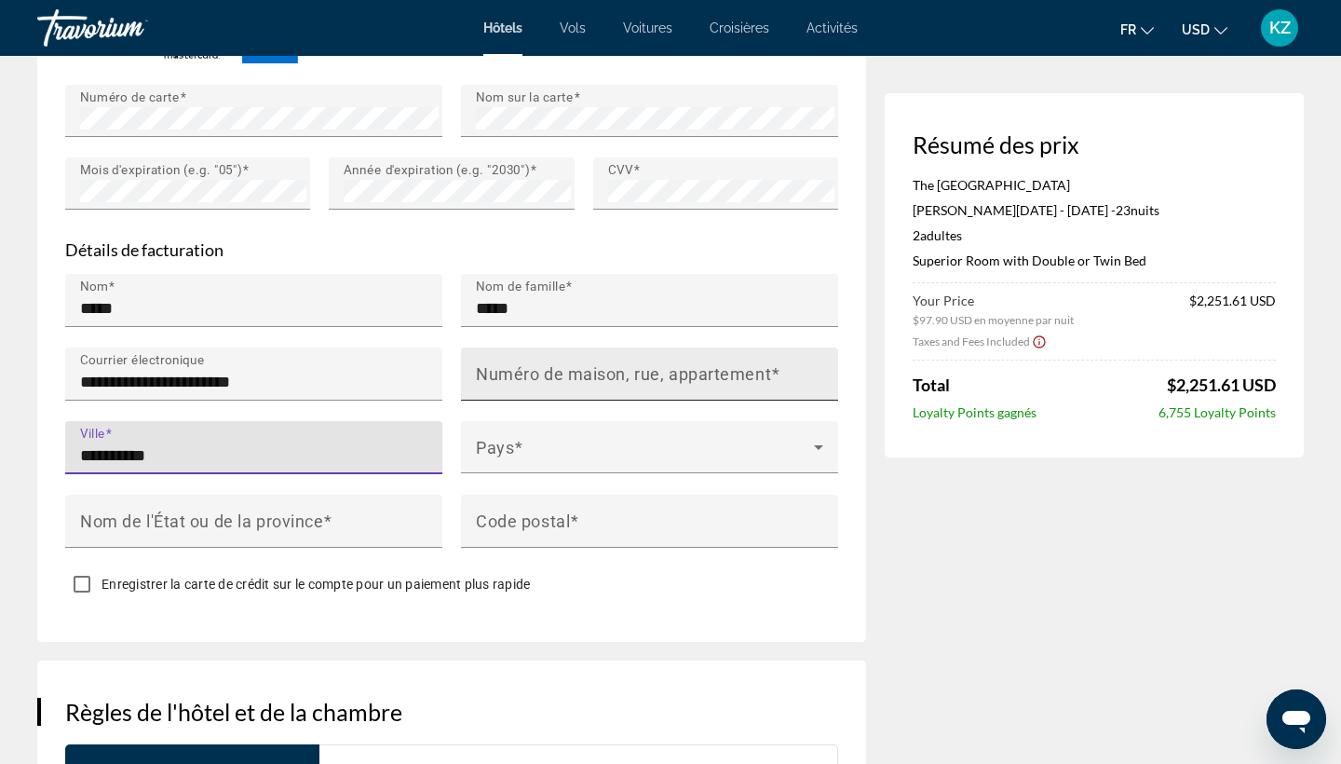
type input "**********"
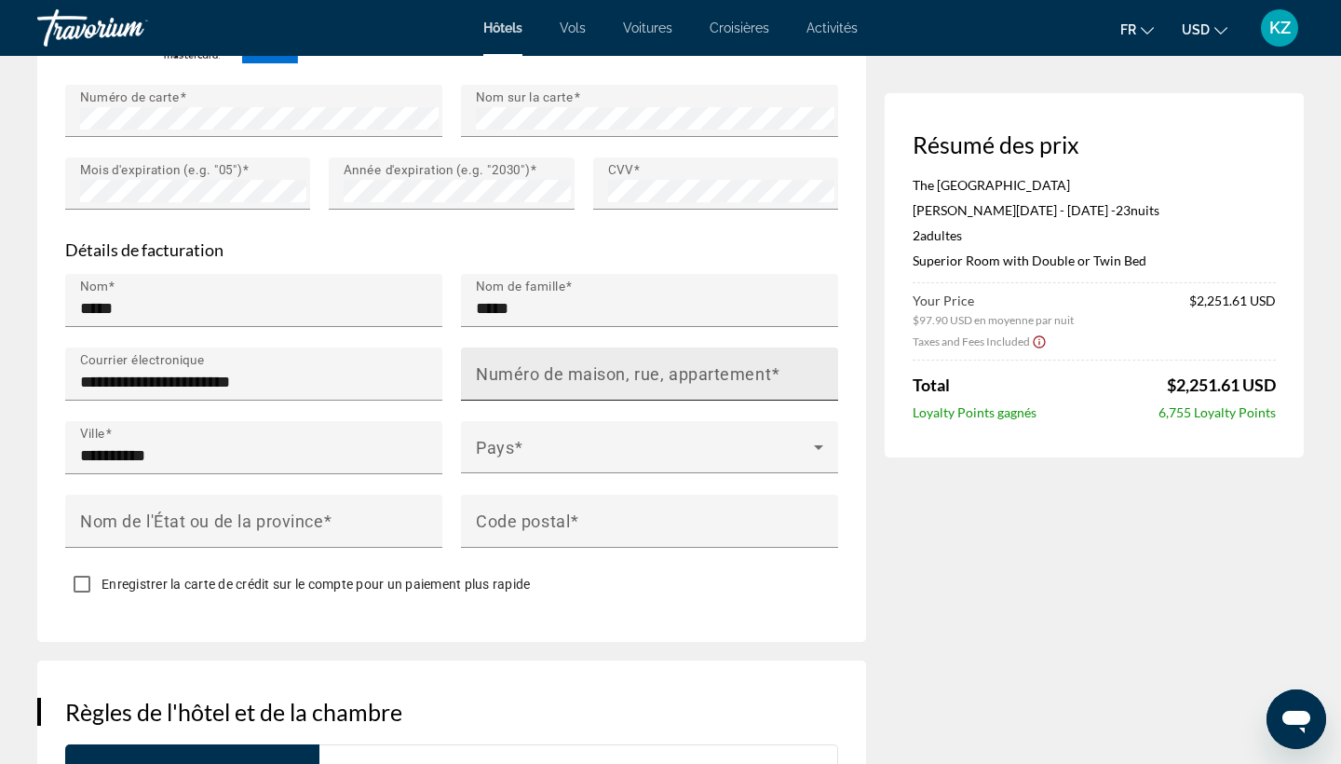
click at [595, 363] on mat-label "Numéro de maison, rue, appartement" at bounding box center [623, 373] width 295 height 20
click at [595, 371] on input "Numéro de maison, rue, appartement" at bounding box center [655, 382] width 359 height 22
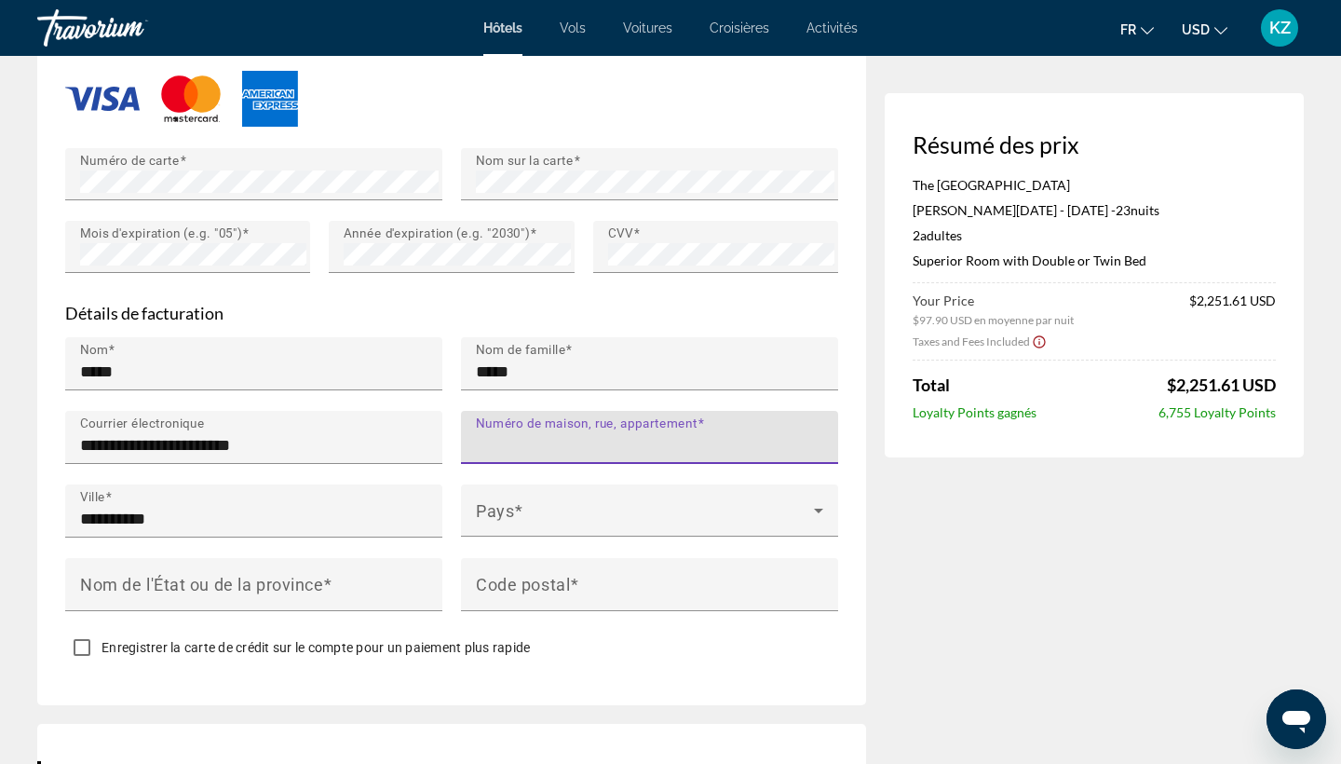
scroll to position [1655, 0]
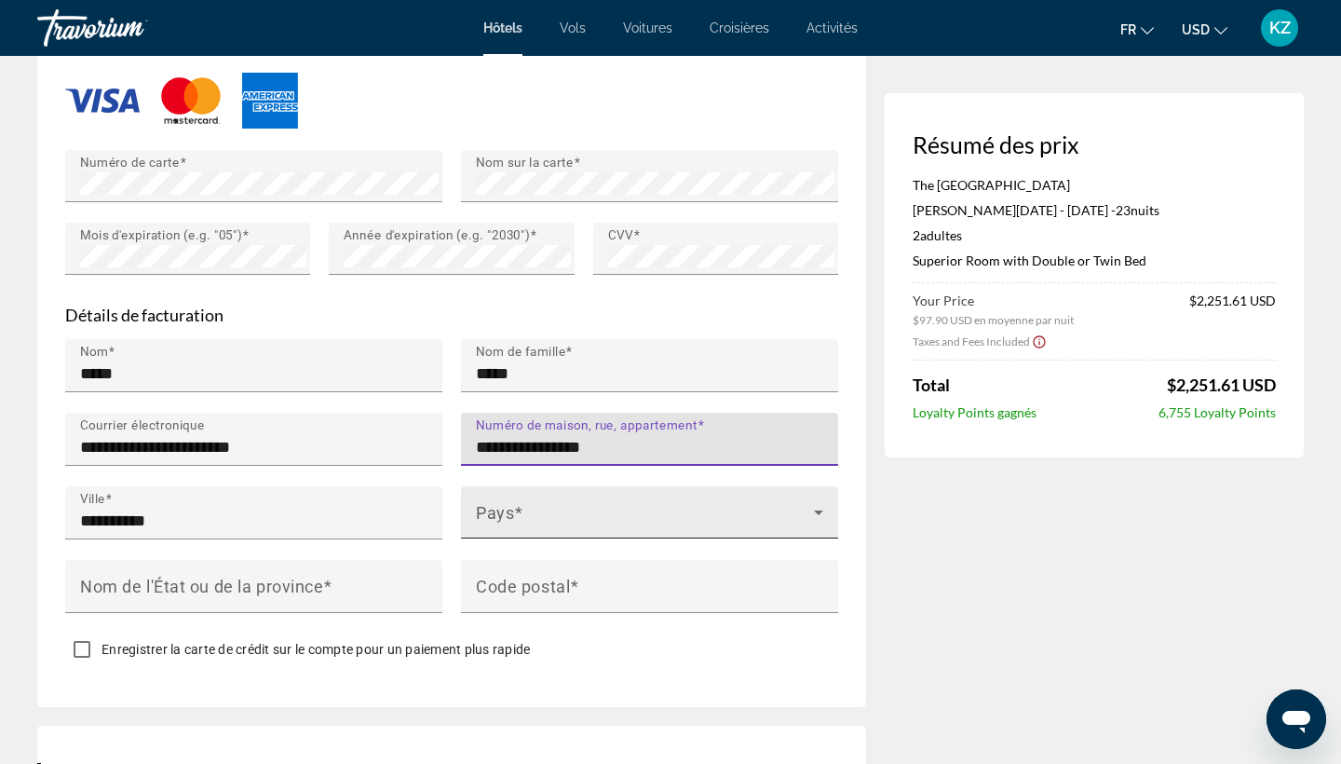
type input "**********"
click at [539, 509] on span "Main content" at bounding box center [645, 520] width 338 height 22
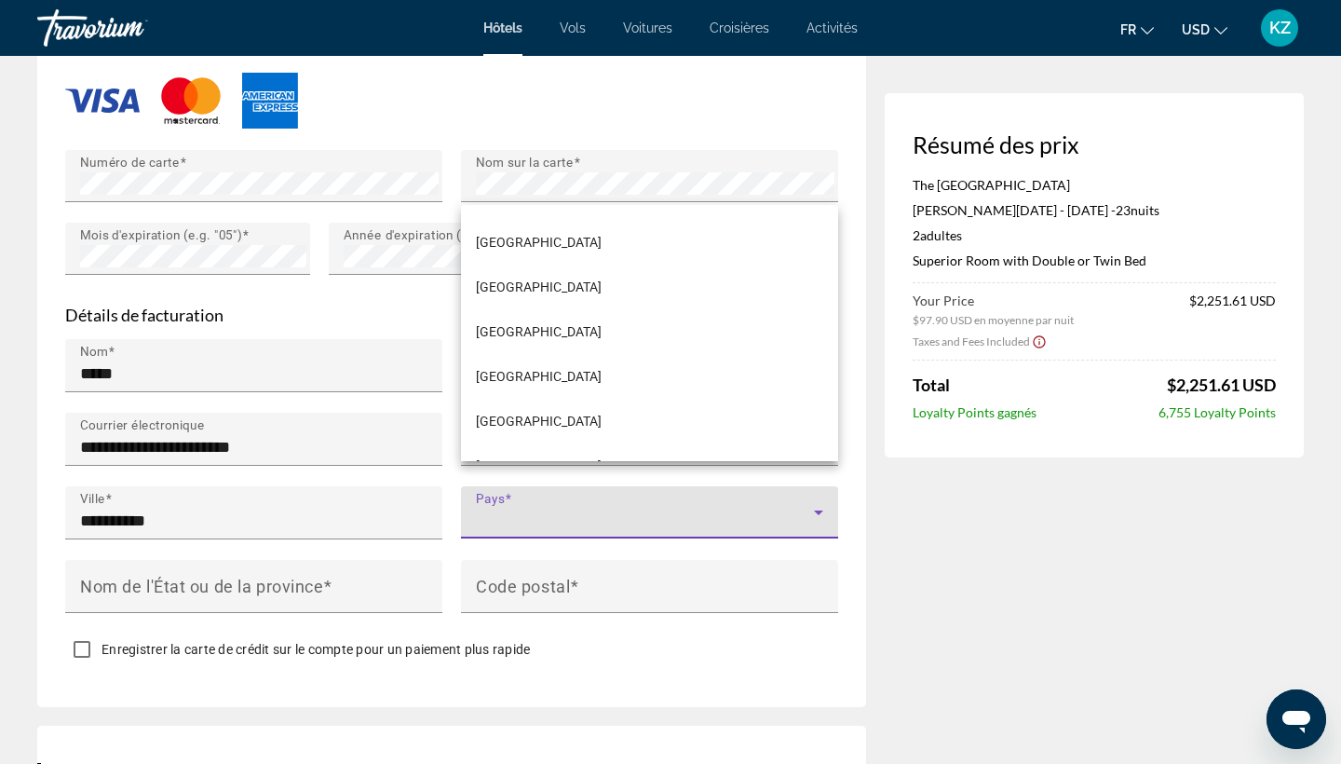
scroll to position [3343, 0]
click at [492, 328] on span "France" at bounding box center [539, 334] width 126 height 22
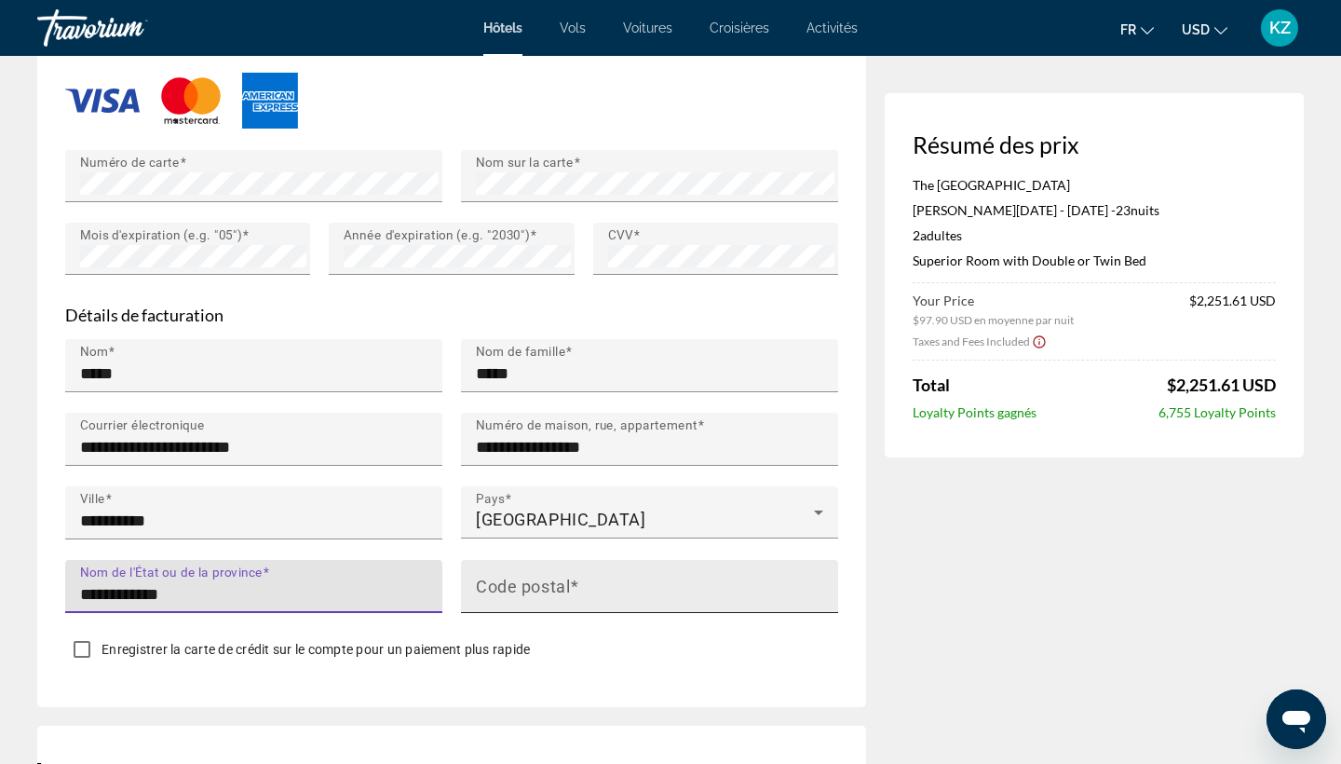
type input "**********"
click at [621, 560] on div "Code postal" at bounding box center [655, 586] width 359 height 53
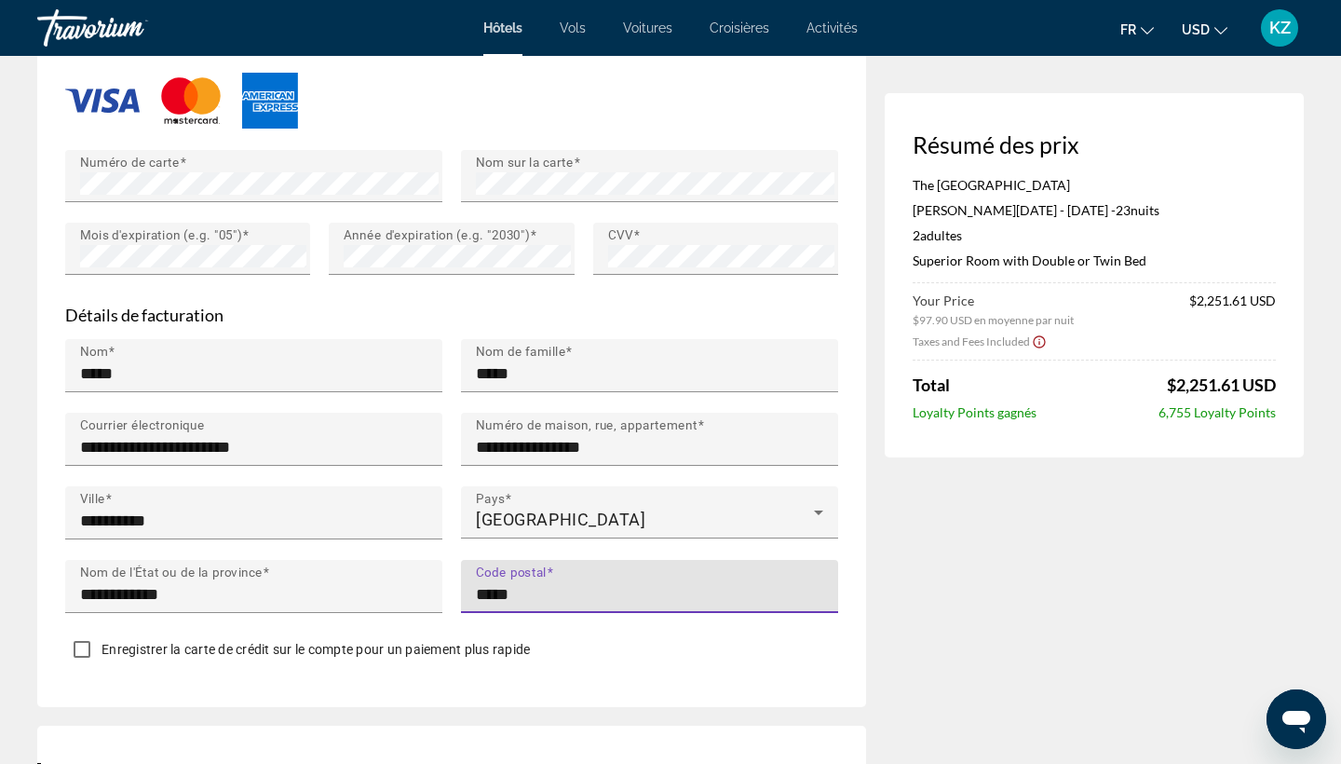
type input "*****"
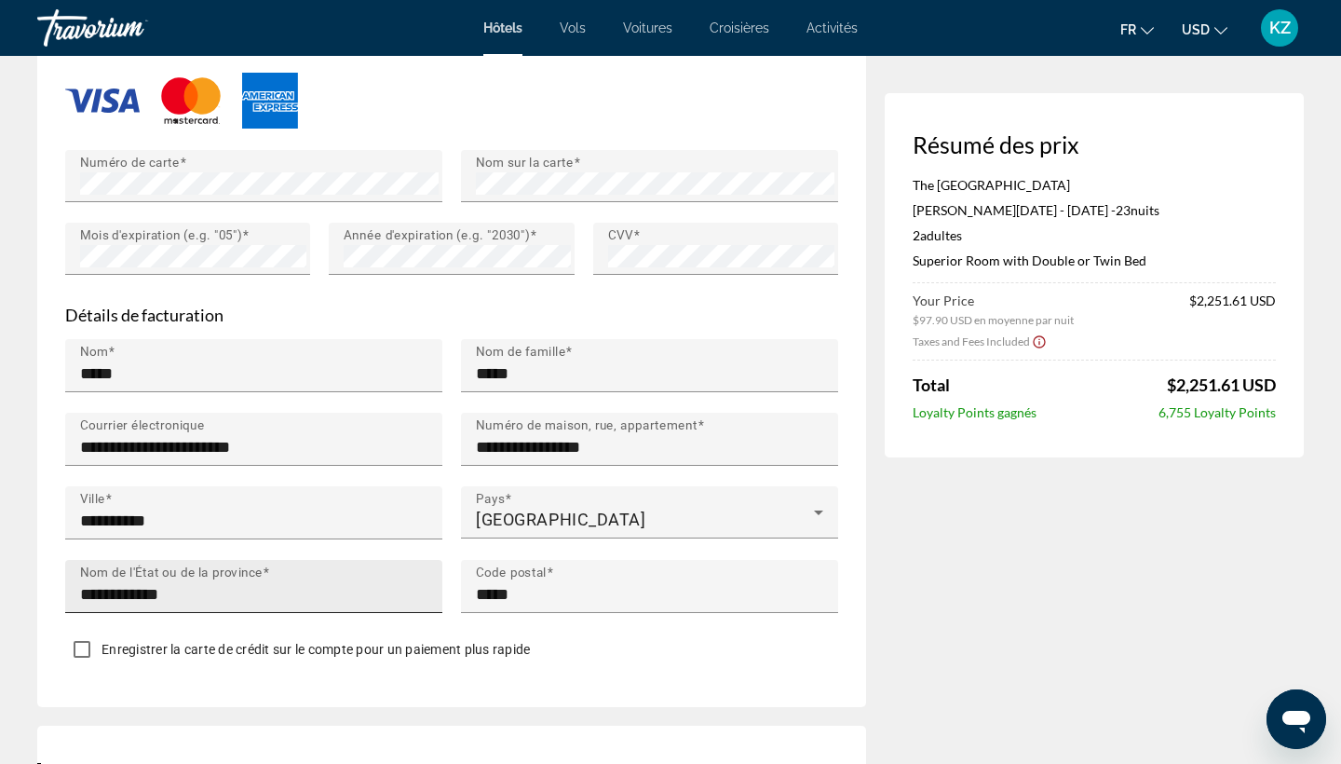
click at [90, 583] on input "**********" at bounding box center [259, 594] width 359 height 22
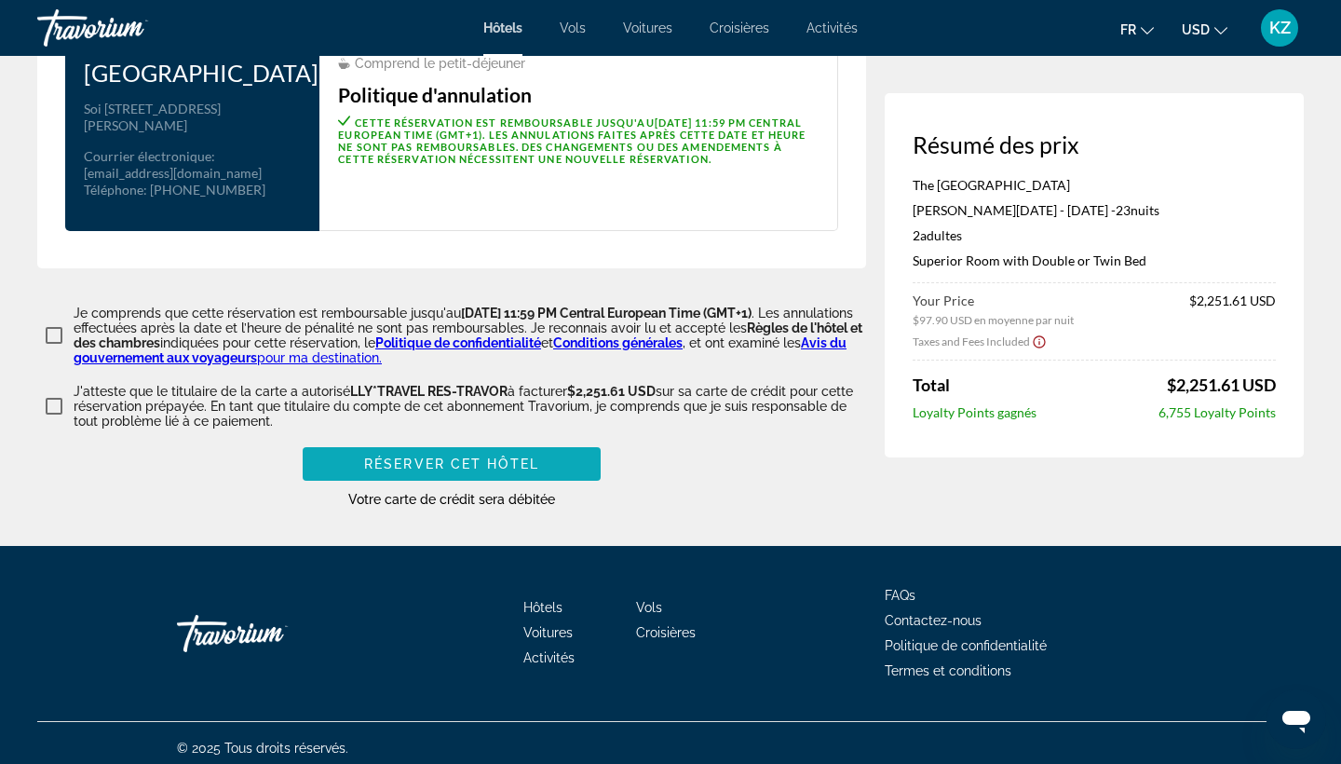
type input "**********"
click at [397, 456] on span "Réserver cet hôtel" at bounding box center [451, 463] width 175 height 15
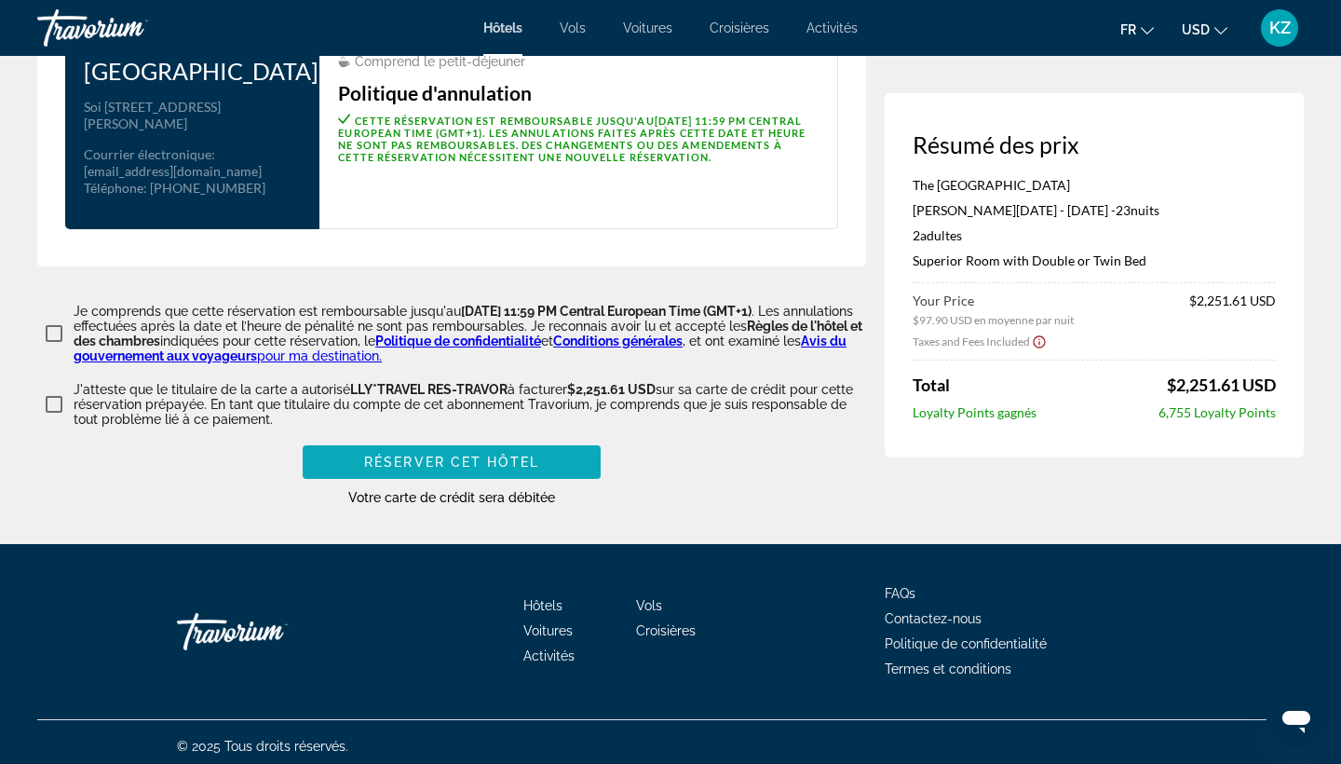
scroll to position [2452, 0]
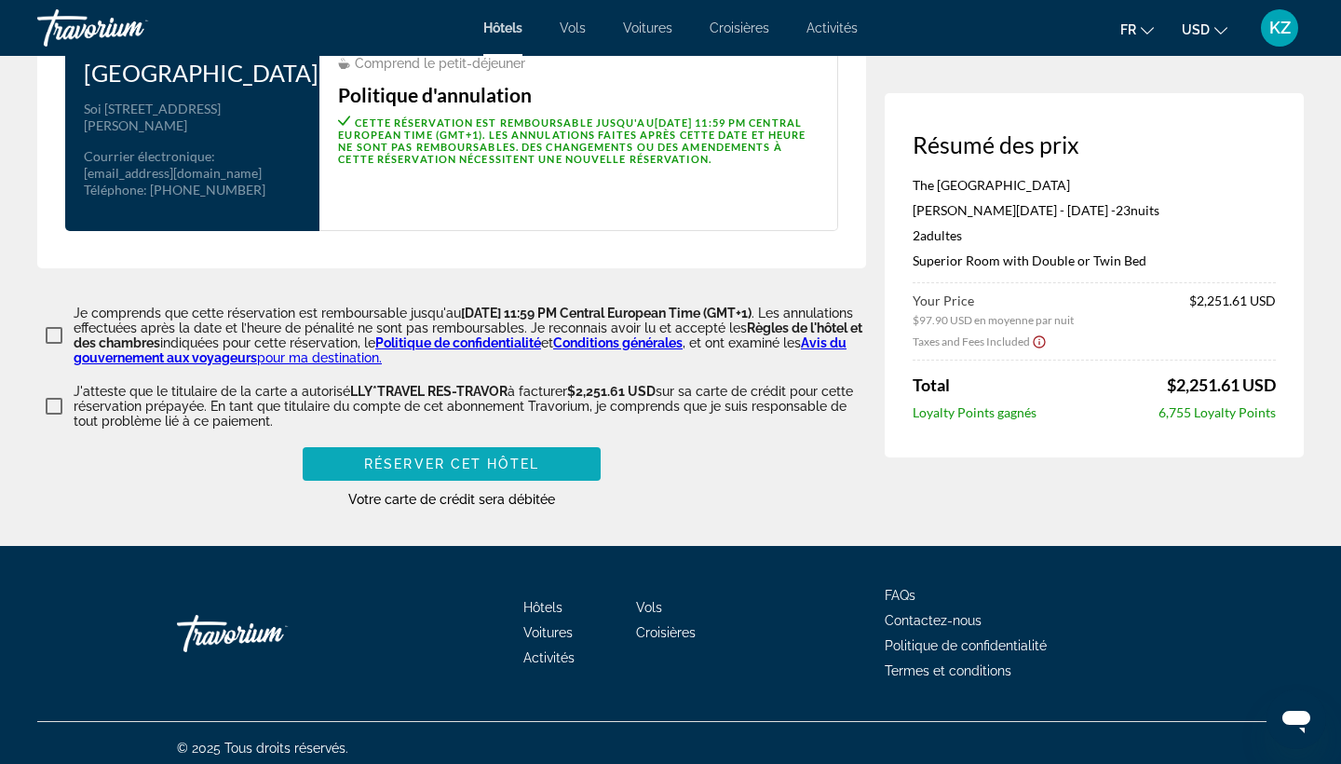
type input "**********"
click at [512, 456] on span "Réserver cet hôtel" at bounding box center [451, 463] width 175 height 15
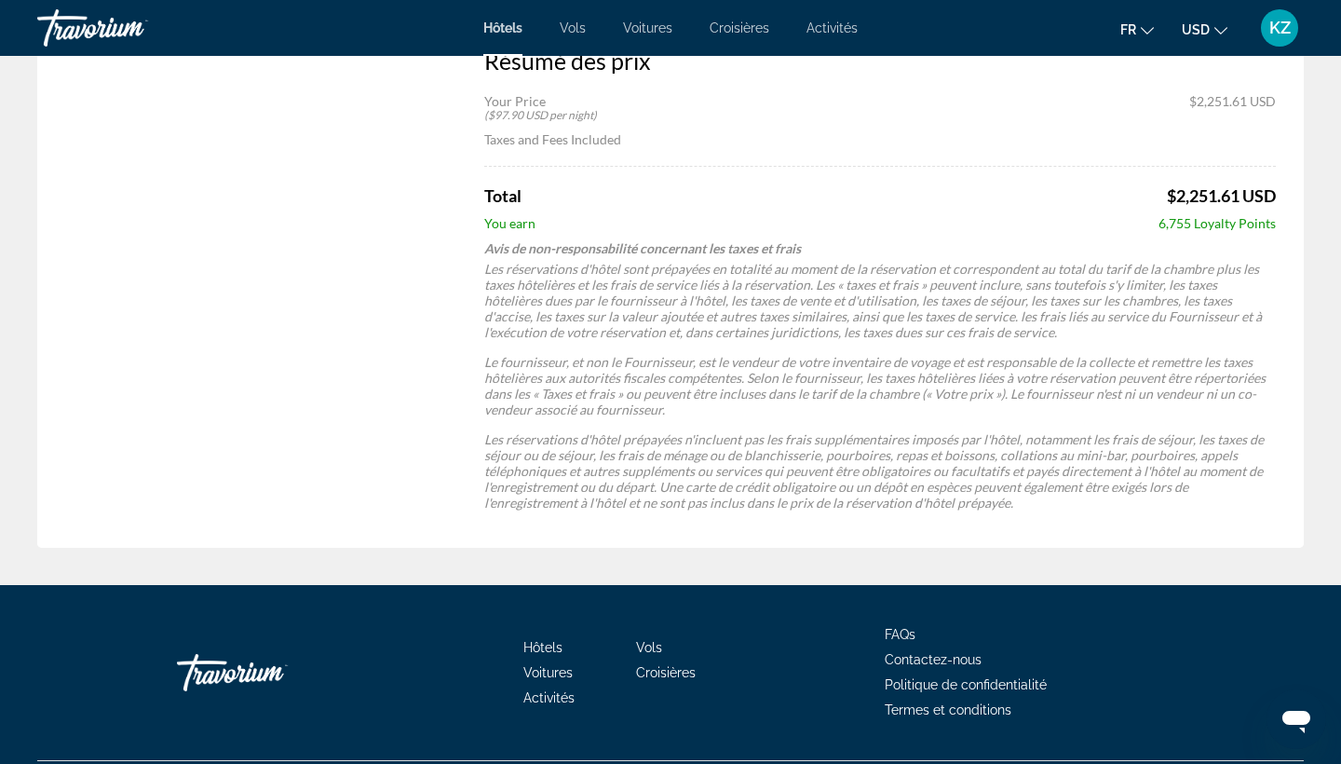
scroll to position [956, 0]
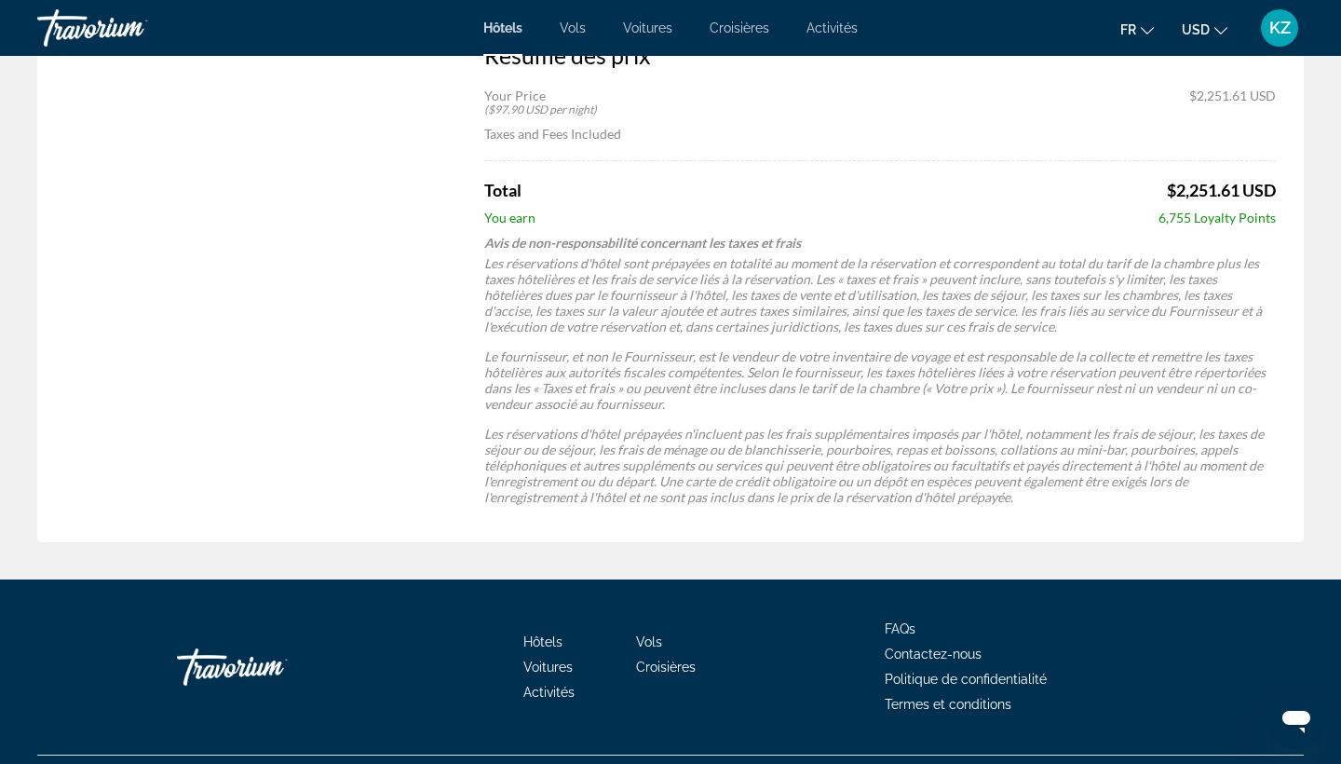
click at [906, 90] on div "Your Price ($97.90 USD per night) $2,251.61 USD" at bounding box center [880, 102] width 792 height 29
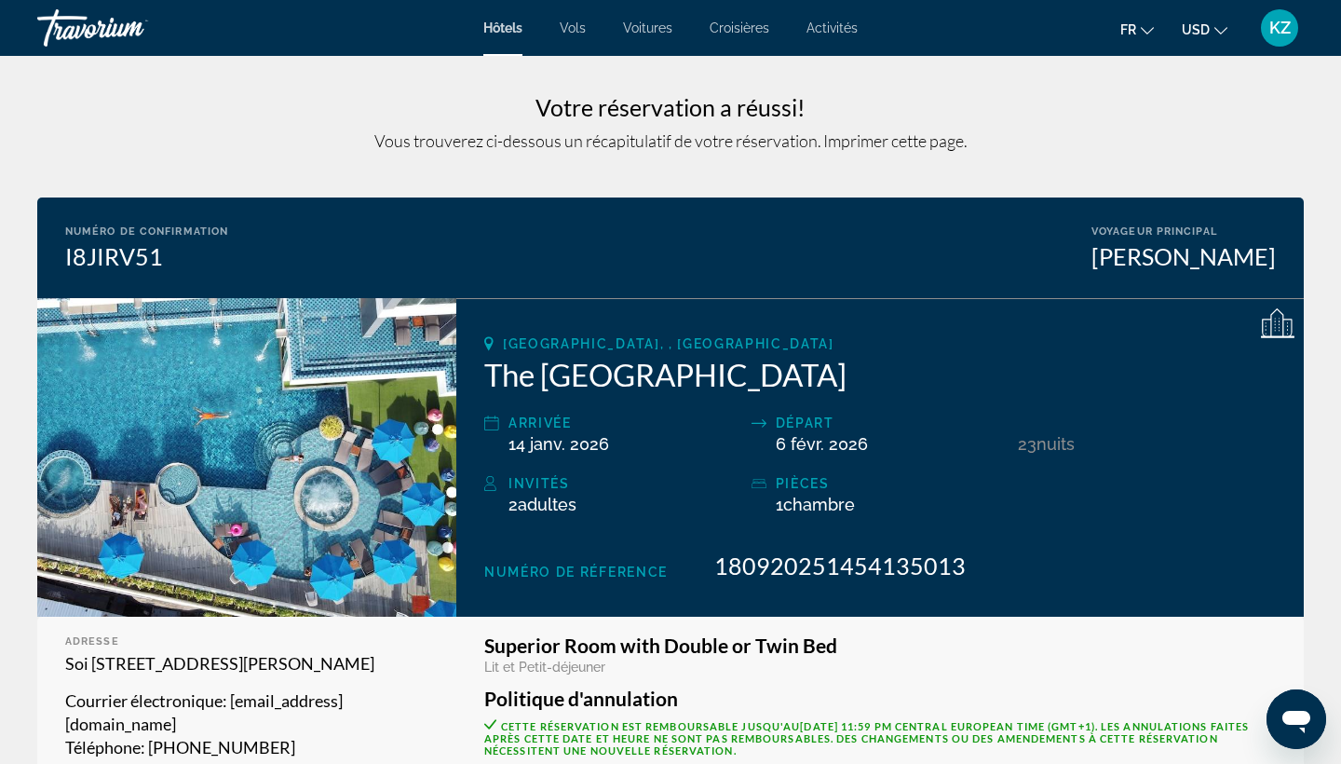
scroll to position [0, 0]
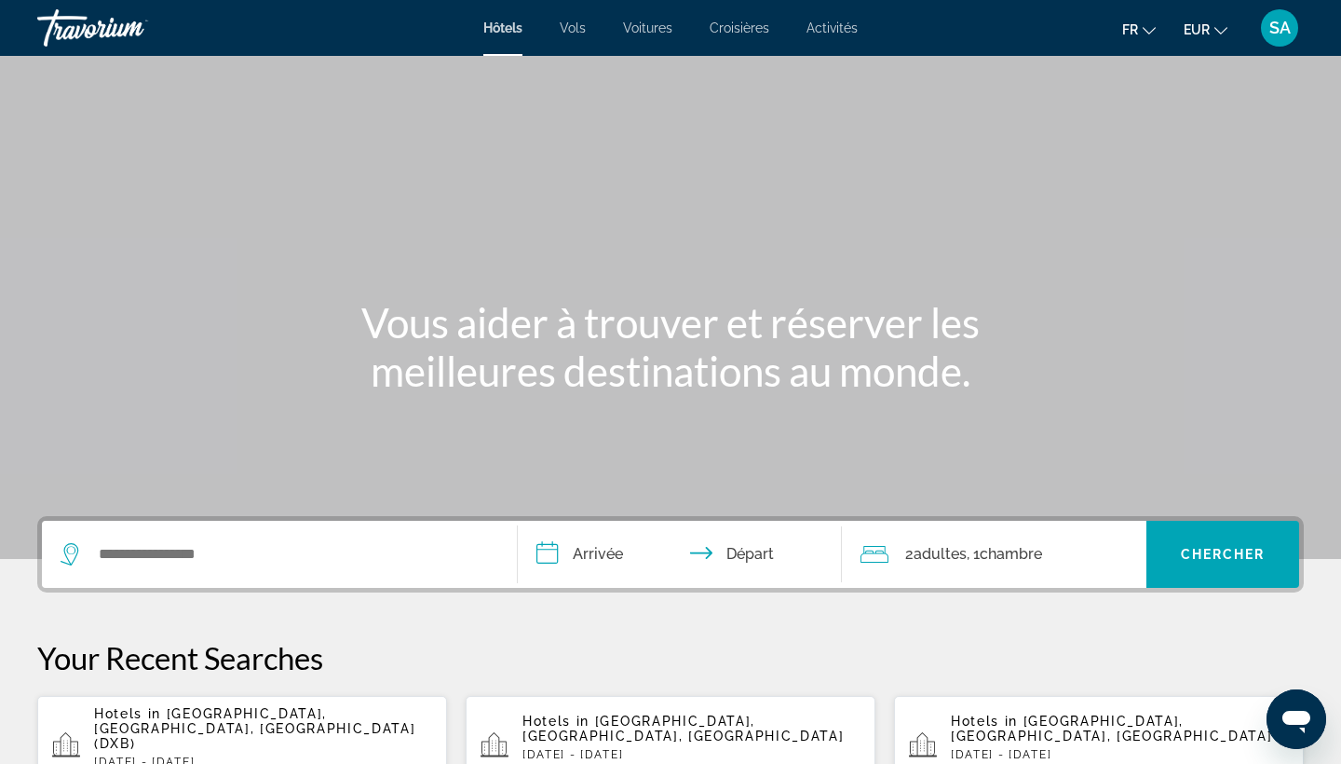
click at [258, 568] on div "Search widget" at bounding box center [280, 554] width 438 height 67
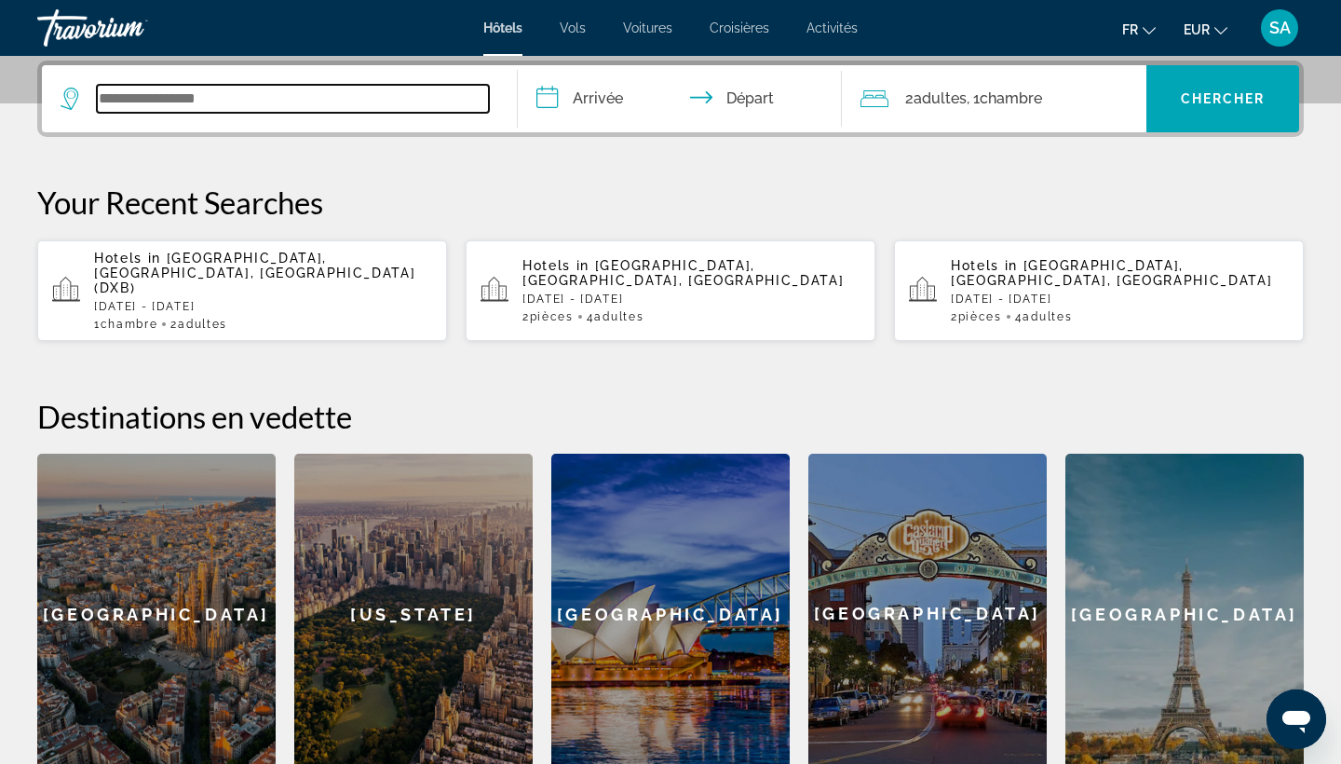
click at [226, 89] on input "Search widget" at bounding box center [293, 99] width 392 height 28
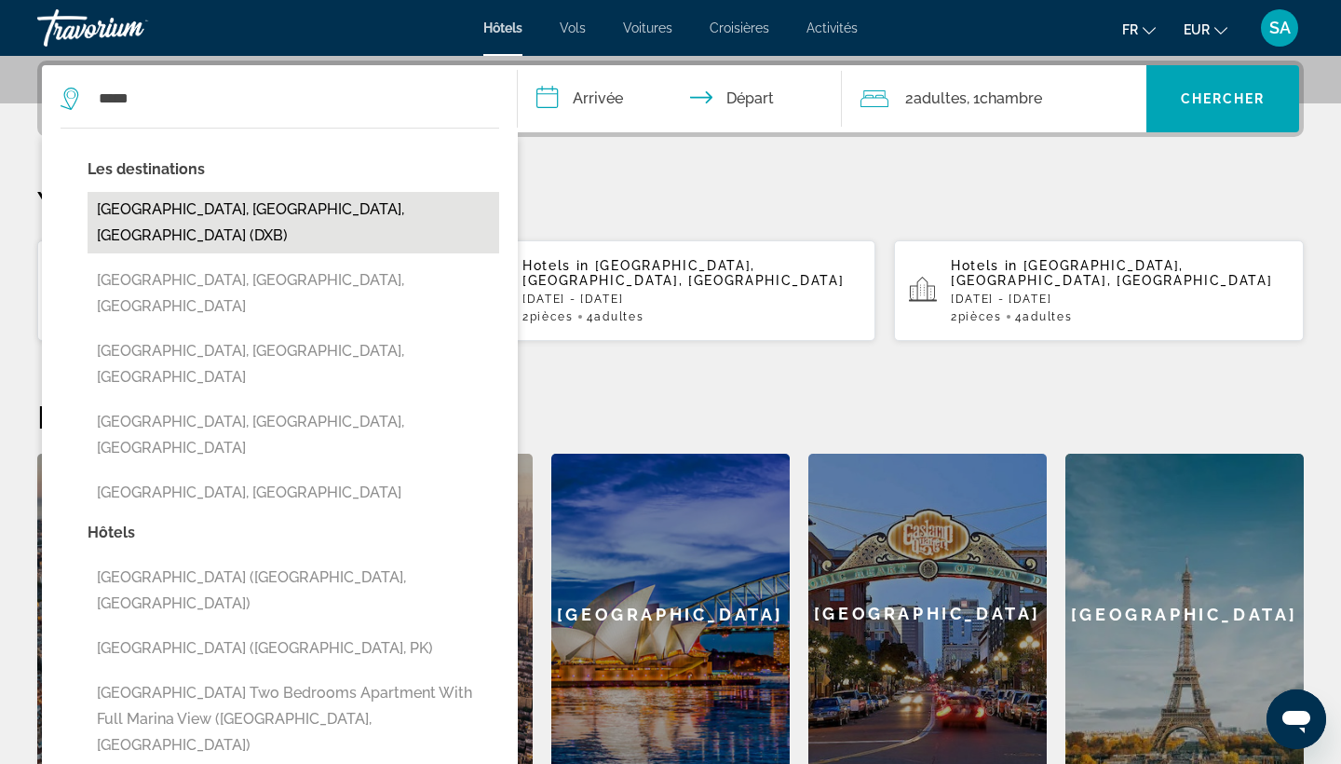
click at [127, 207] on button "[GEOGRAPHIC_DATA], [GEOGRAPHIC_DATA], [GEOGRAPHIC_DATA] (DXB)" at bounding box center [294, 222] width 412 height 61
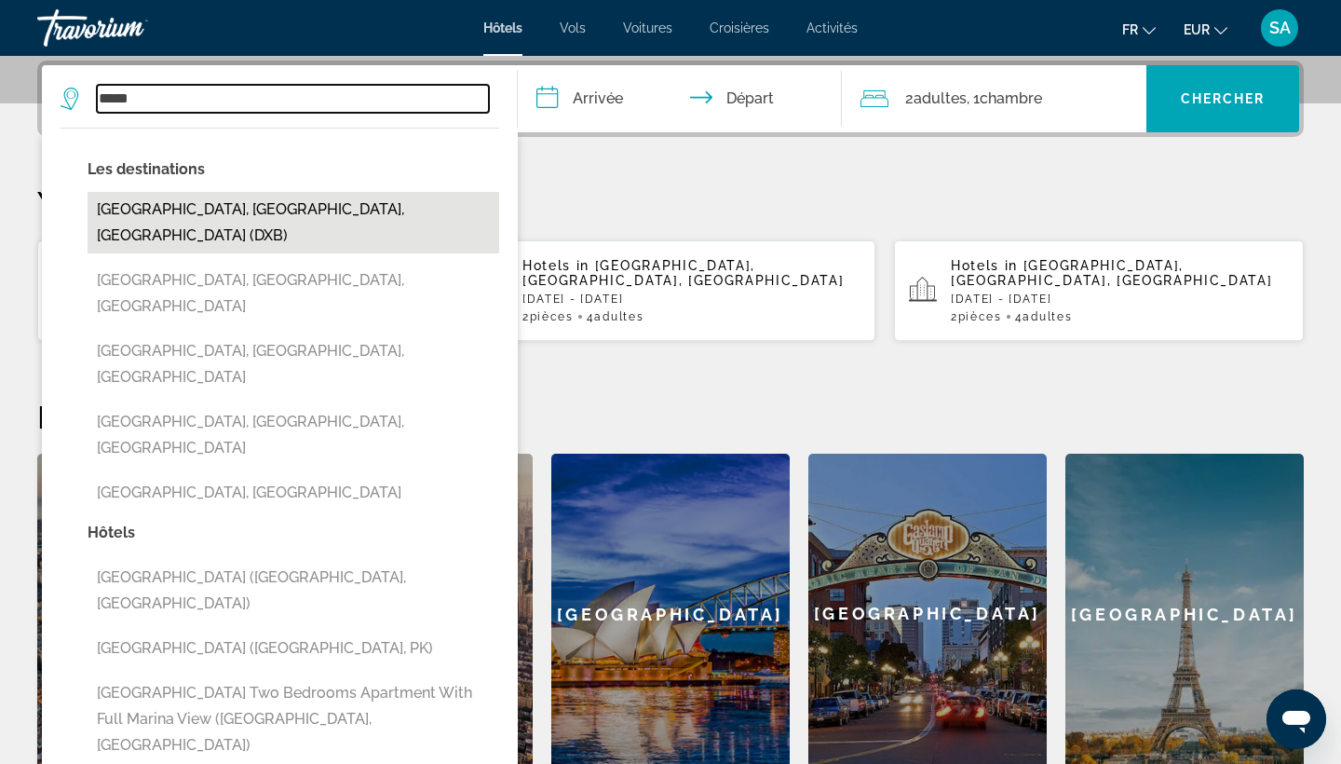
type input "**********"
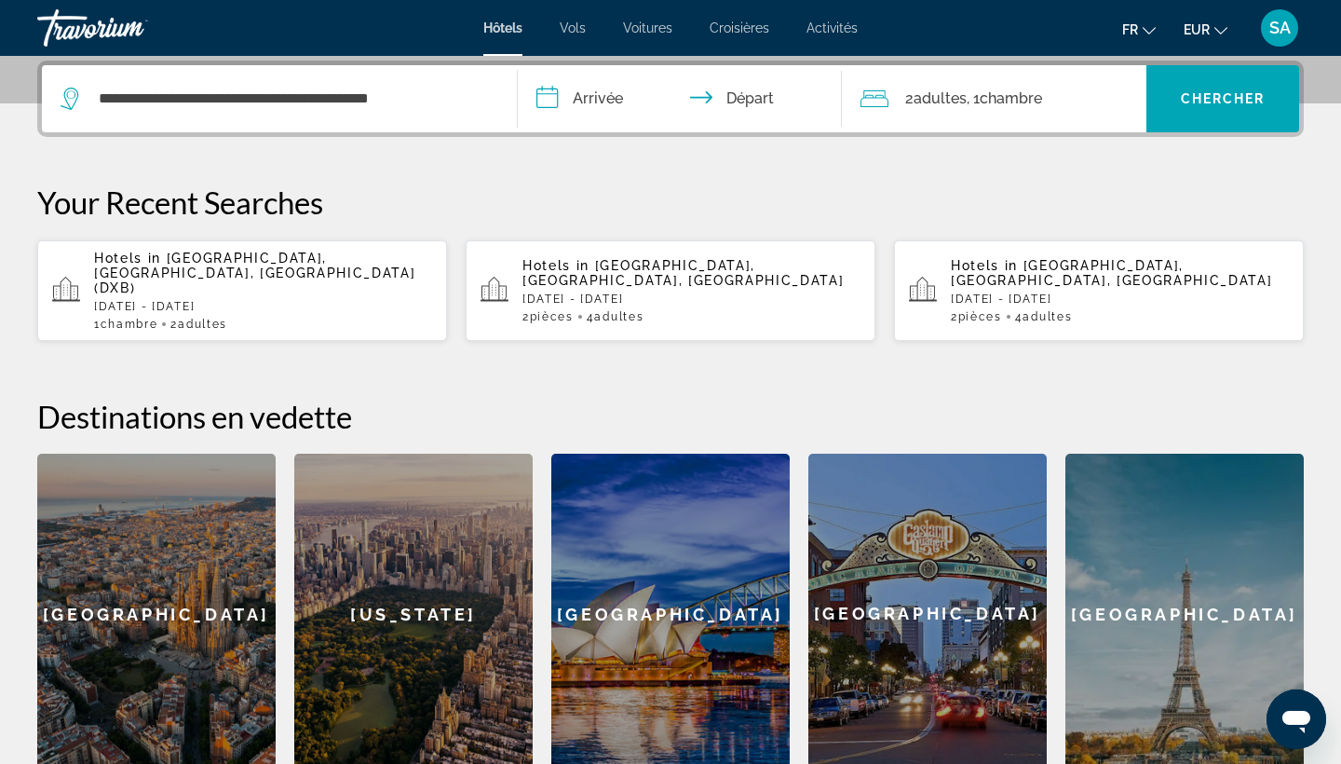
click at [616, 91] on input "**********" at bounding box center [684, 101] width 332 height 73
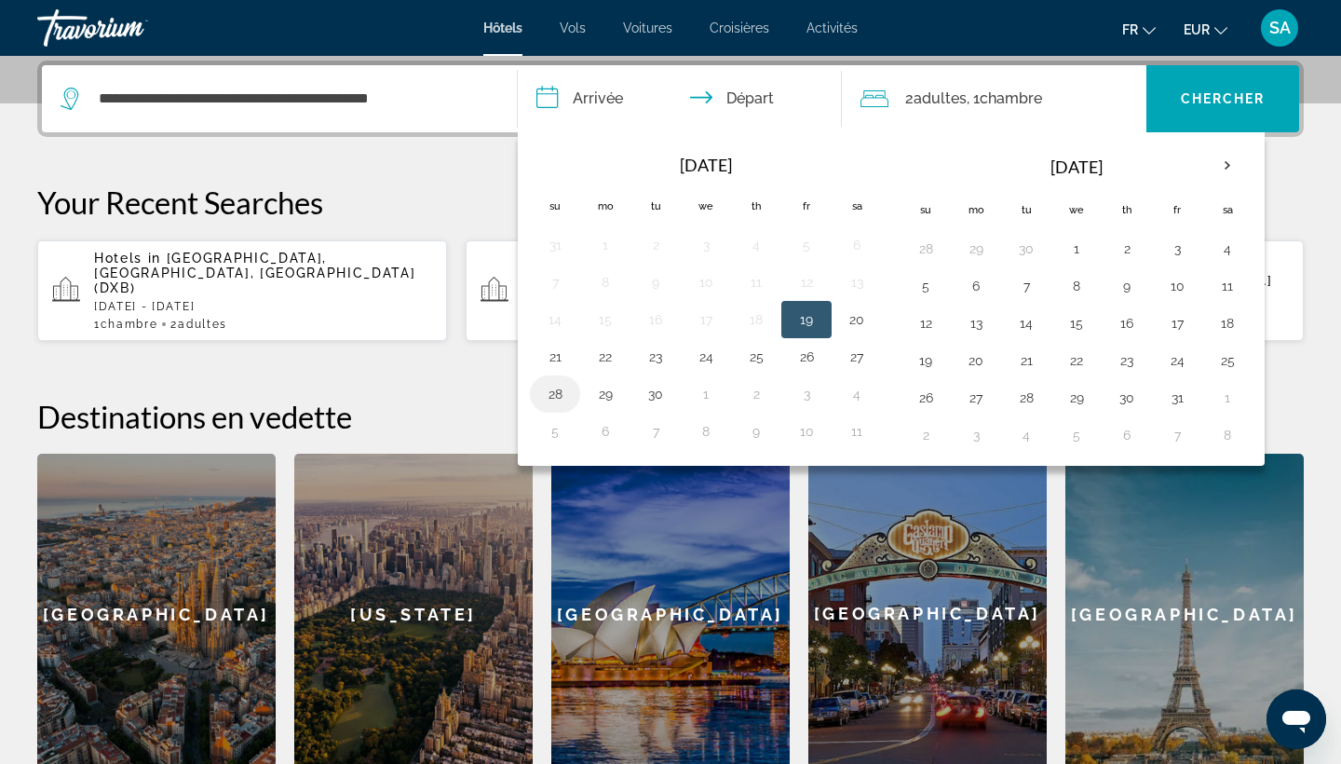
click at [553, 395] on button "28" at bounding box center [555, 394] width 30 height 26
click at [656, 394] on button "30" at bounding box center [656, 394] width 30 height 26
type input "**********"
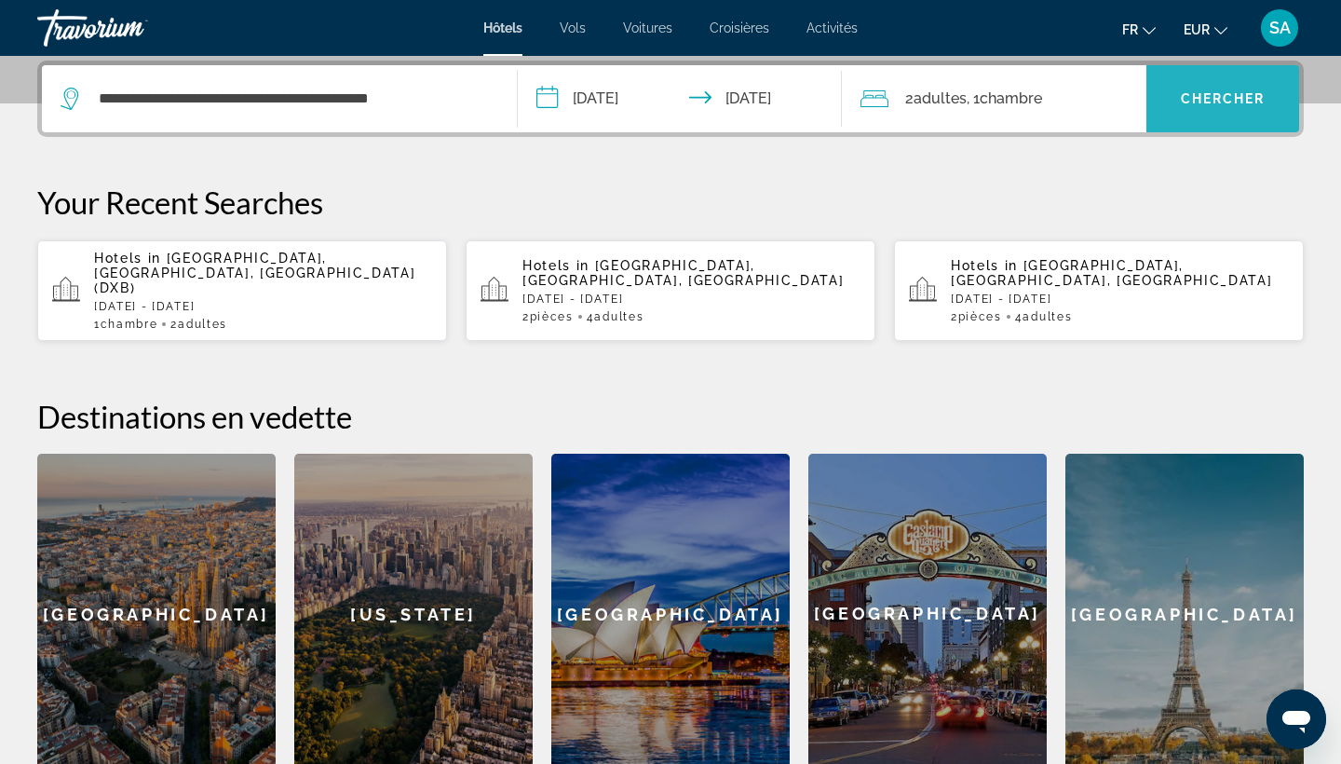
click at [1208, 117] on span "Search widget" at bounding box center [1222, 98] width 153 height 45
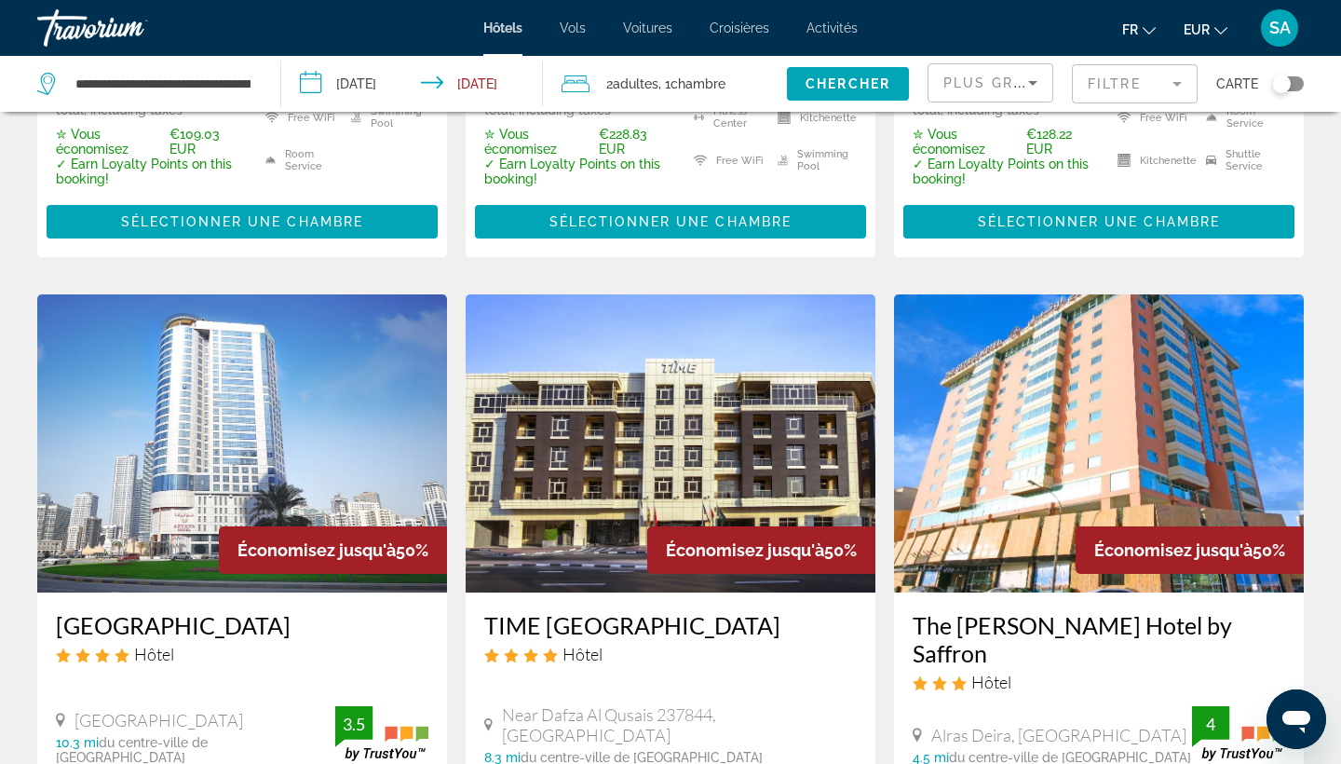
scroll to position [2218, 0]
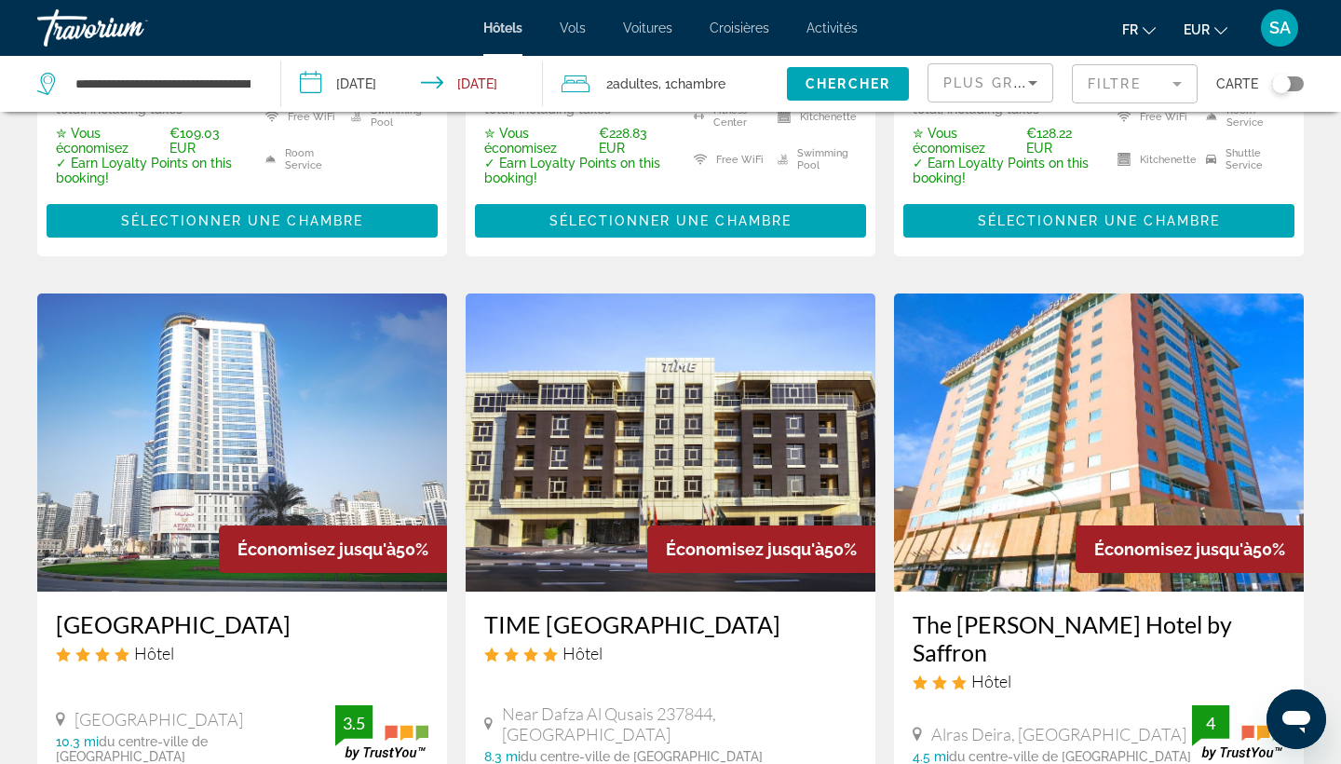
click at [1291, 87] on div "Toggle map" at bounding box center [1288, 83] width 32 height 15
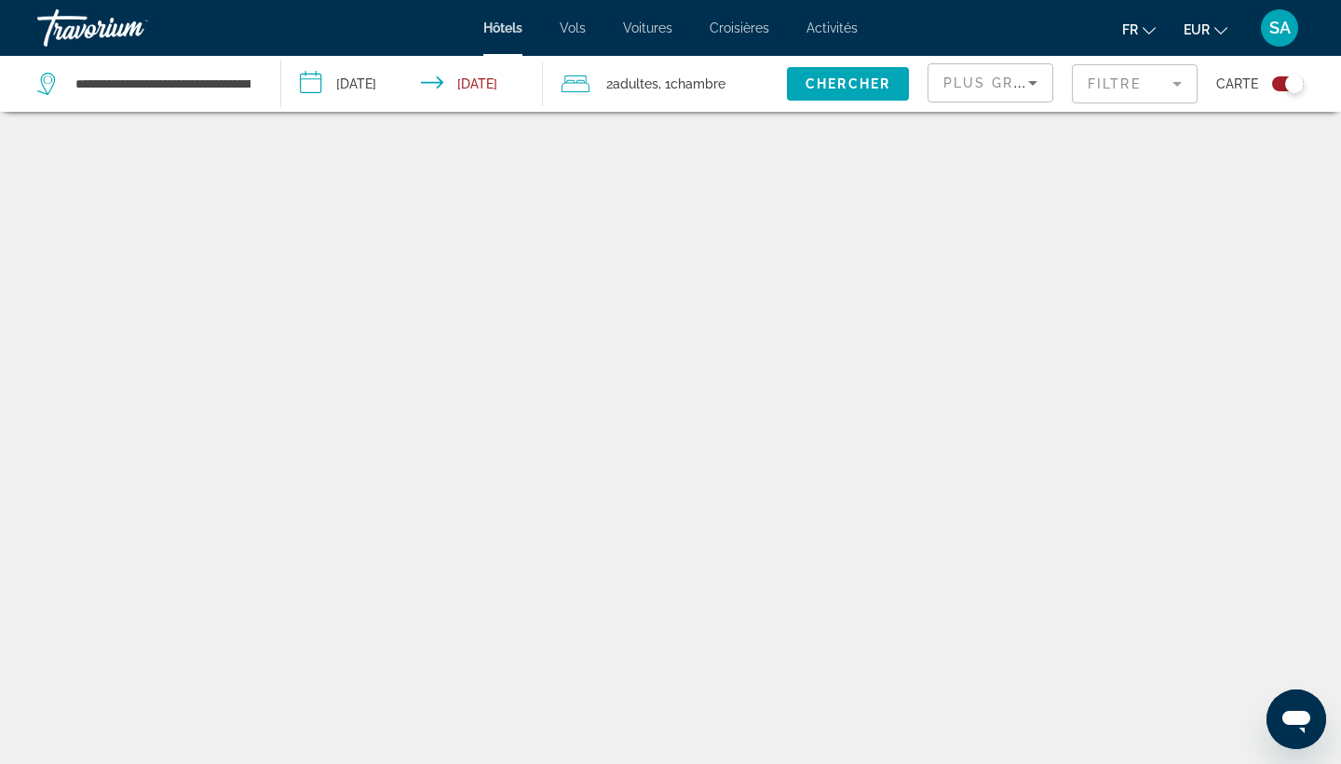
scroll to position [112, 0]
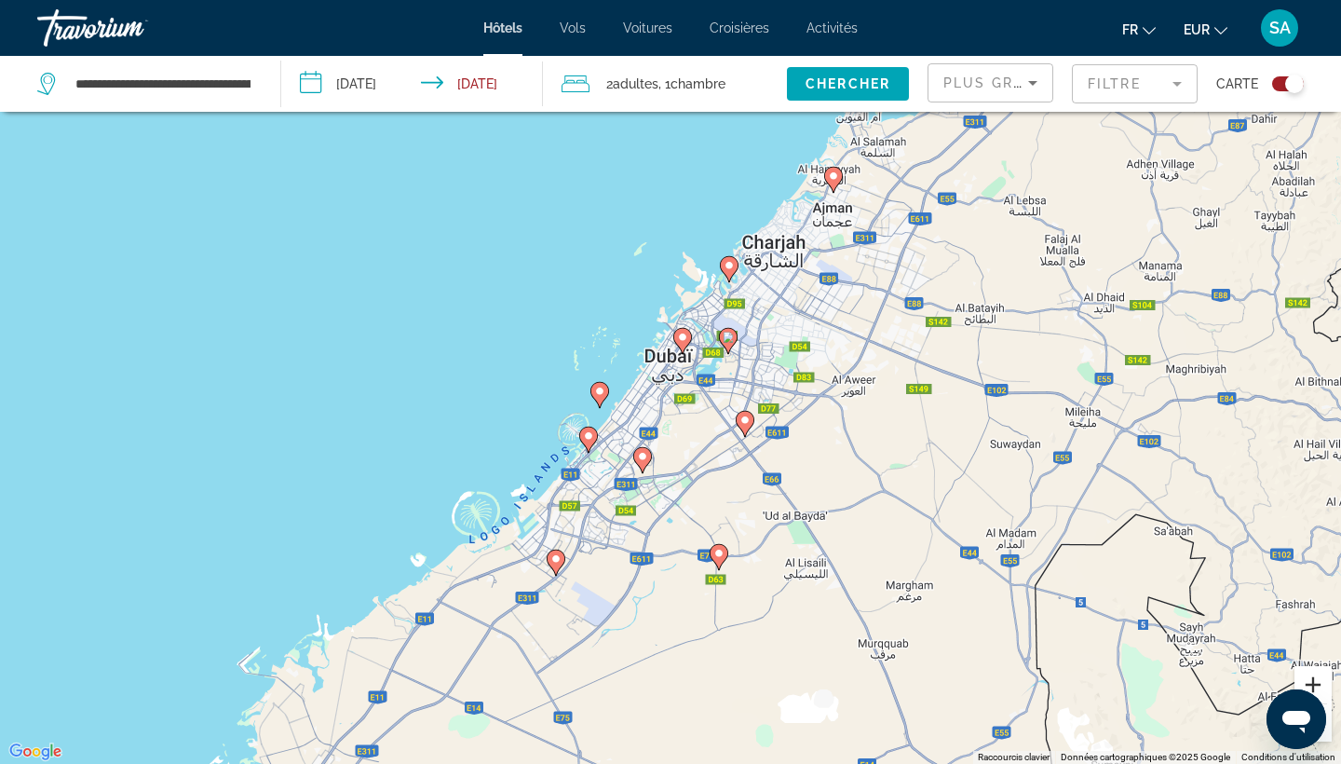
click at [1309, 682] on button "Zoom avant" at bounding box center [1313, 684] width 37 height 37
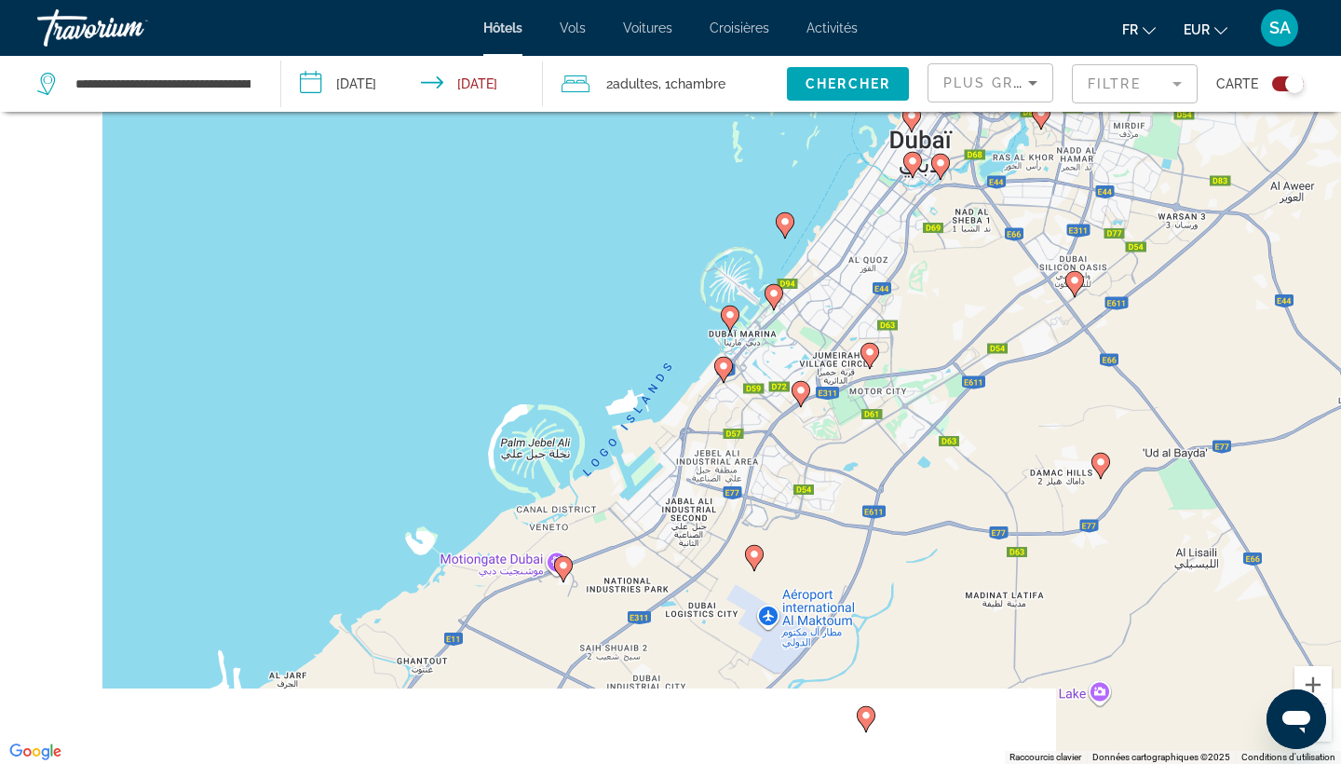
drag, startPoint x: 777, startPoint y: 659, endPoint x: 1058, endPoint y: 452, distance: 349.6
click at [1058, 452] on div "Pour activer le glissement avec le clavier, appuyez sur Alt+Entrée. Une fois ce…" at bounding box center [670, 382] width 1341 height 764
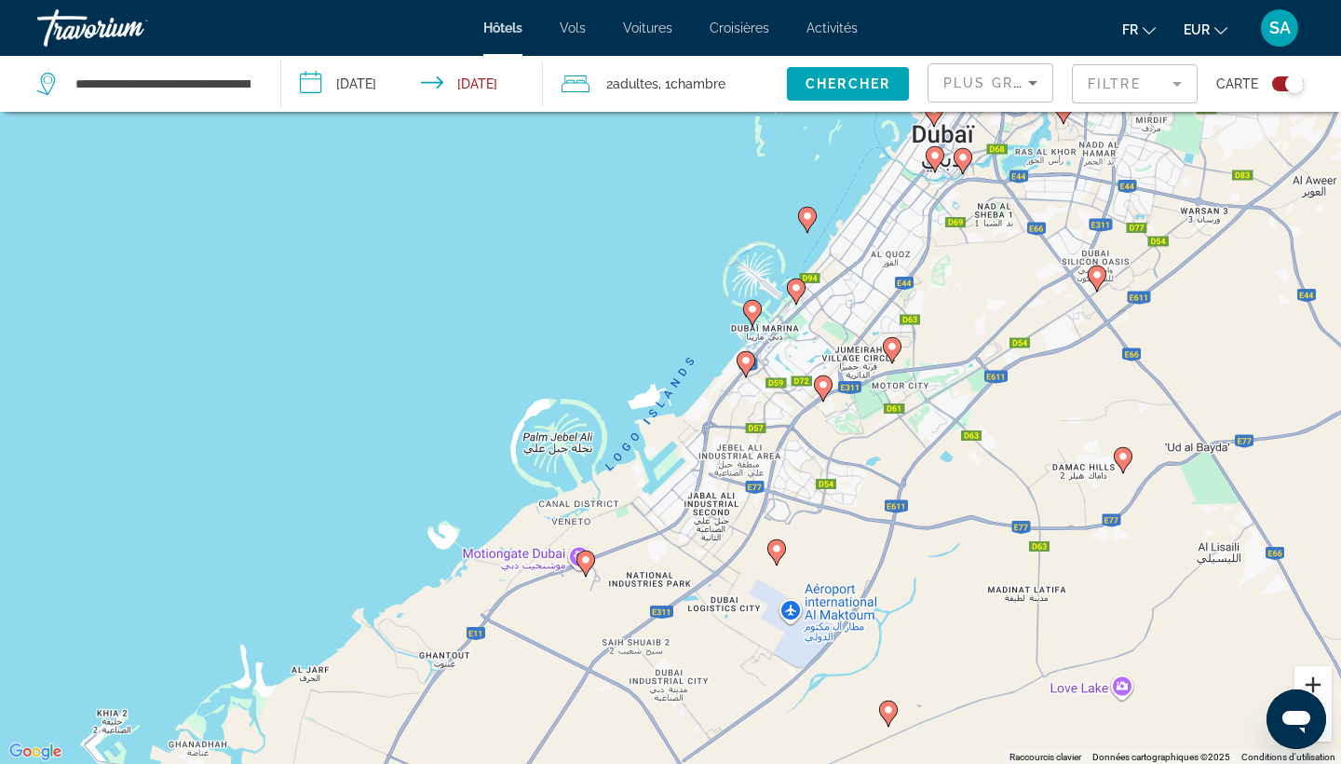
click at [1310, 686] on button "Zoom avant" at bounding box center [1313, 684] width 37 height 37
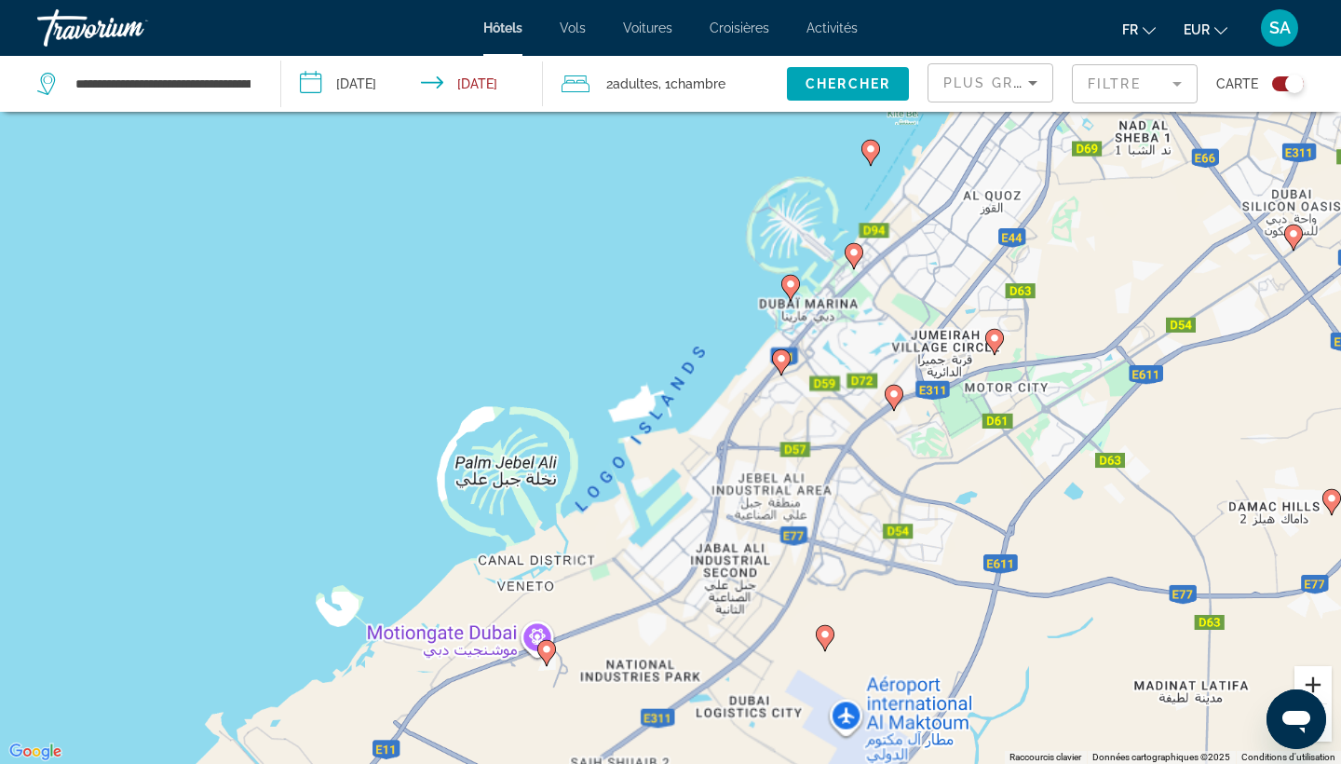
click at [1310, 686] on button "Zoom avant" at bounding box center [1313, 684] width 37 height 37
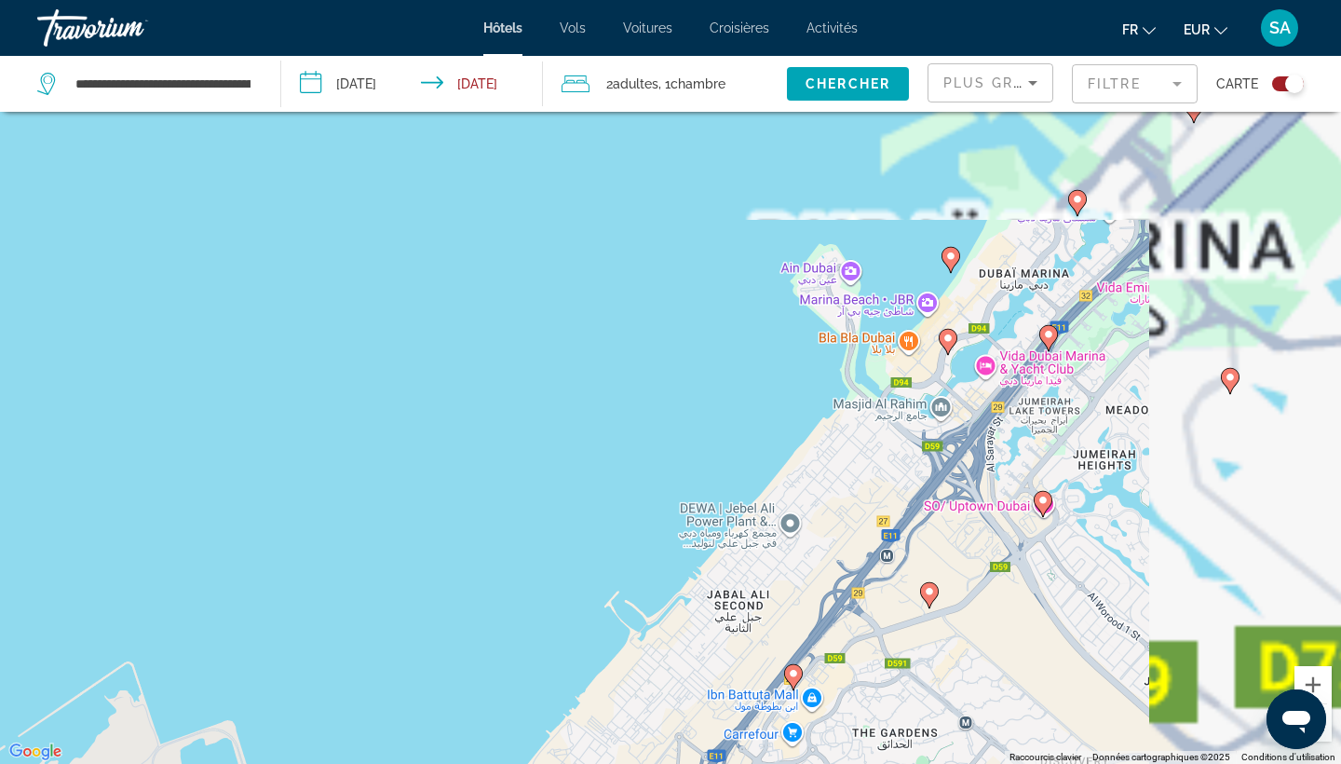
drag, startPoint x: 1221, startPoint y: 410, endPoint x: 821, endPoint y: 711, distance: 500.1
click at [821, 711] on div "Pour activer le glissement avec le clavier, appuyez sur Alt+Entrée. Une fois ce…" at bounding box center [670, 382] width 1341 height 764
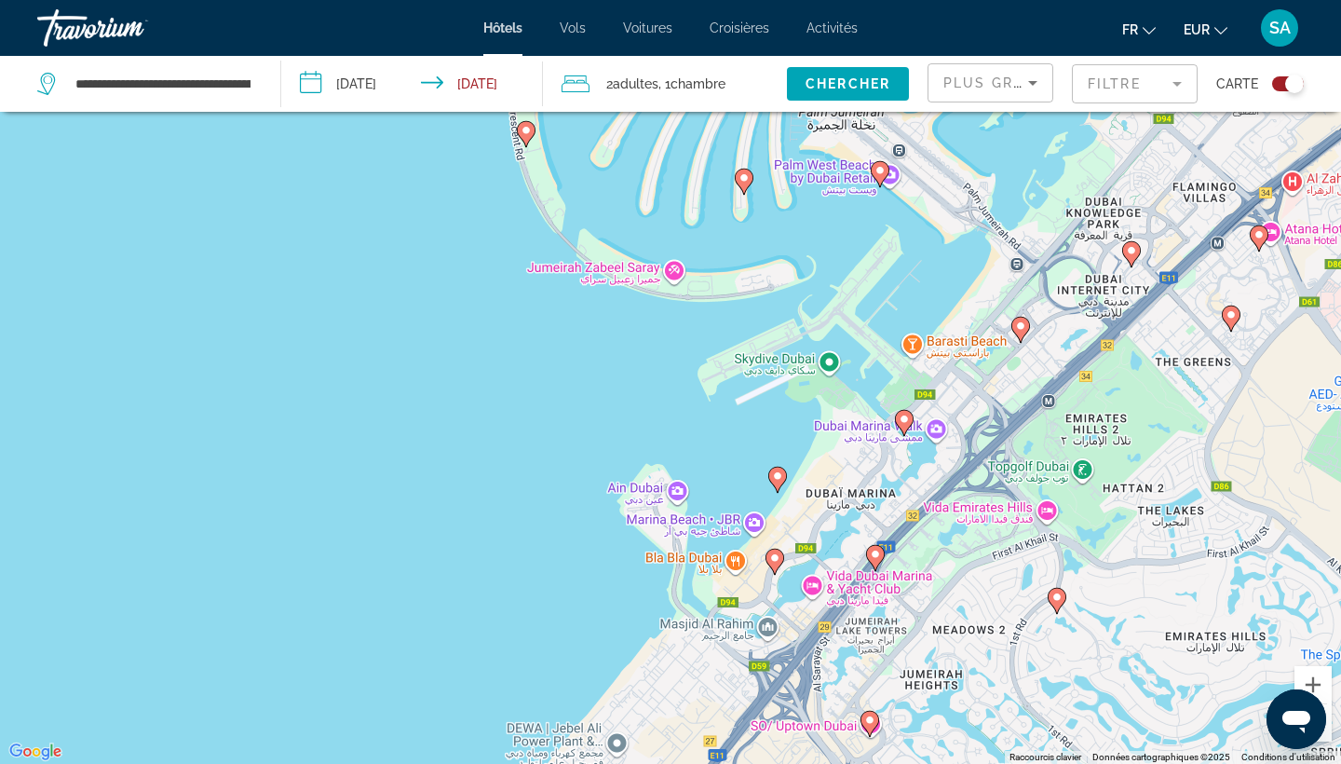
drag, startPoint x: 941, startPoint y: 495, endPoint x: 774, endPoint y: 701, distance: 264.9
click at [774, 701] on div "Pour activer le glissement avec le clavier, appuyez sur Alt+Entrée. Une fois ce…" at bounding box center [670, 382] width 1341 height 764
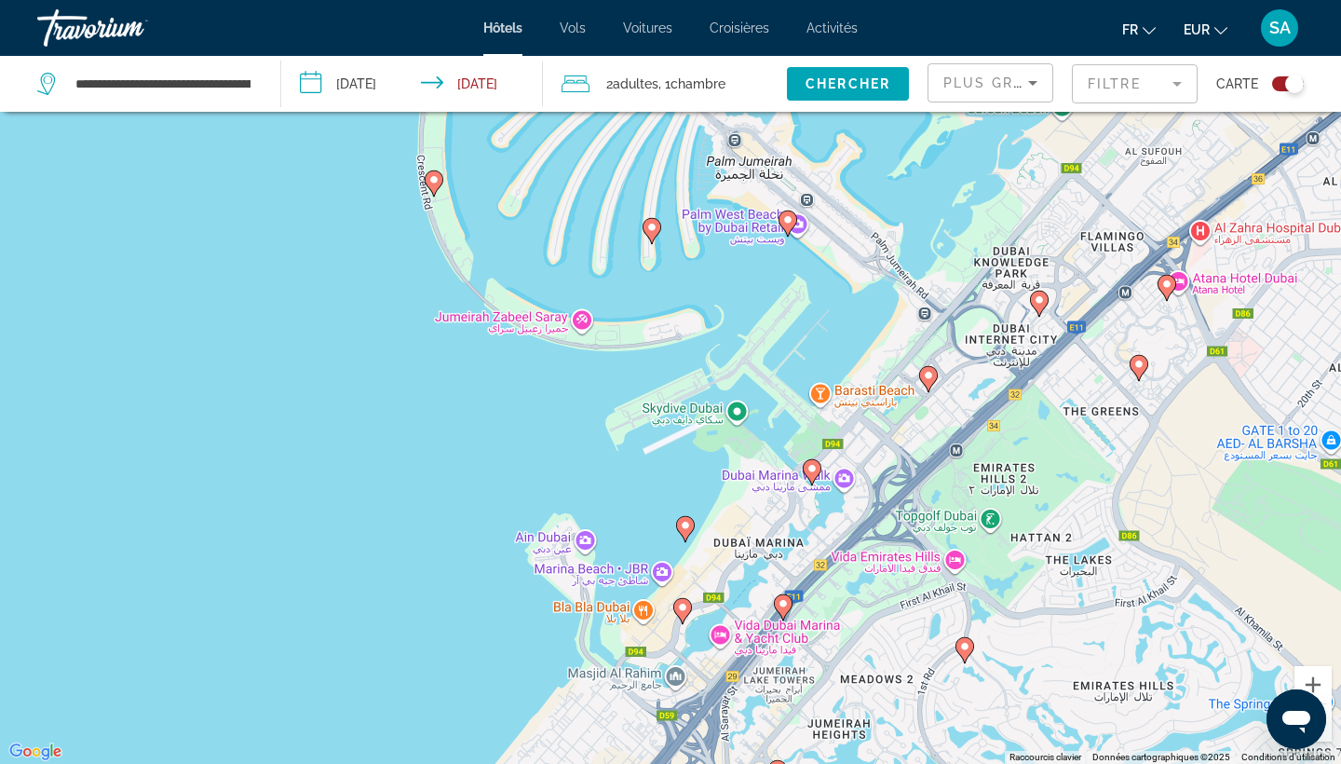
drag, startPoint x: 972, startPoint y: 474, endPoint x: 878, endPoint y: 524, distance: 106.7
click at [878, 524] on div "Pour activer le glissement avec le clavier, appuyez sur Alt+Entrée. Une fois ce…" at bounding box center [670, 382] width 1341 height 764
click at [929, 375] on image "Main content" at bounding box center [928, 375] width 11 height 11
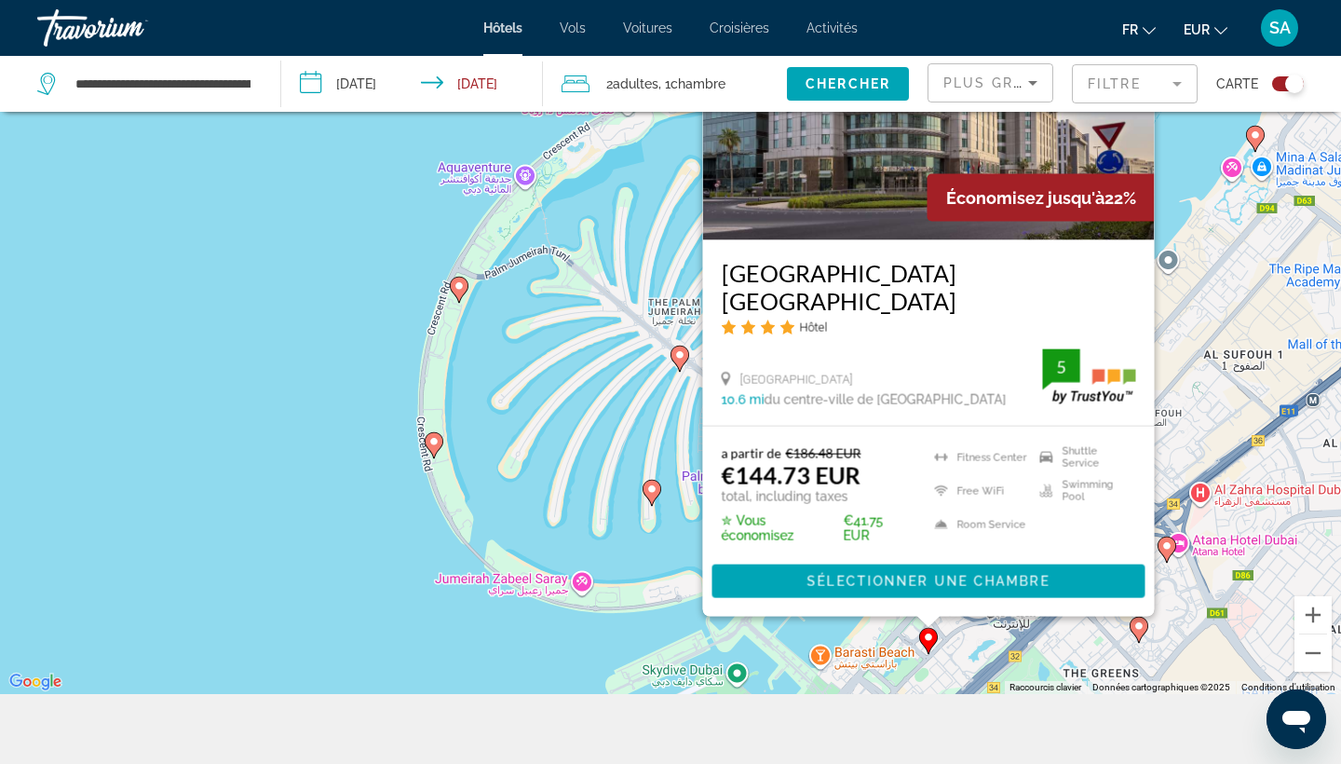
scroll to position [193, 0]
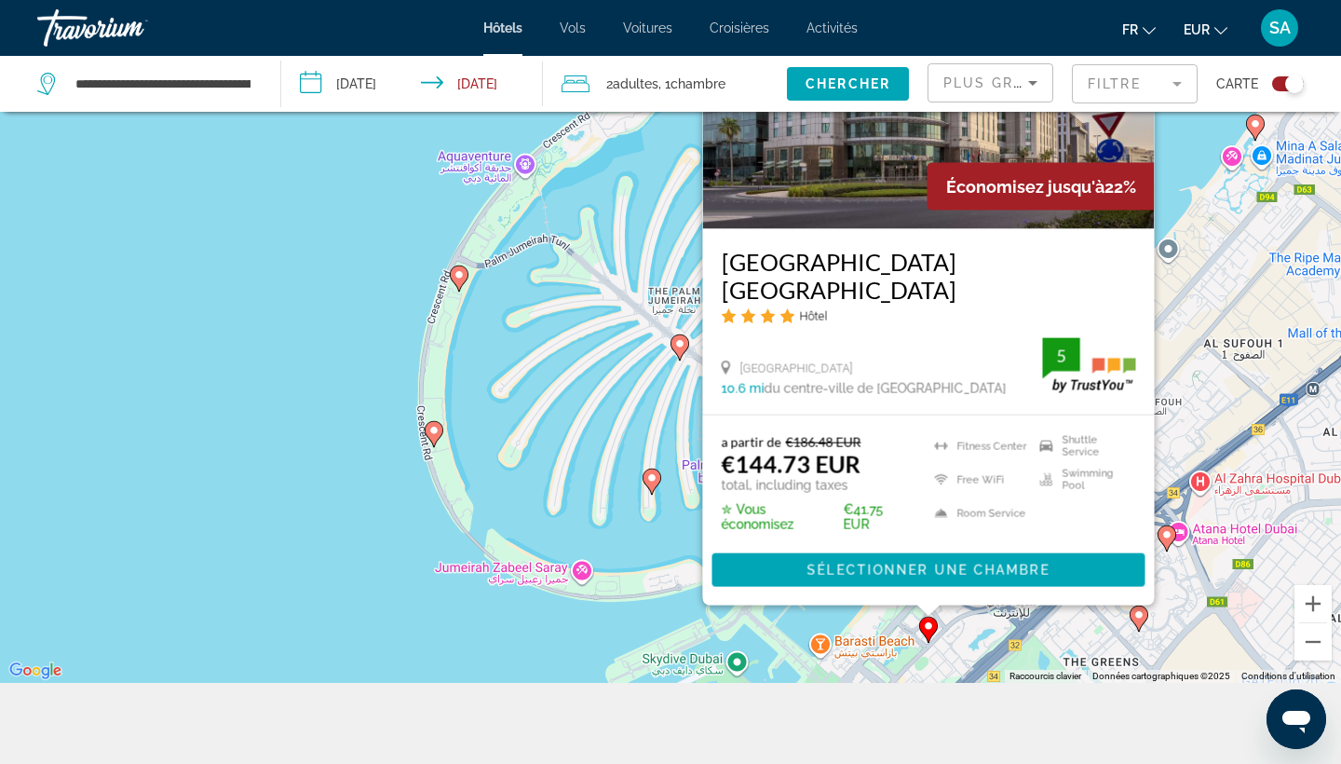
click at [426, 585] on div "Pour activer le glissement avec le clavier, appuyez sur Alt+Entrée. Une fois ce…" at bounding box center [670, 301] width 1341 height 764
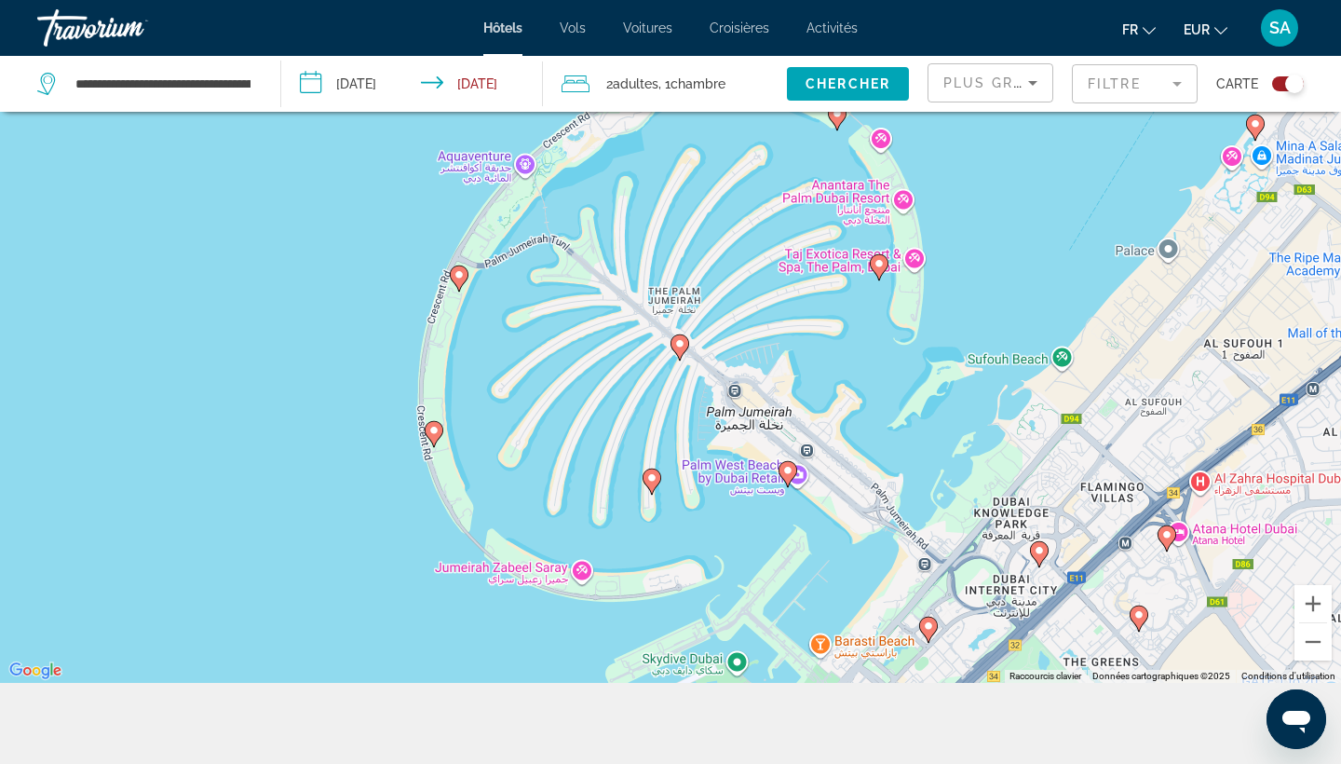
click at [788, 471] on image "Main content" at bounding box center [787, 470] width 11 height 11
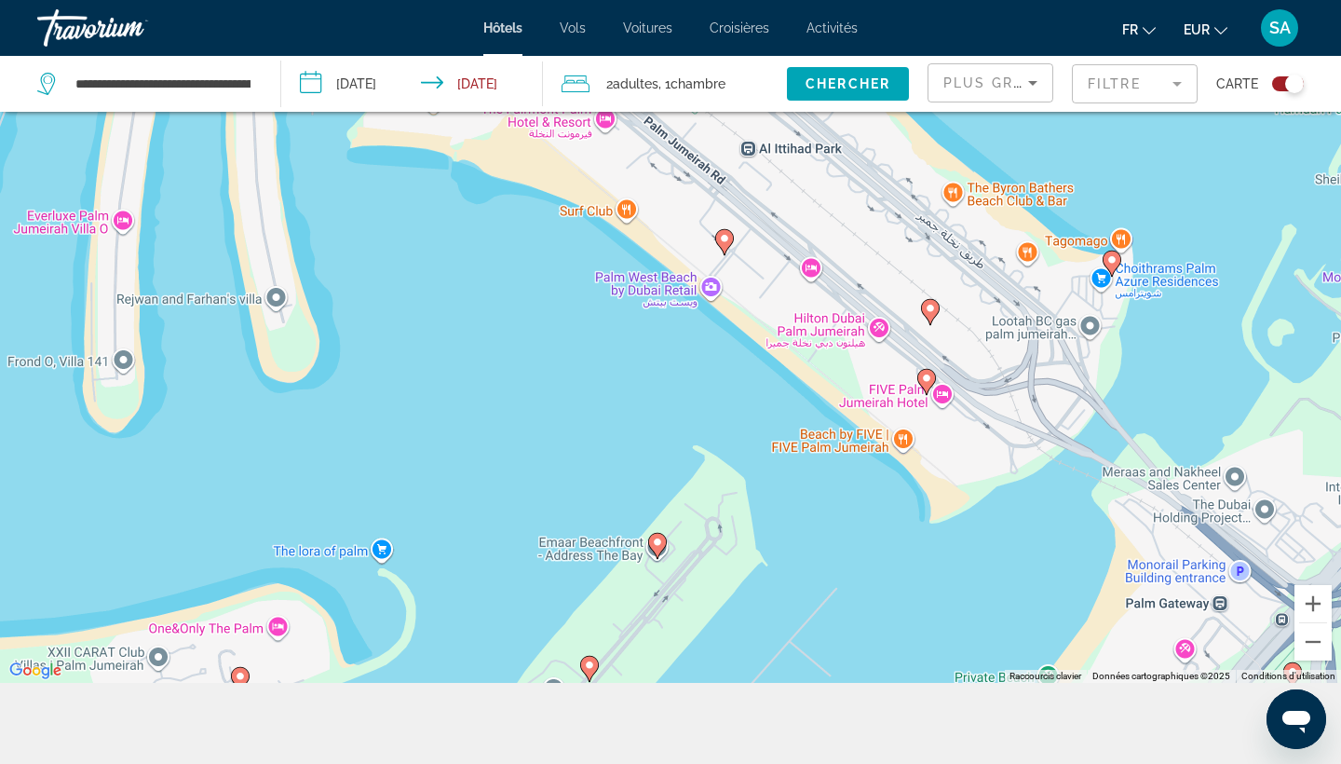
click at [722, 242] on image "Main content" at bounding box center [724, 238] width 11 height 11
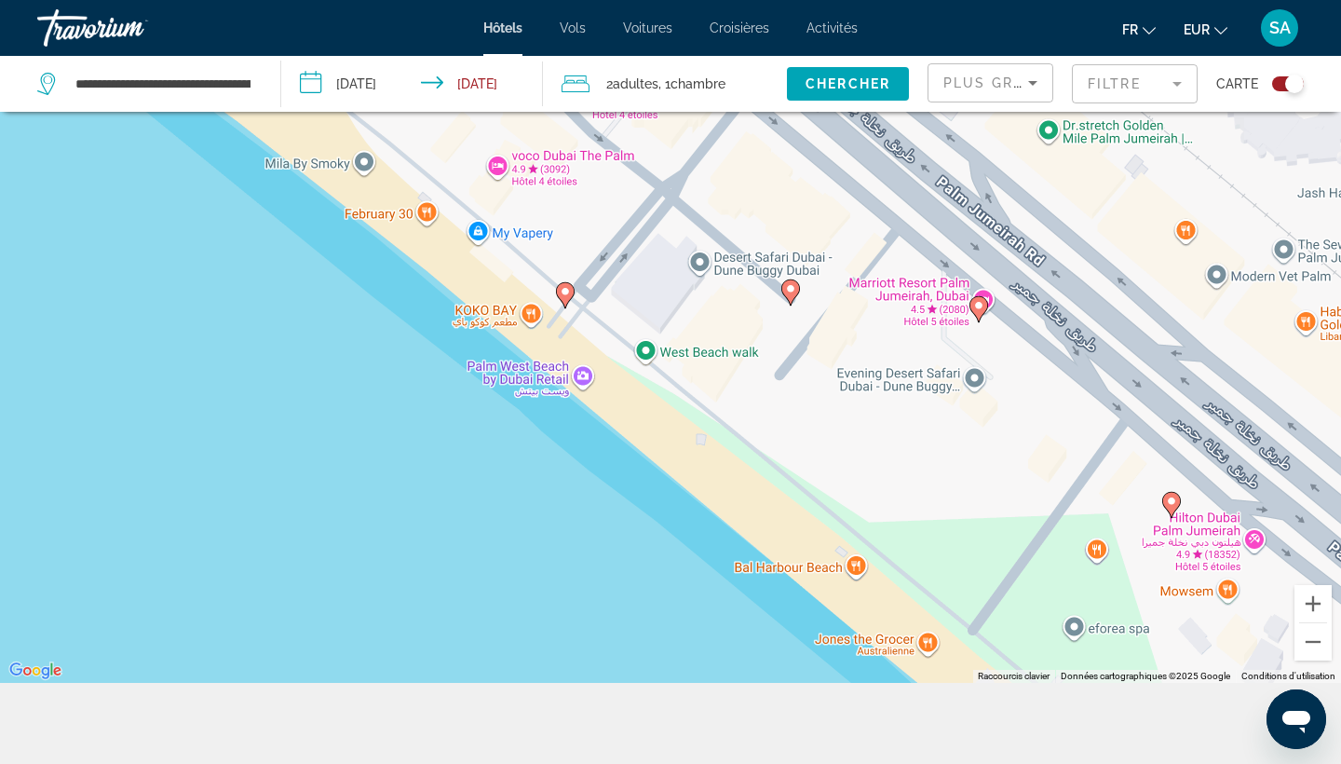
drag, startPoint x: 704, startPoint y: 415, endPoint x: 702, endPoint y: 274, distance: 141.6
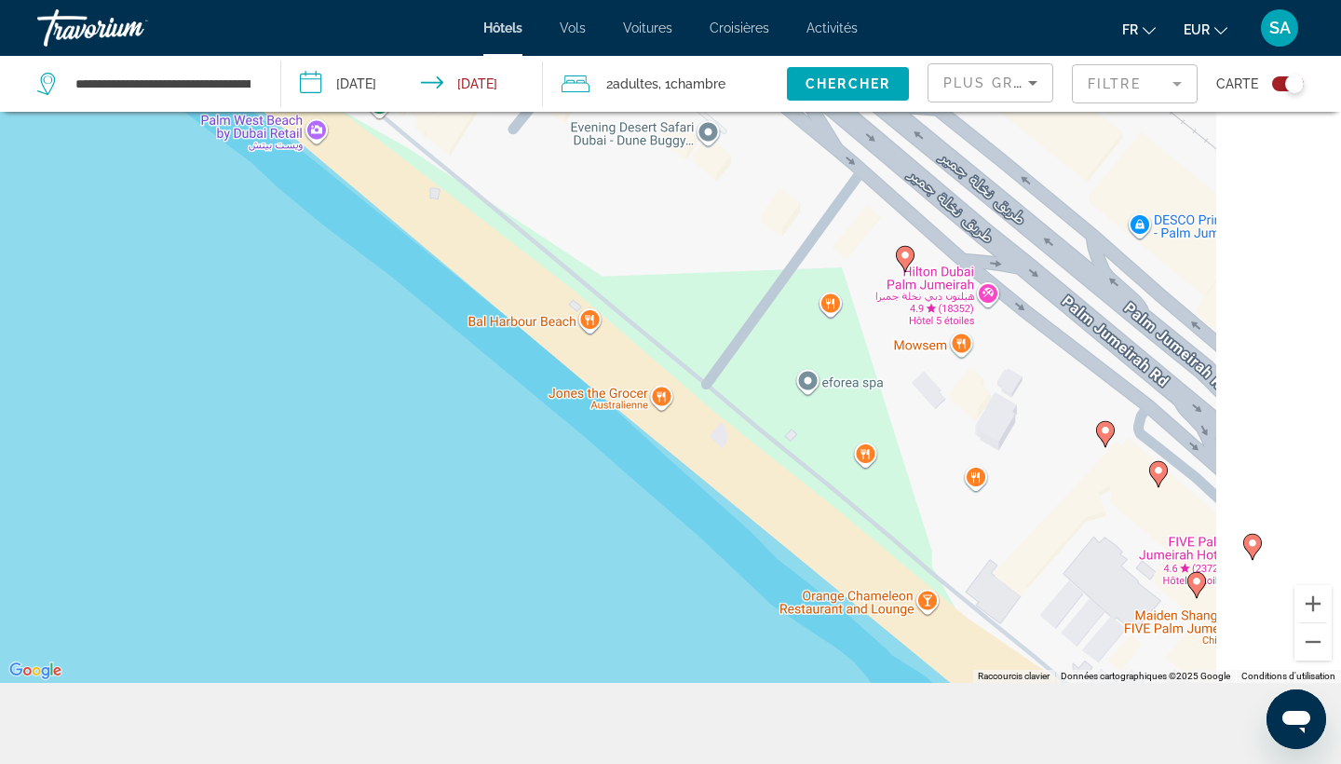
drag, startPoint x: 977, startPoint y: 358, endPoint x: 598, endPoint y: 243, distance: 396.0
click at [598, 243] on div "Pour naviguer, appuyez sur les touches fléchées. Pour activer le glissement ave…" at bounding box center [670, 301] width 1341 height 764
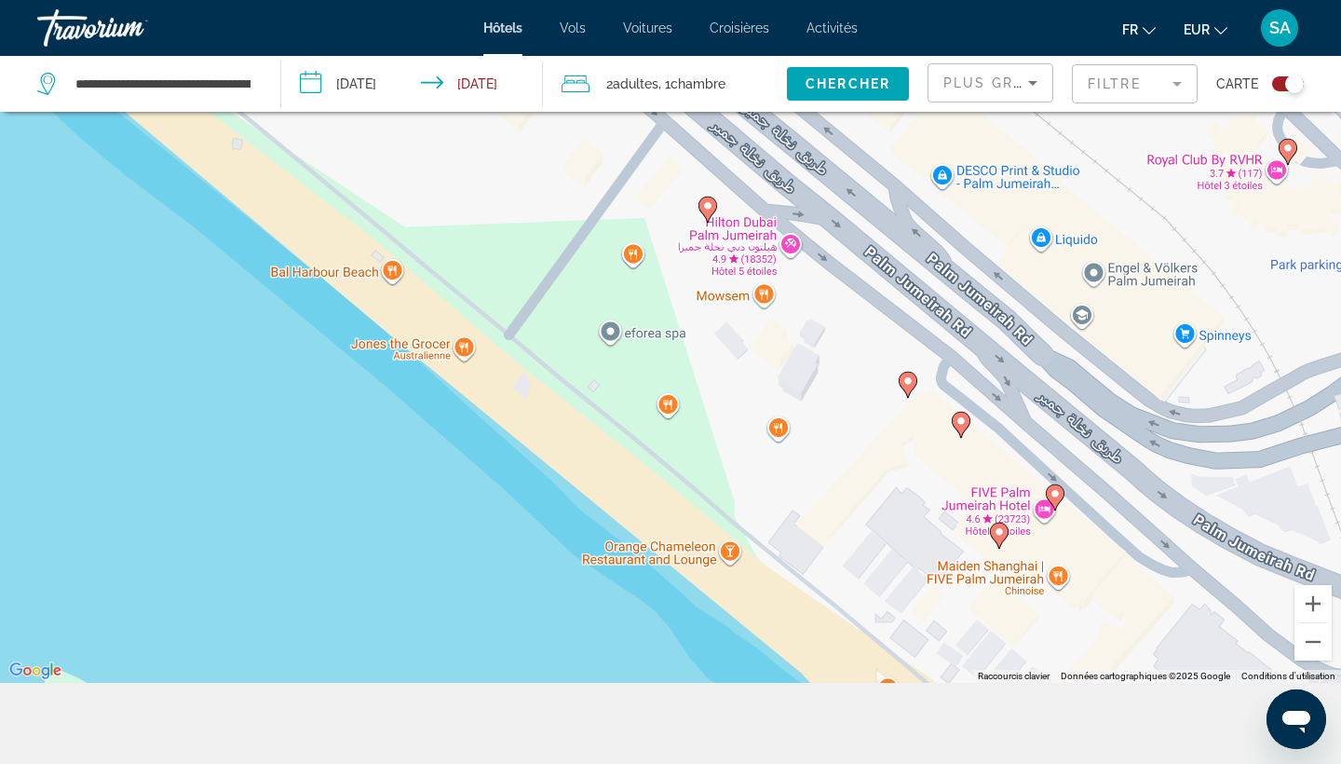
drag, startPoint x: 894, startPoint y: 390, endPoint x: 543, endPoint y: 264, distance: 373.3
click at [543, 264] on div "Pour naviguer, appuyez sur les touches fléchées. Pour activer le glissement ave…" at bounding box center [670, 301] width 1341 height 764
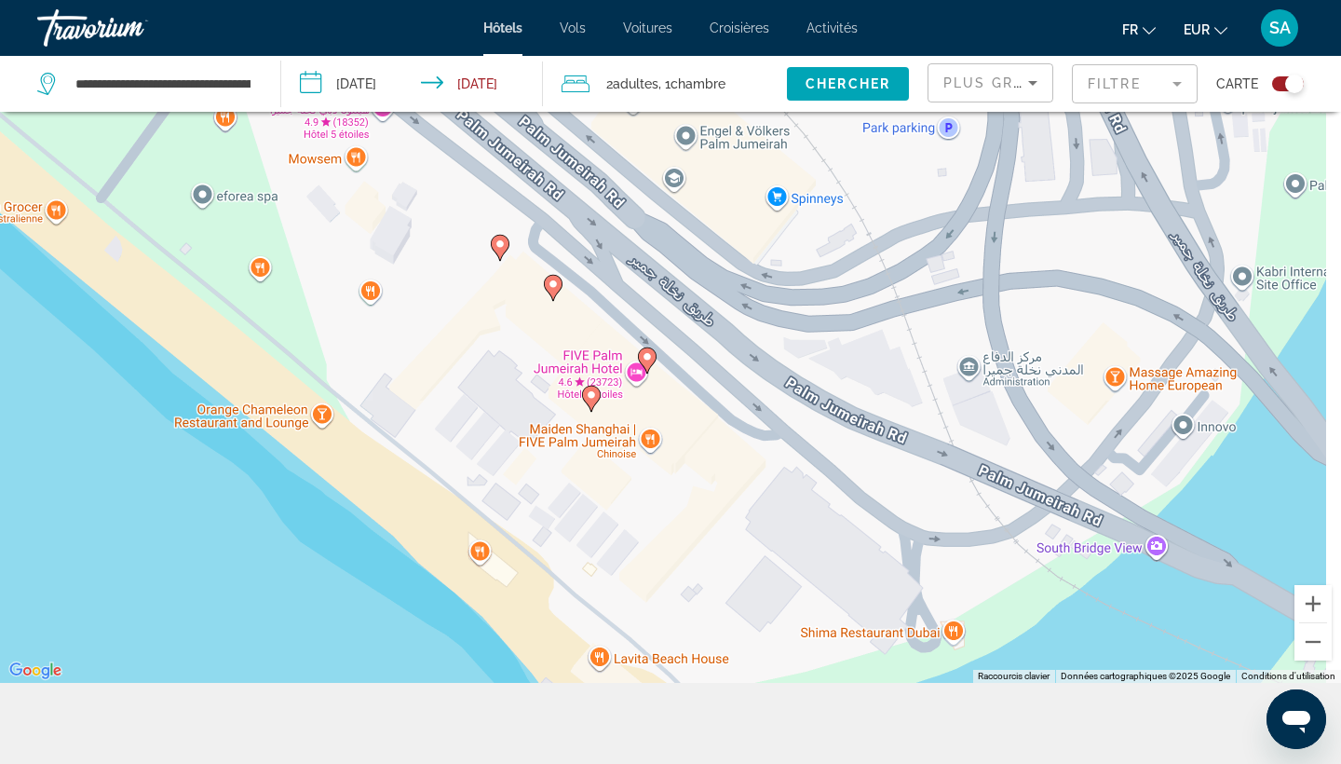
drag, startPoint x: 798, startPoint y: 398, endPoint x: 465, endPoint y: 253, distance: 363.3
click at [465, 253] on div "Pour naviguer, appuyez sur les touches fléchées. Pour activer le glissement ave…" at bounding box center [670, 301] width 1341 height 764
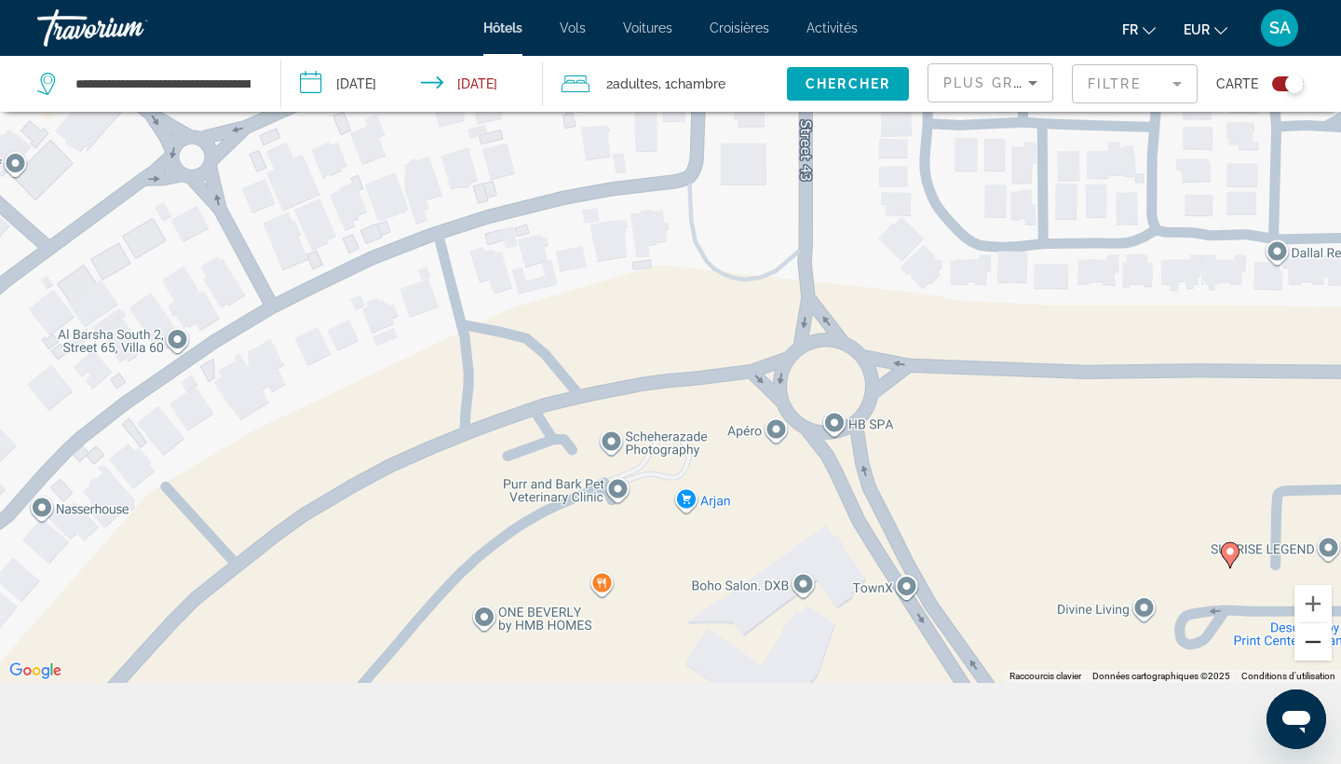
click at [1318, 651] on button "Zoom arrière" at bounding box center [1313, 641] width 37 height 37
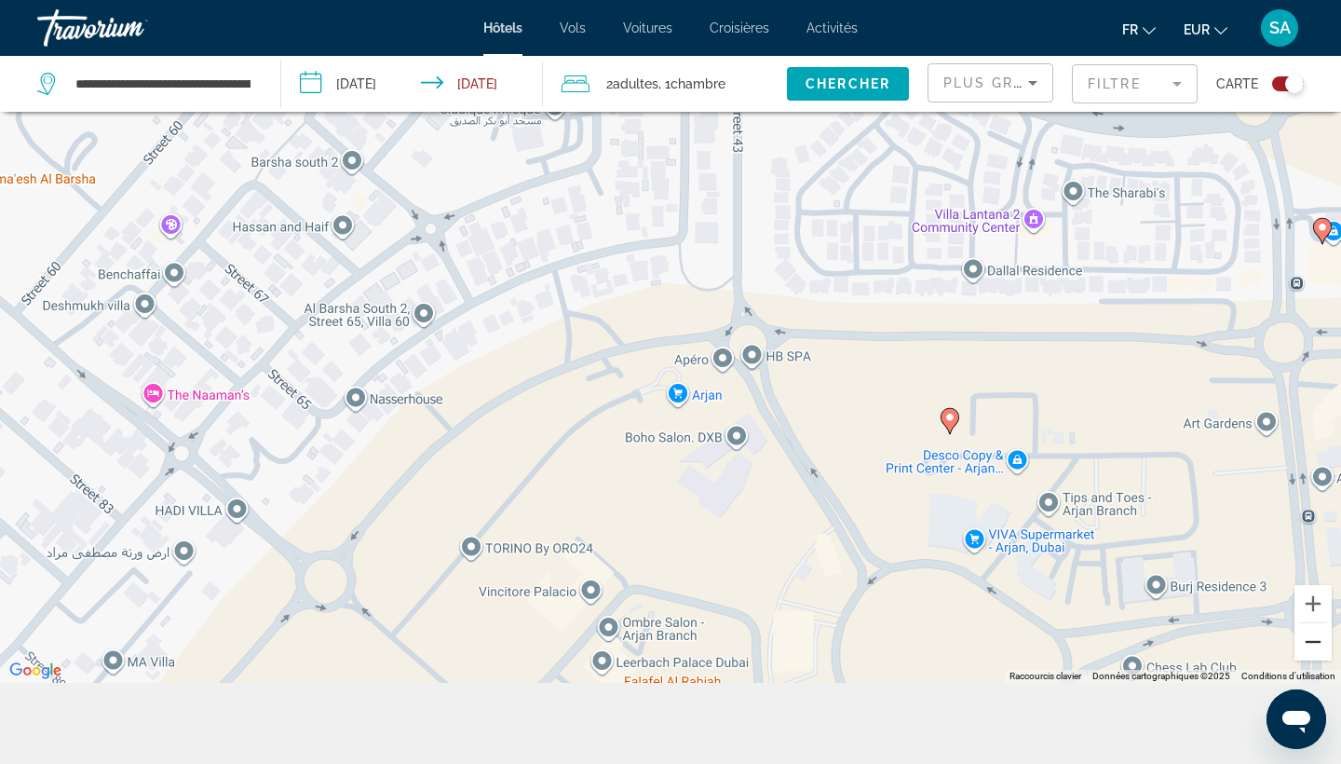
click at [1318, 650] on button "Zoom arrière" at bounding box center [1313, 641] width 37 height 37
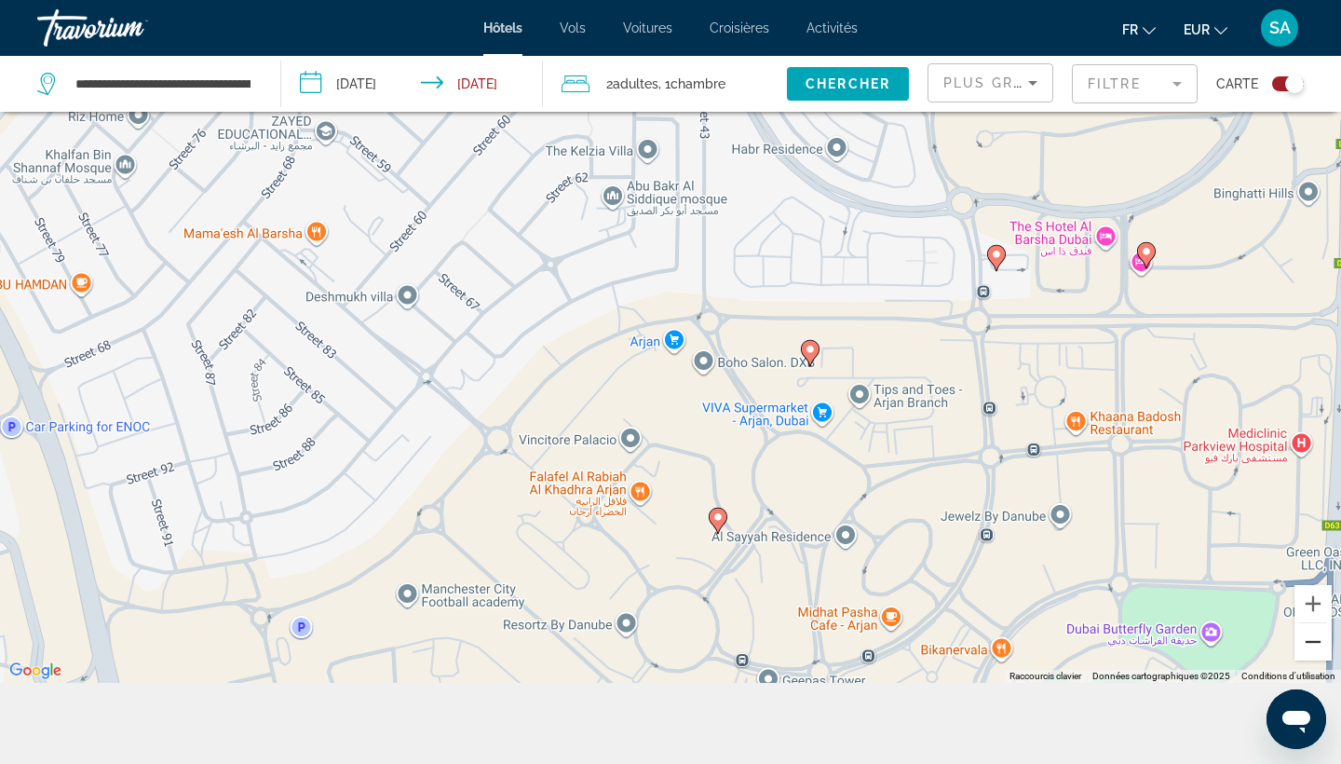
click at [1318, 651] on button "Zoom arrière" at bounding box center [1313, 641] width 37 height 37
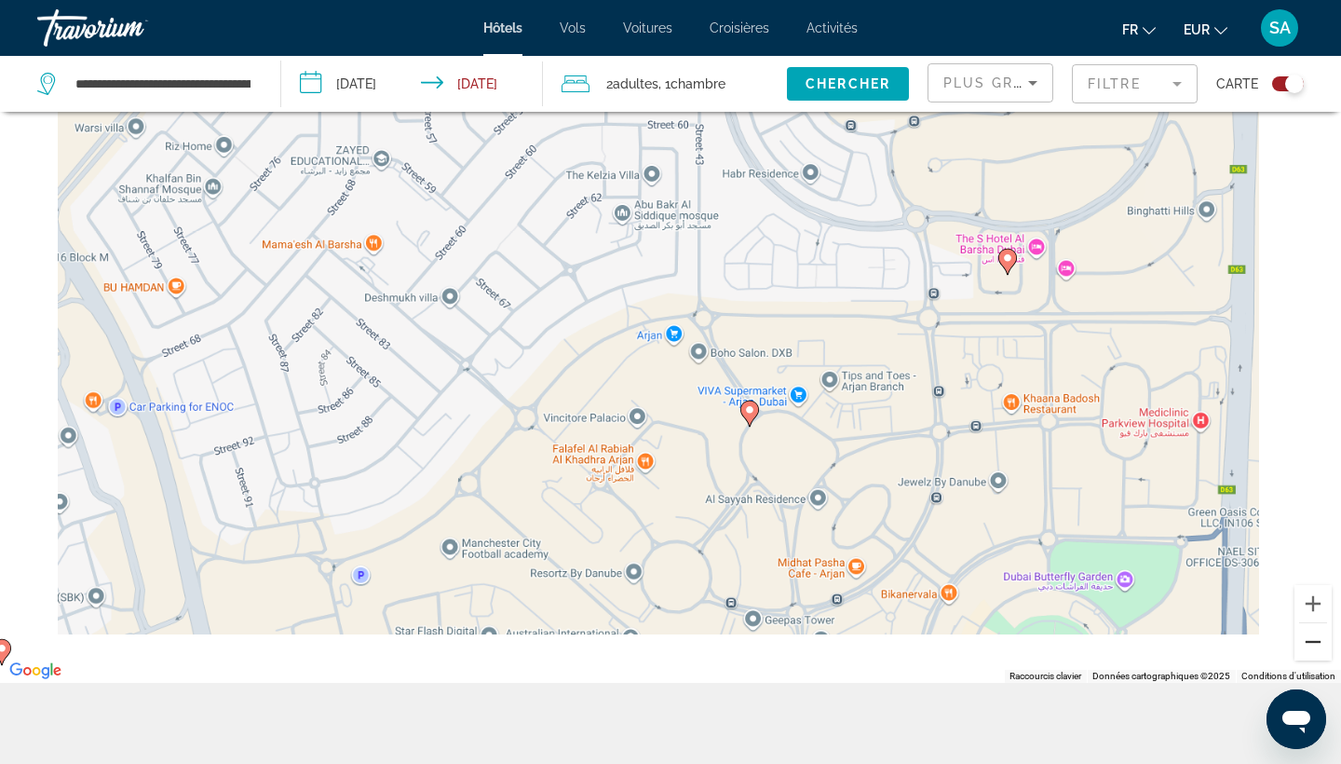
click at [1318, 651] on button "Zoom arrière" at bounding box center [1313, 641] width 37 height 37
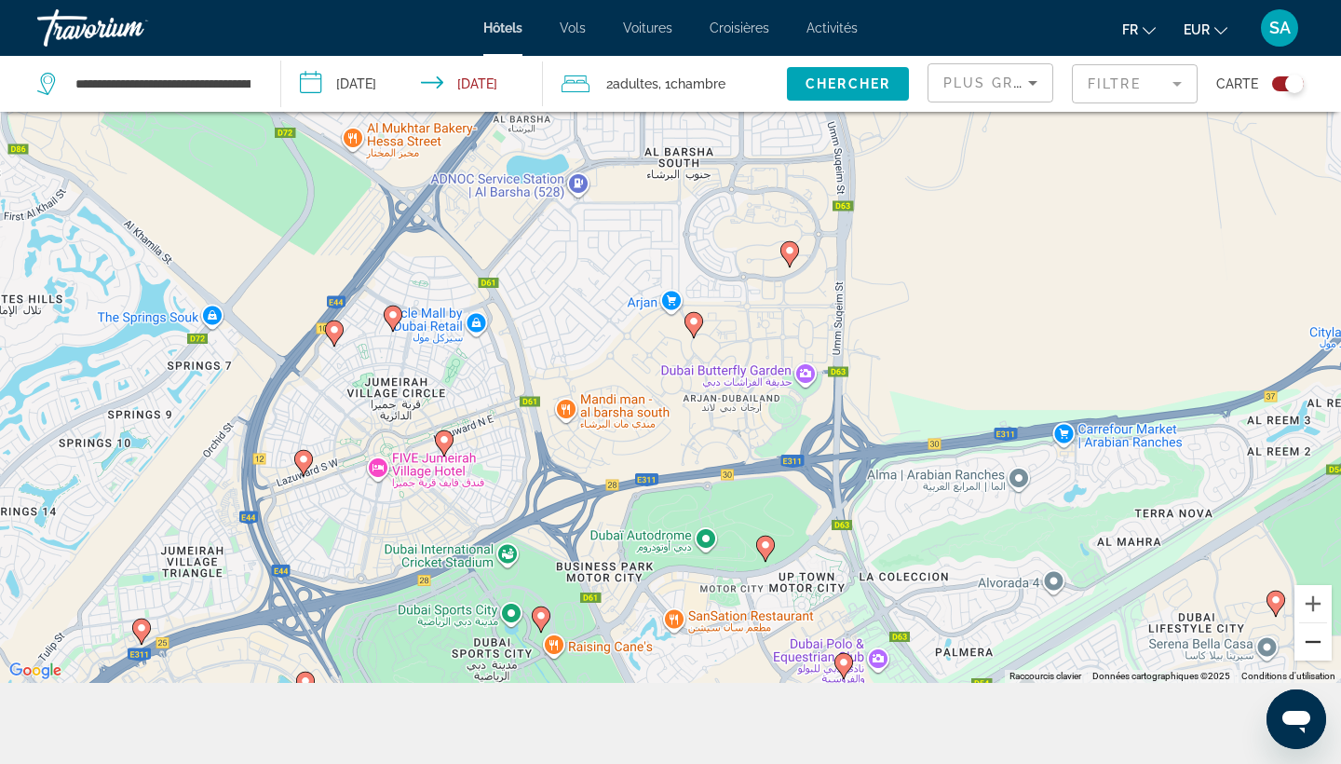
click at [1314, 645] on button "Zoom arrière" at bounding box center [1313, 641] width 37 height 37
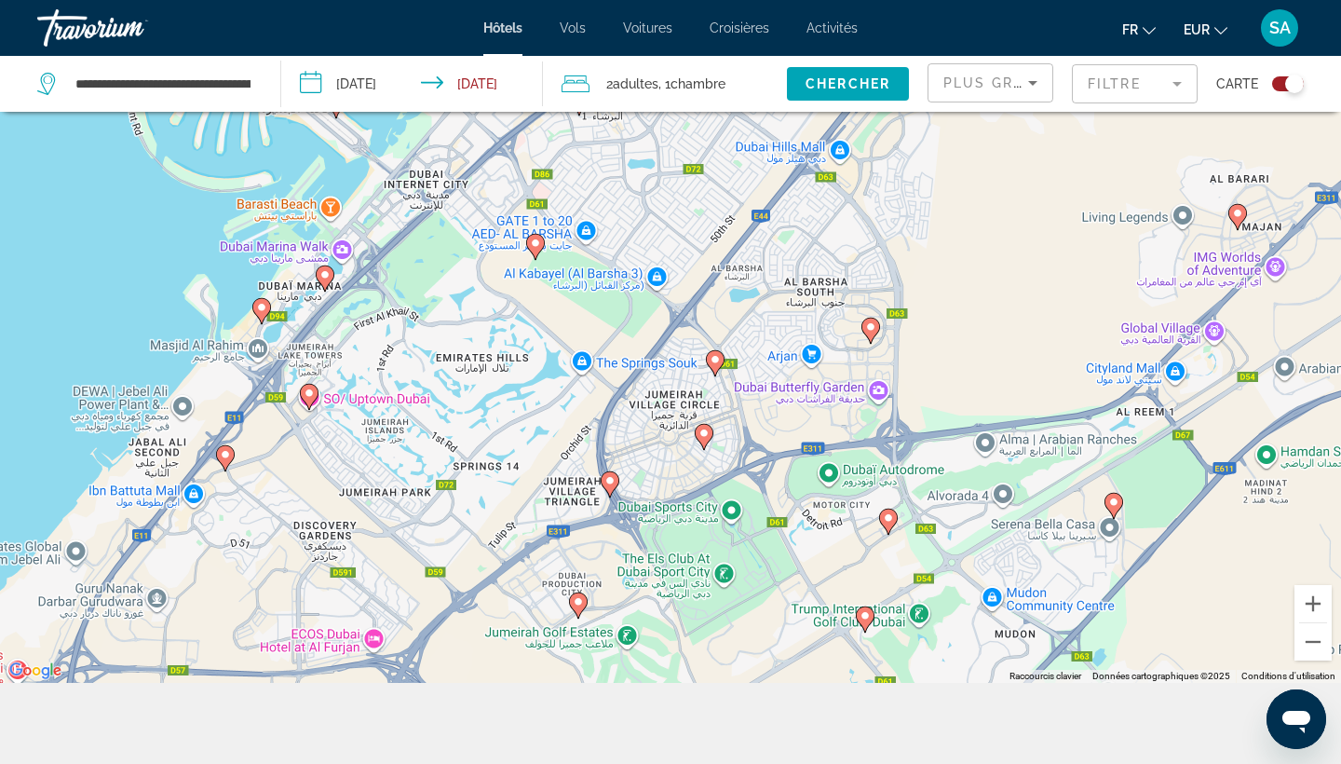
drag, startPoint x: 680, startPoint y: 472, endPoint x: 915, endPoint y: 589, distance: 262.0
click at [915, 589] on div "Pour naviguer, appuyez sur les touches fléchées. Pour activer le glissement ave…" at bounding box center [670, 301] width 1341 height 764
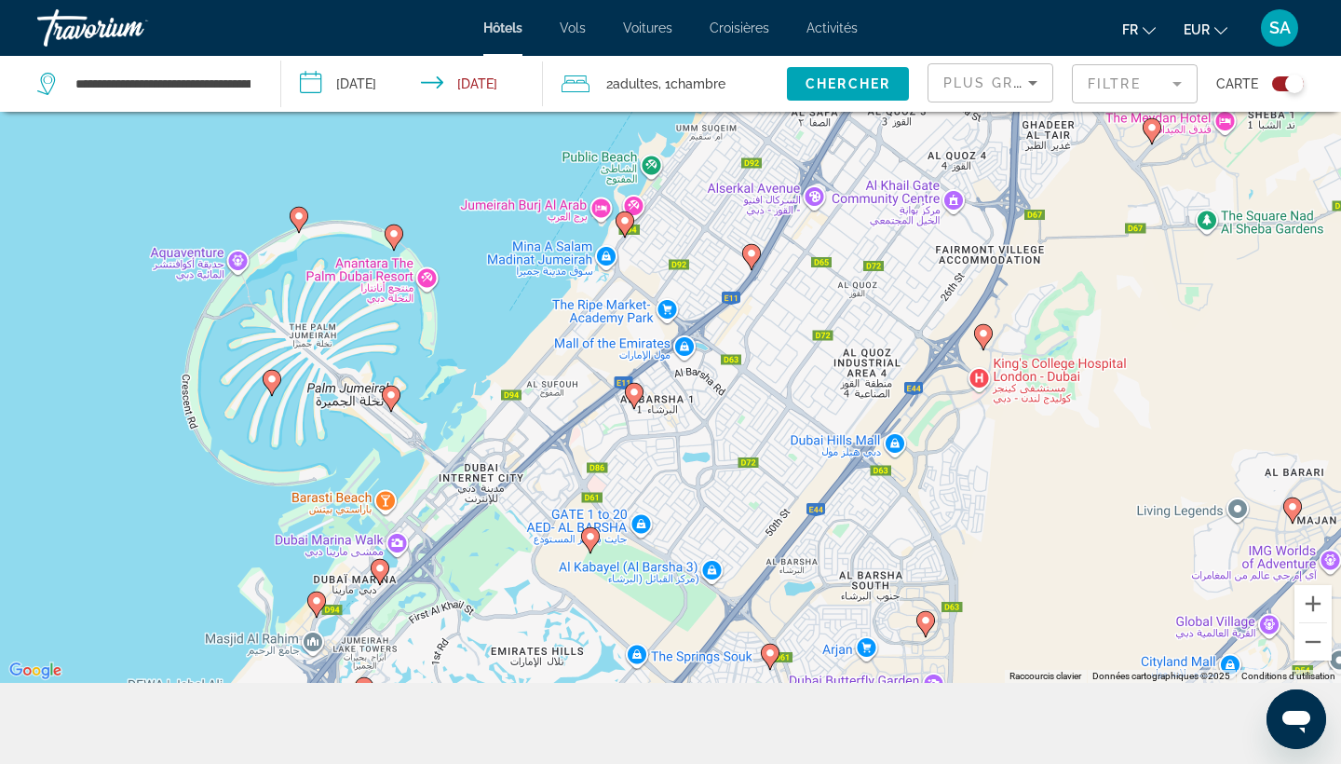
drag, startPoint x: 712, startPoint y: 374, endPoint x: 669, endPoint y: 614, distance: 243.2
click at [669, 614] on div "Pour naviguer, appuyez sur les touches fléchées. Pour activer le glissement ave…" at bounding box center [670, 301] width 1341 height 764
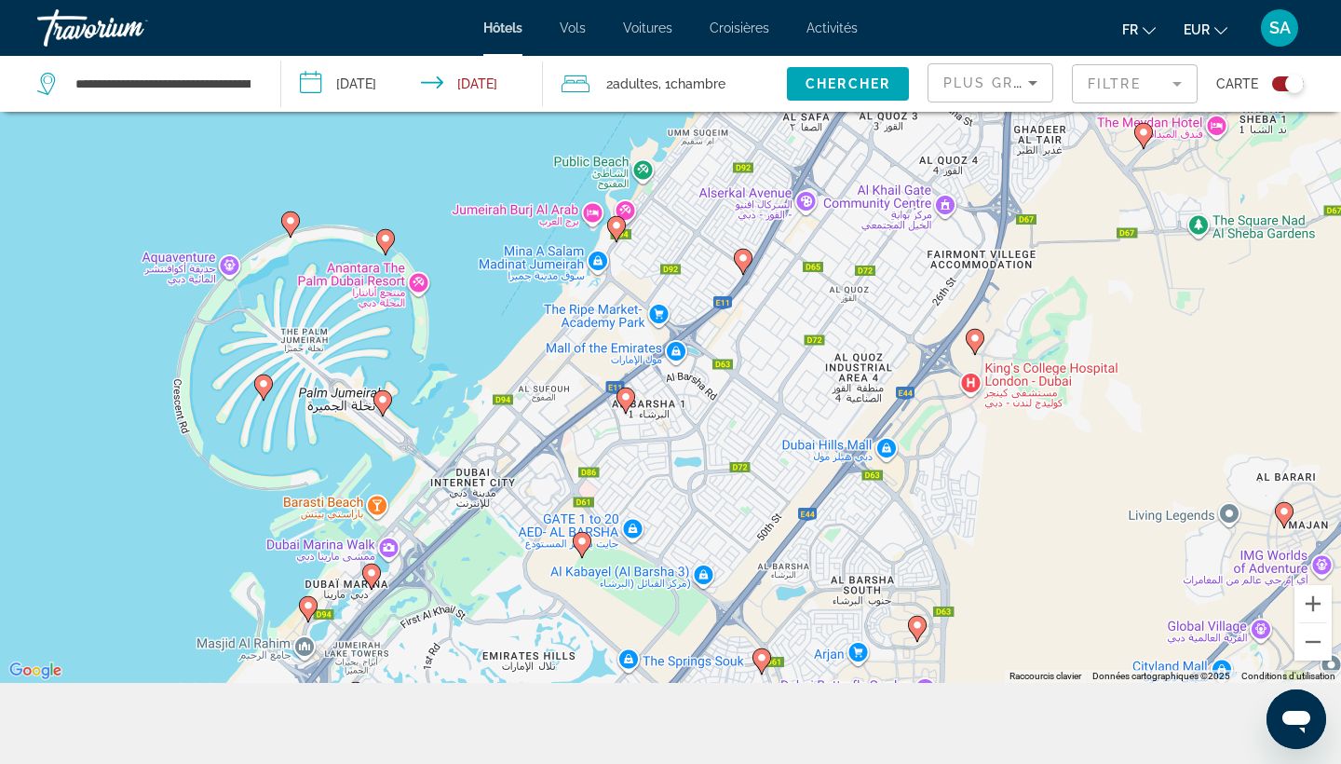
click at [616, 226] on image "Main content" at bounding box center [616, 225] width 11 height 11
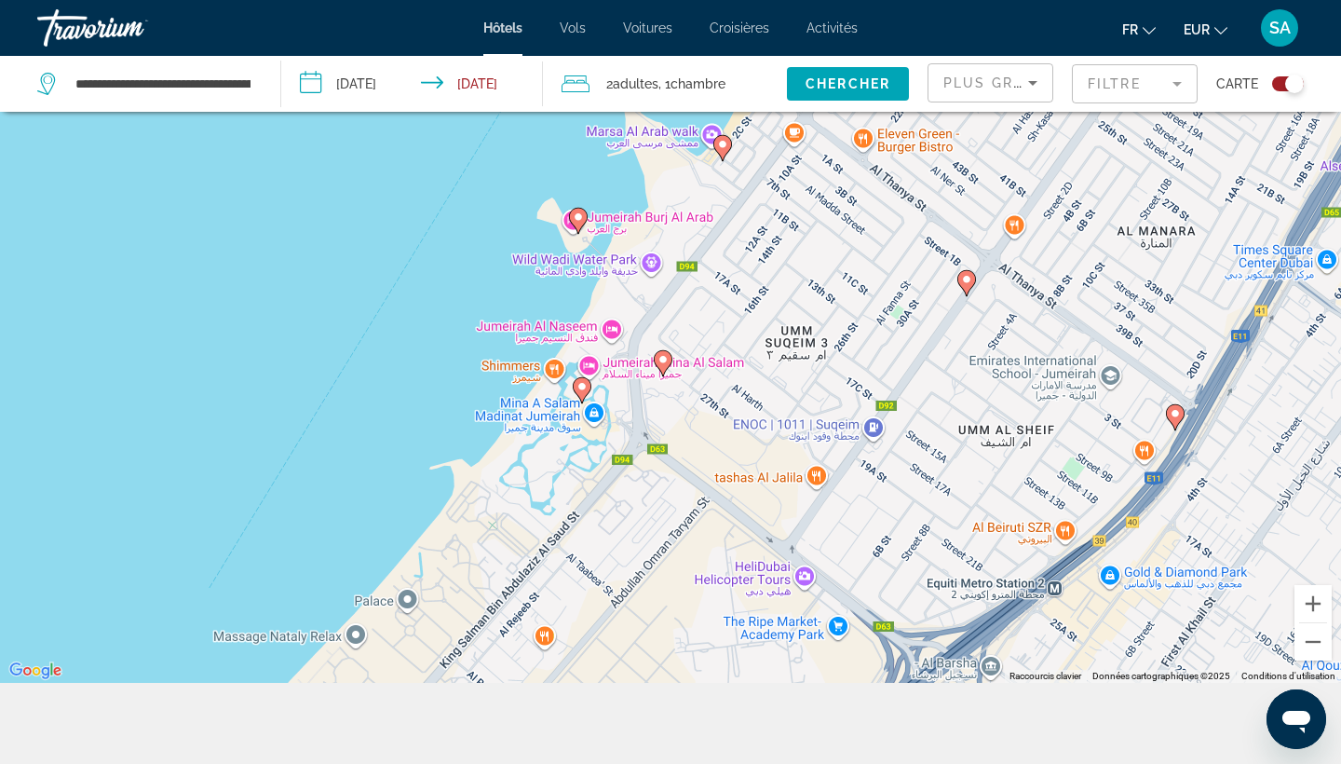
click at [668, 364] on image "Main content" at bounding box center [663, 359] width 11 height 11
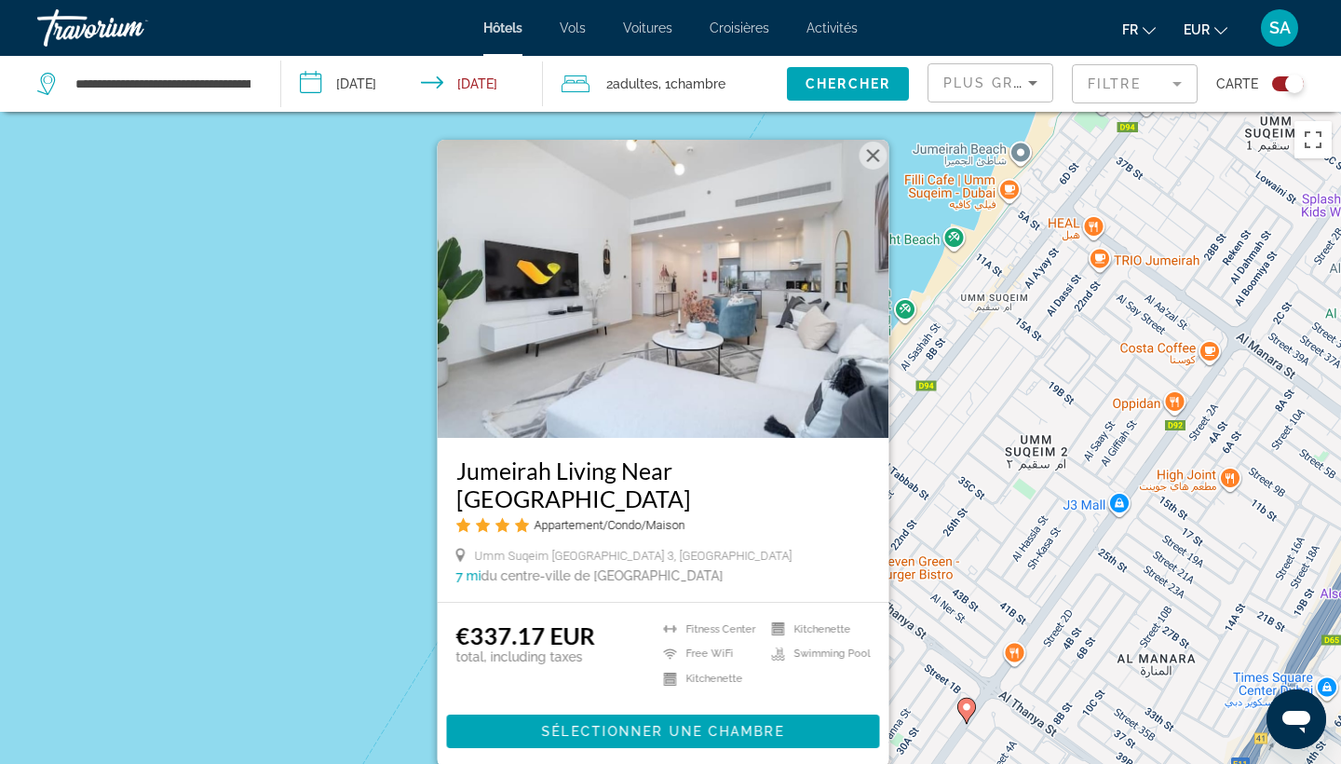
click at [285, 519] on div "Pour naviguer, appuyez sur les touches fléchées. Pour activer le glissement ave…" at bounding box center [670, 494] width 1341 height 764
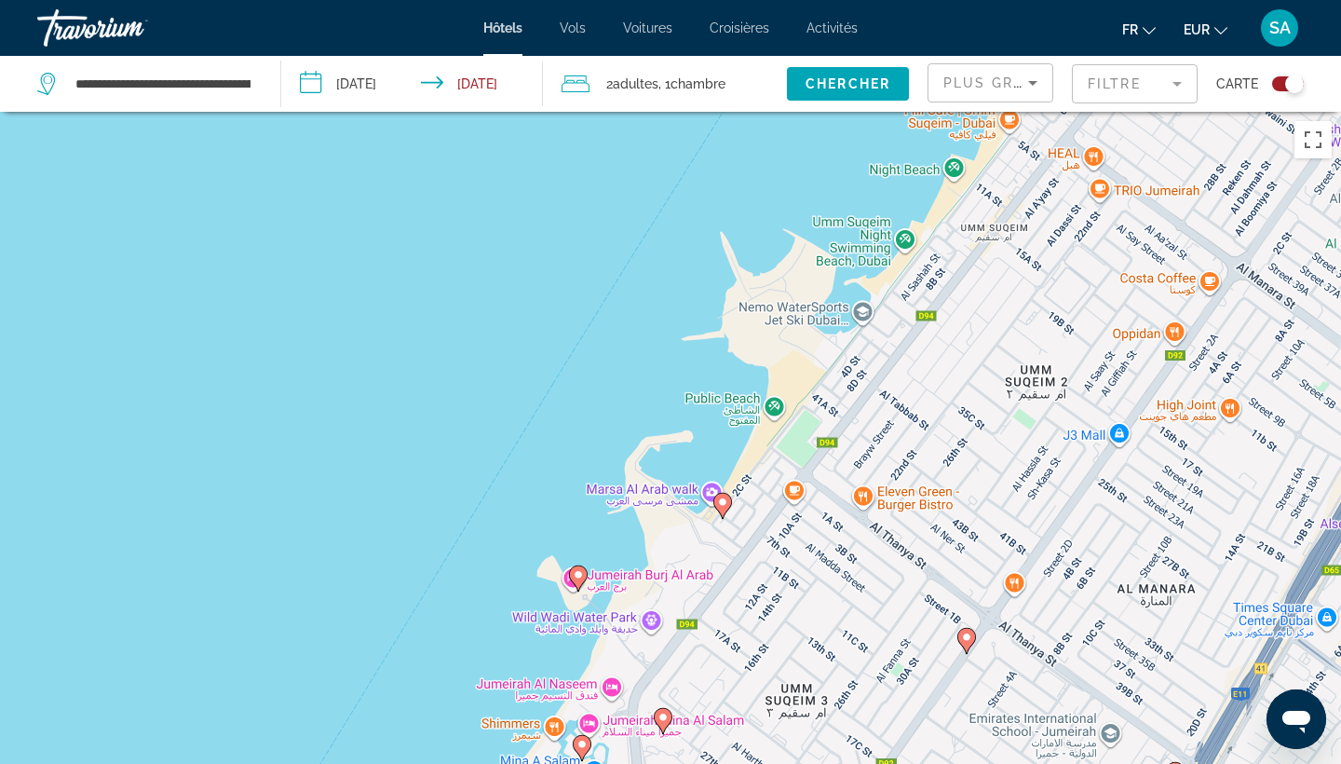
drag, startPoint x: 698, startPoint y: 631, endPoint x: 760, endPoint y: 371, distance: 267.2
click at [760, 371] on div "Pour naviguer, appuyez sur les touches fléchées. Pour activer le glissement ave…" at bounding box center [670, 494] width 1341 height 764
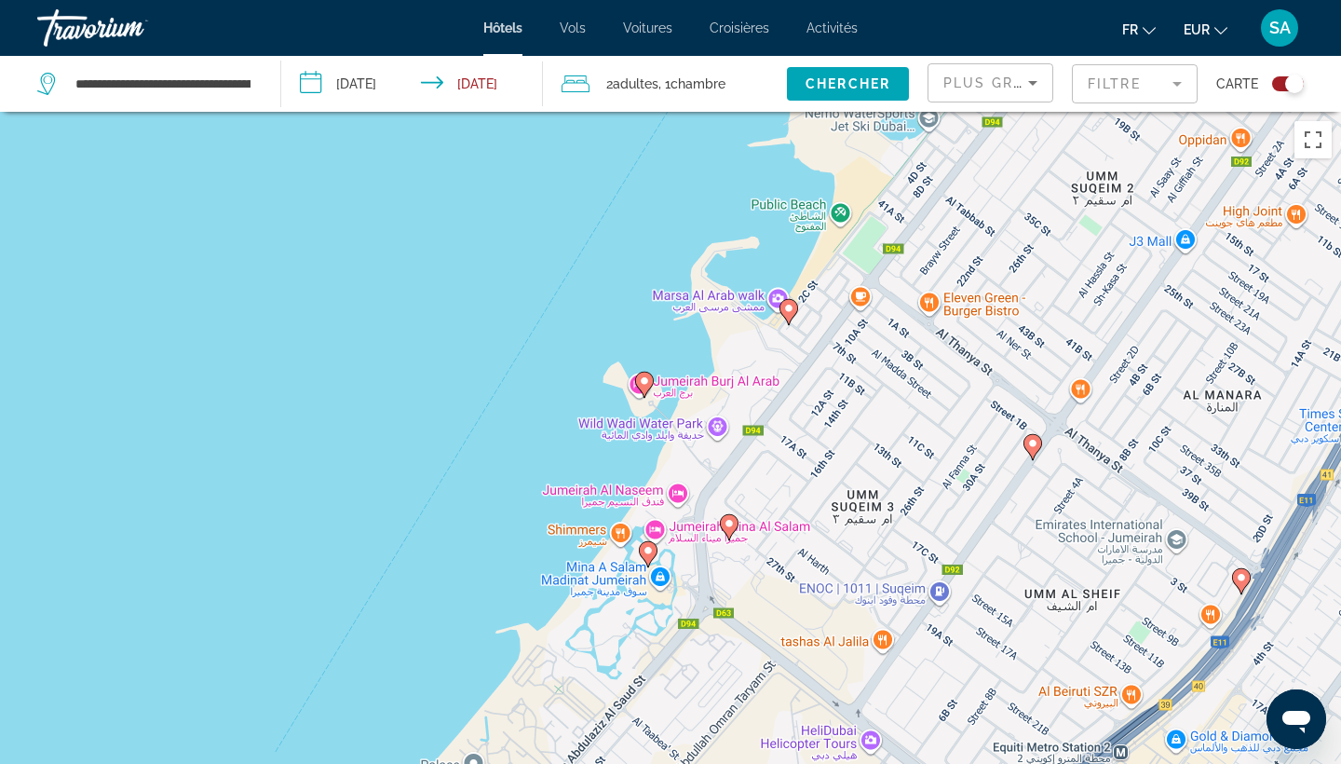
click at [650, 553] on image "Main content" at bounding box center [648, 550] width 11 height 11
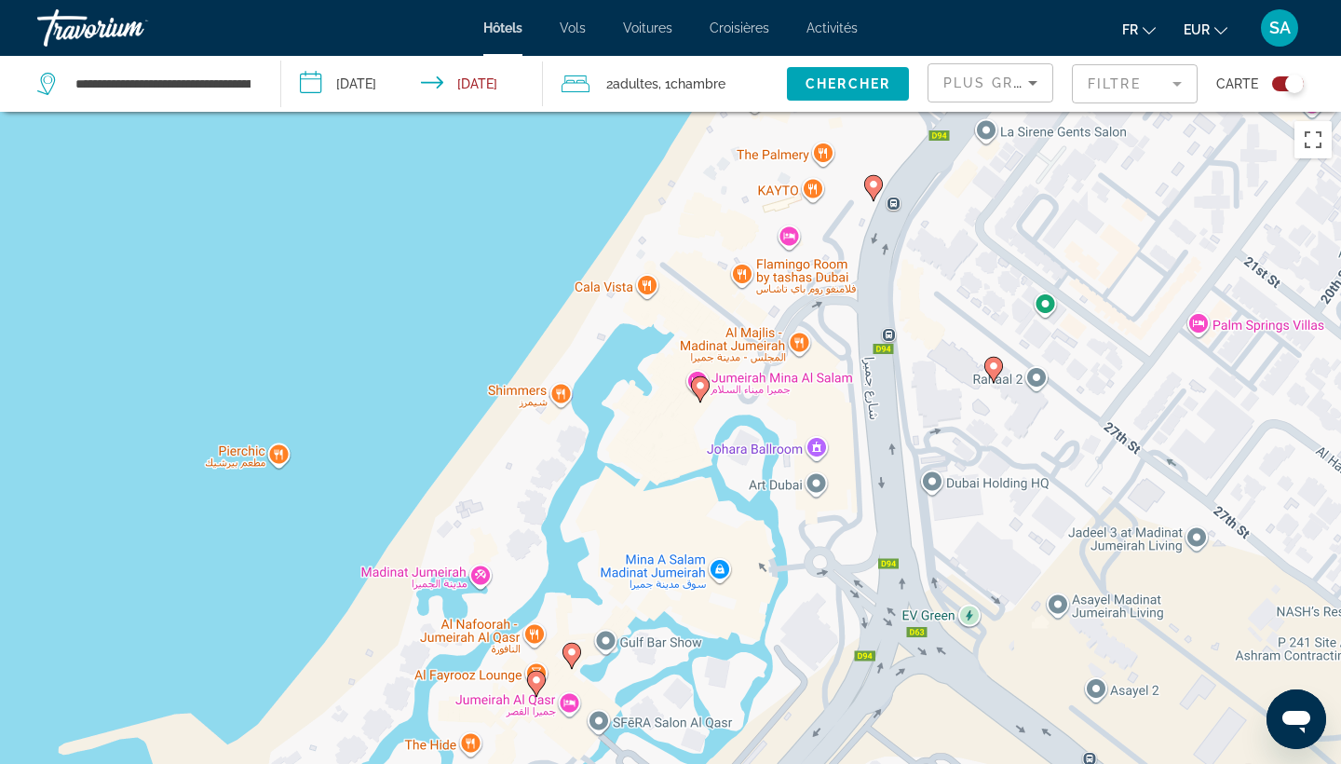
click at [699, 398] on icon "Main content" at bounding box center [700, 389] width 19 height 26
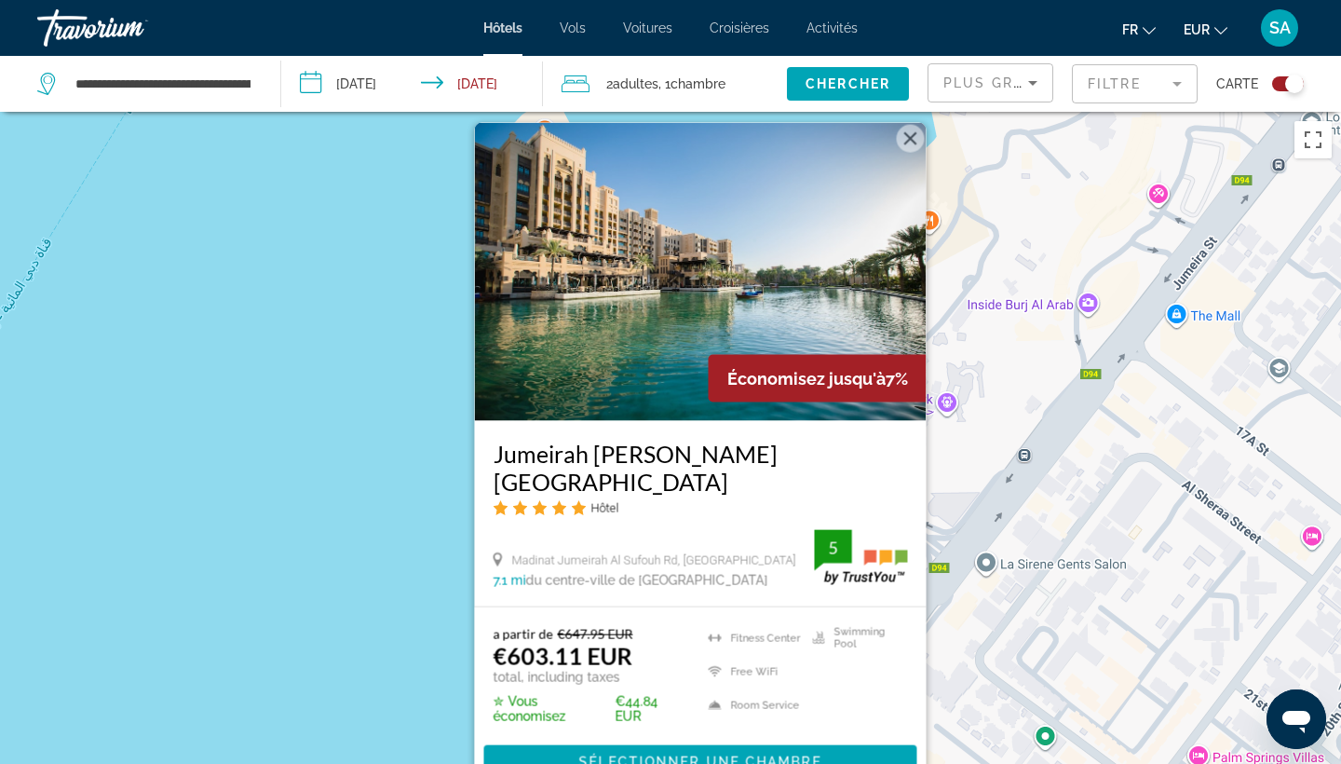
click at [411, 389] on div "Pour activer le glissement avec le clavier, appuyez sur Alt+Entrée. Une fois ce…" at bounding box center [670, 494] width 1341 height 764
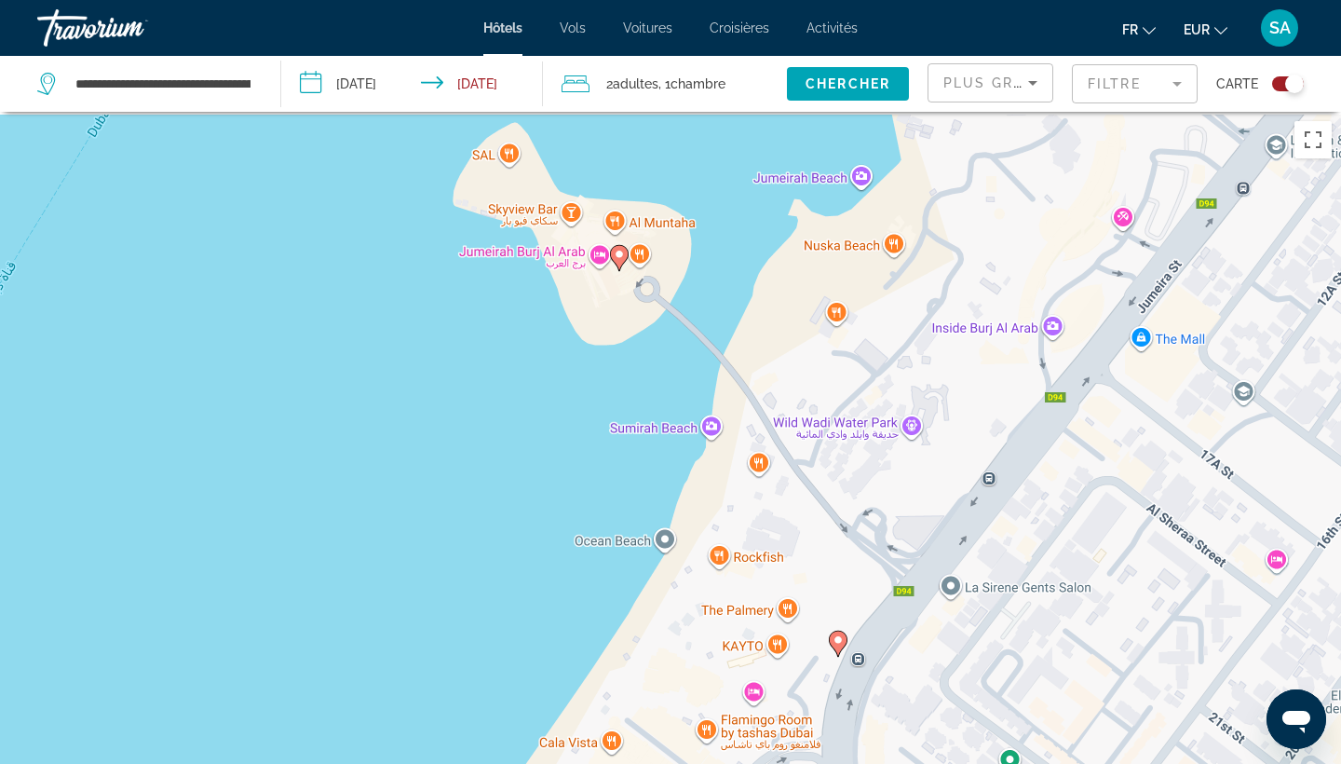
drag, startPoint x: 993, startPoint y: 361, endPoint x: 872, endPoint y: 454, distance: 152.8
click at [872, 454] on div "Pour activer le glissement avec le clavier, appuyez sur Alt+Entrée. Une fois ce…" at bounding box center [670, 494] width 1341 height 764
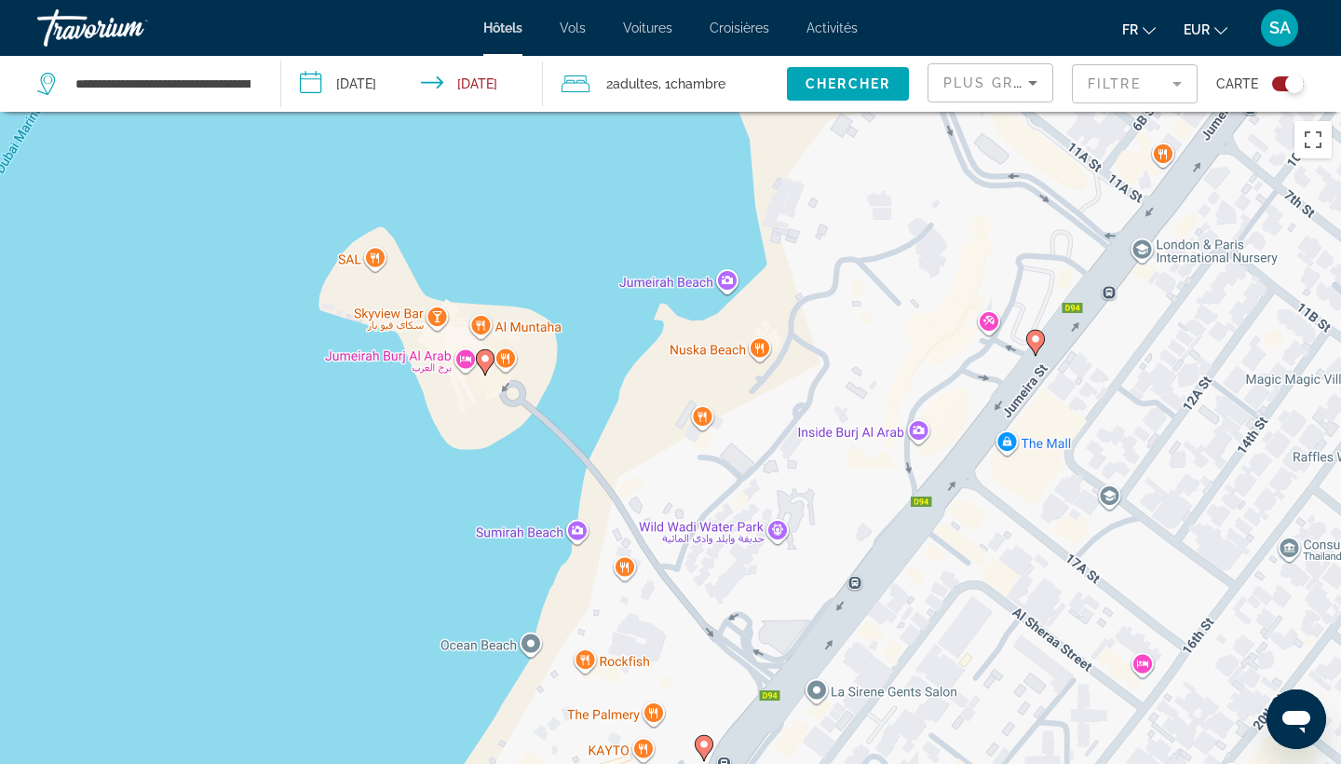
click at [1041, 348] on gmp-advanced-marker "Main content" at bounding box center [1035, 343] width 19 height 28
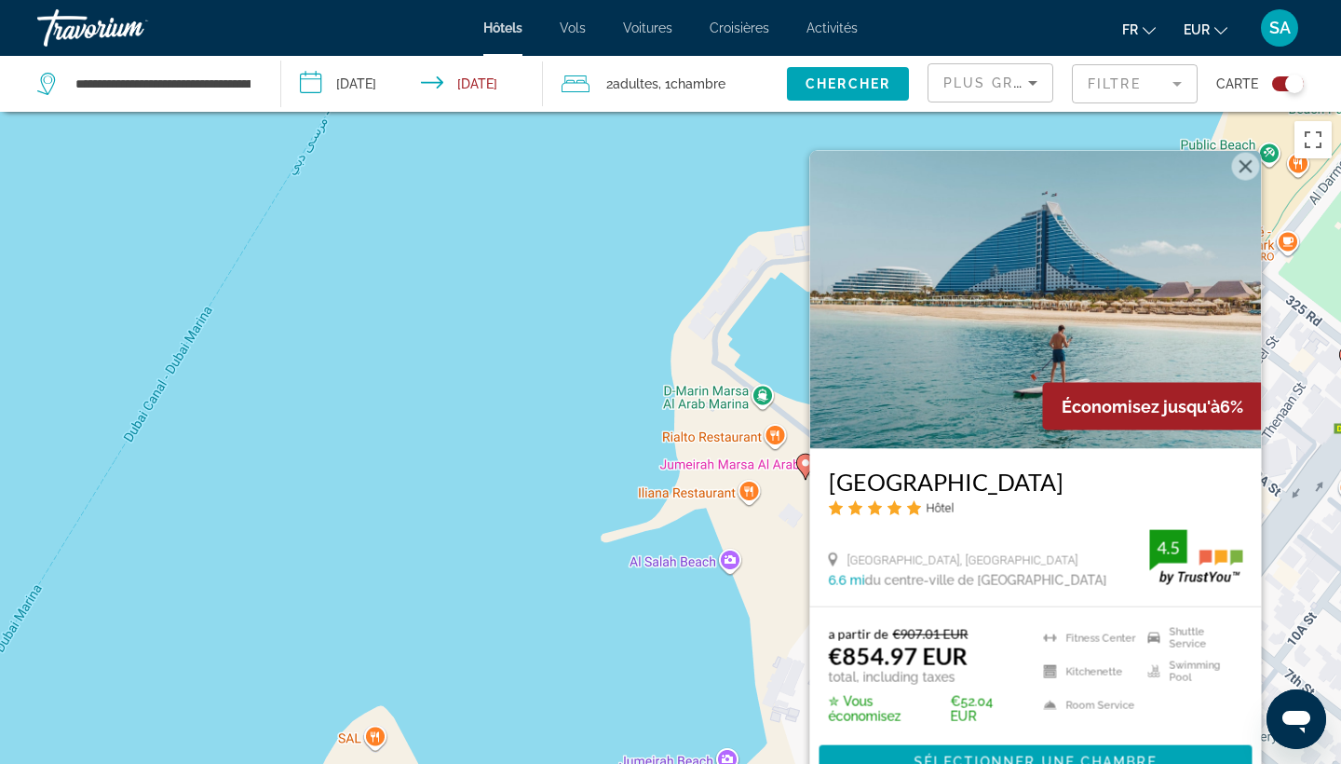
click at [525, 550] on div "Pour activer le glissement avec le clavier, appuyez sur Alt+Entrée. Une fois ce…" at bounding box center [670, 494] width 1341 height 764
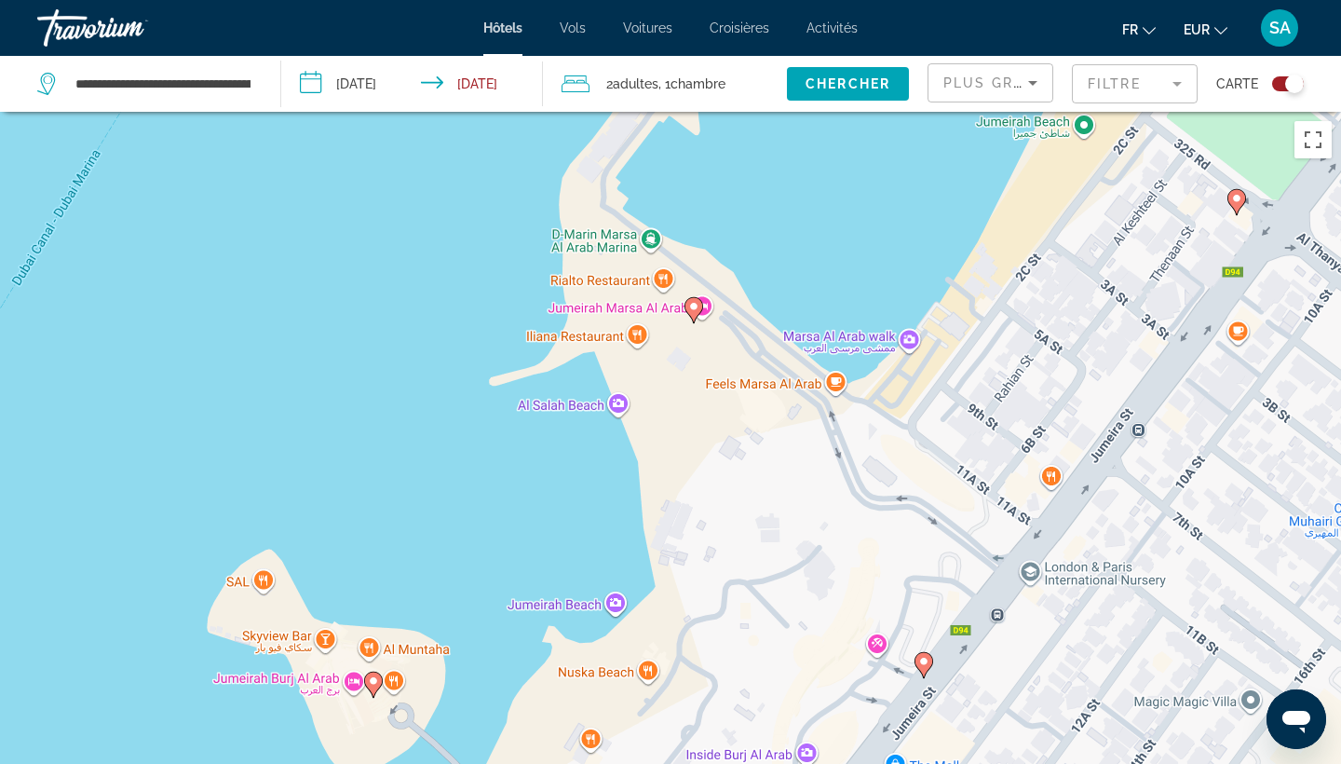
drag, startPoint x: 939, startPoint y: 596, endPoint x: 810, endPoint y: 401, distance: 233.3
click at [810, 401] on div "Pour activer le glissement avec le clavier, appuyez sur Alt+Entrée. Une fois ce…" at bounding box center [670, 494] width 1341 height 764
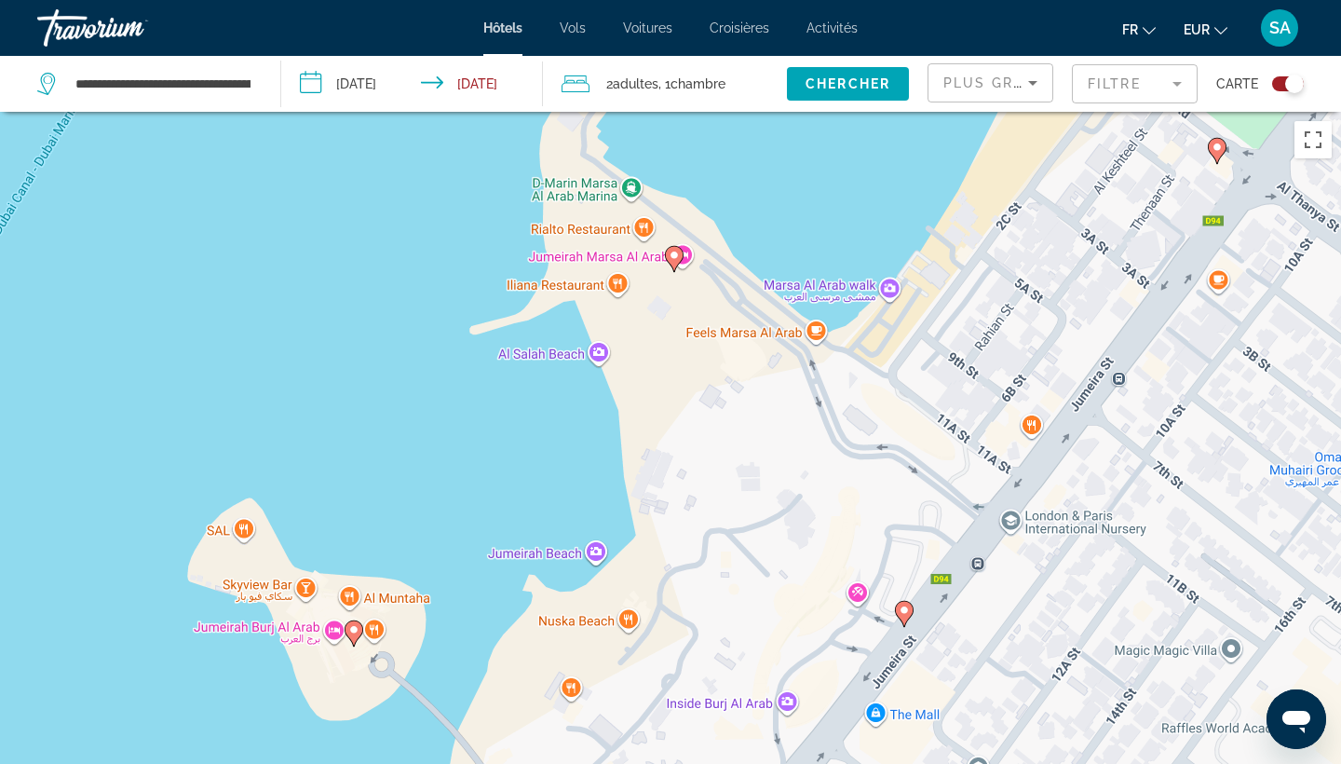
click at [678, 259] on image "Main content" at bounding box center [674, 255] width 11 height 11
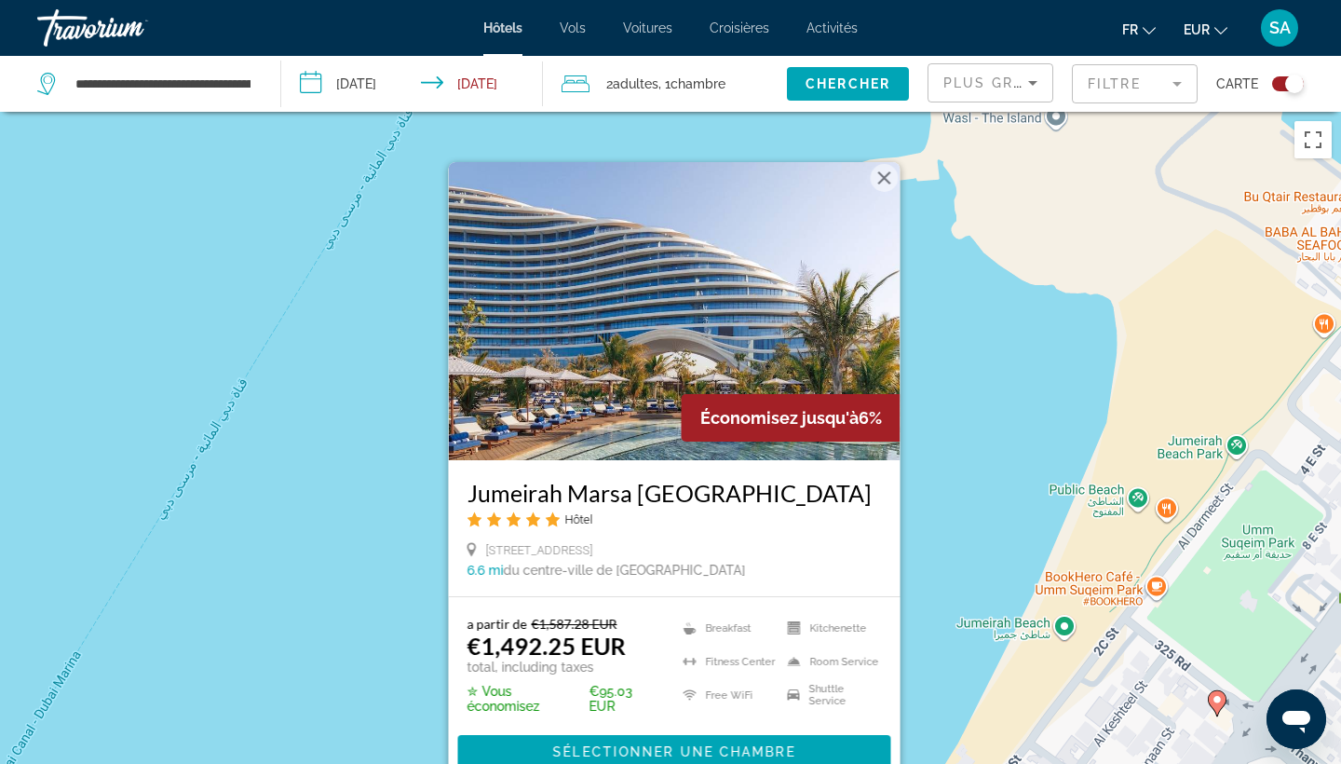
click at [957, 353] on div "Pour activer le glissement avec le clavier, appuyez sur Alt+Entrée. Une fois ce…" at bounding box center [670, 494] width 1341 height 764
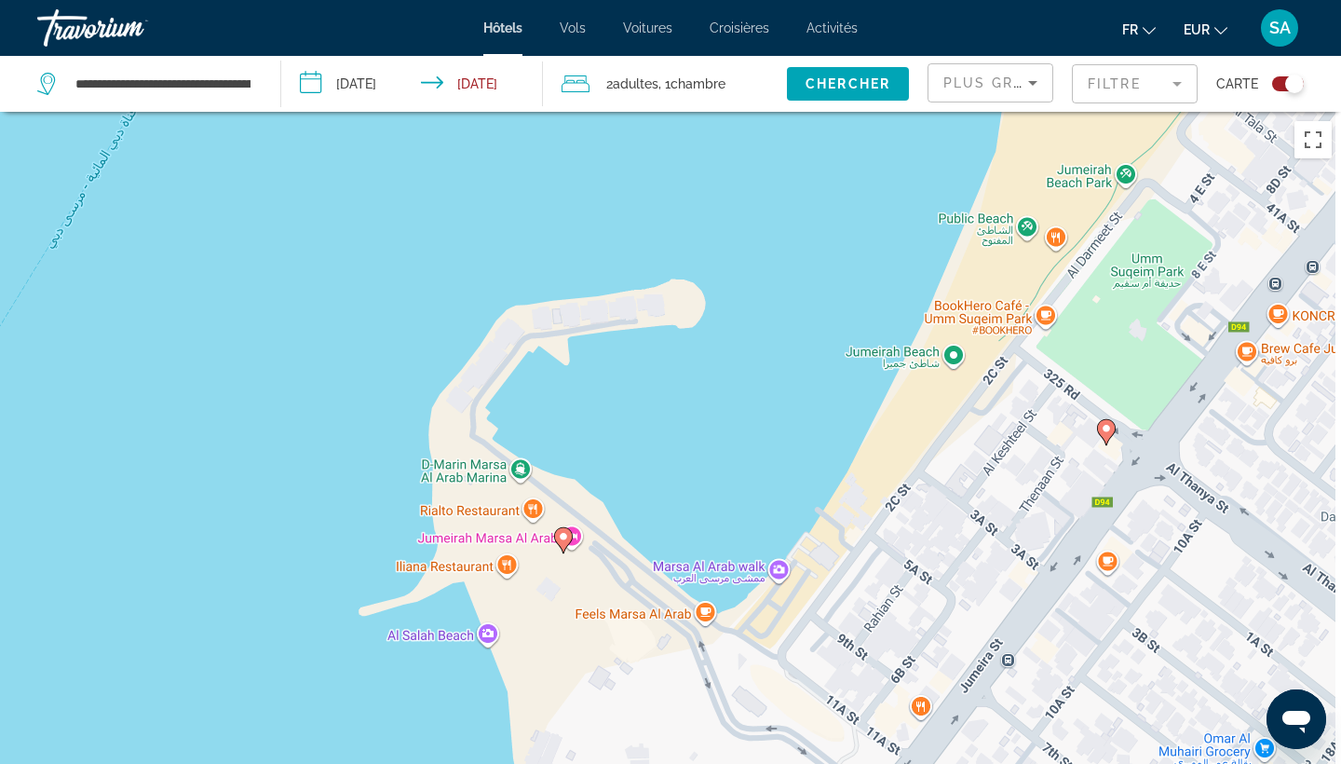
drag, startPoint x: 850, startPoint y: 576, endPoint x: 660, endPoint y: 162, distance: 455.1
click at [660, 162] on div "Pour activer le glissement avec le clavier, appuyez sur Alt+Entrée. Une fois ce…" at bounding box center [670, 494] width 1341 height 764
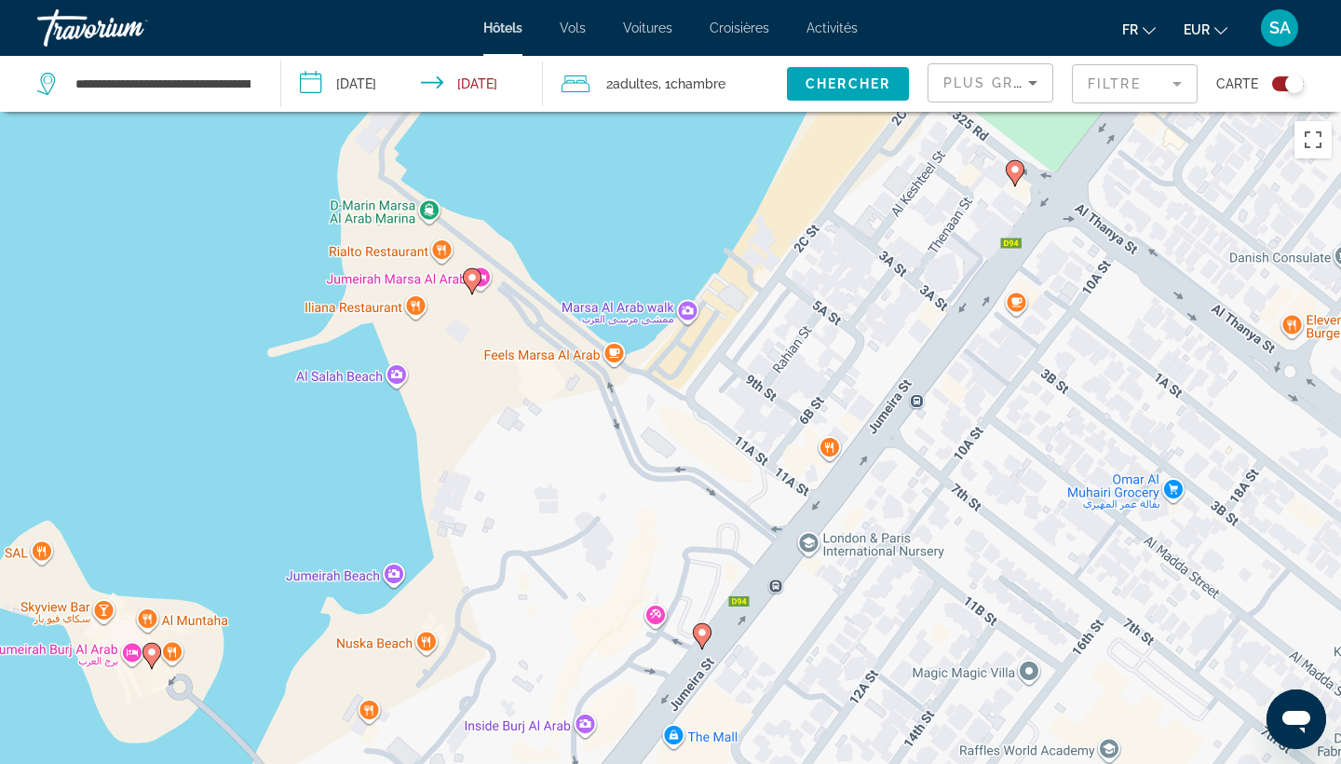
drag, startPoint x: 571, startPoint y: 453, endPoint x: 531, endPoint y: 459, distance: 40.6
click at [531, 459] on div "Pour activer le glissement avec le clavier, appuyez sur Alt+Entrée. Une fois ce…" at bounding box center [670, 494] width 1341 height 764
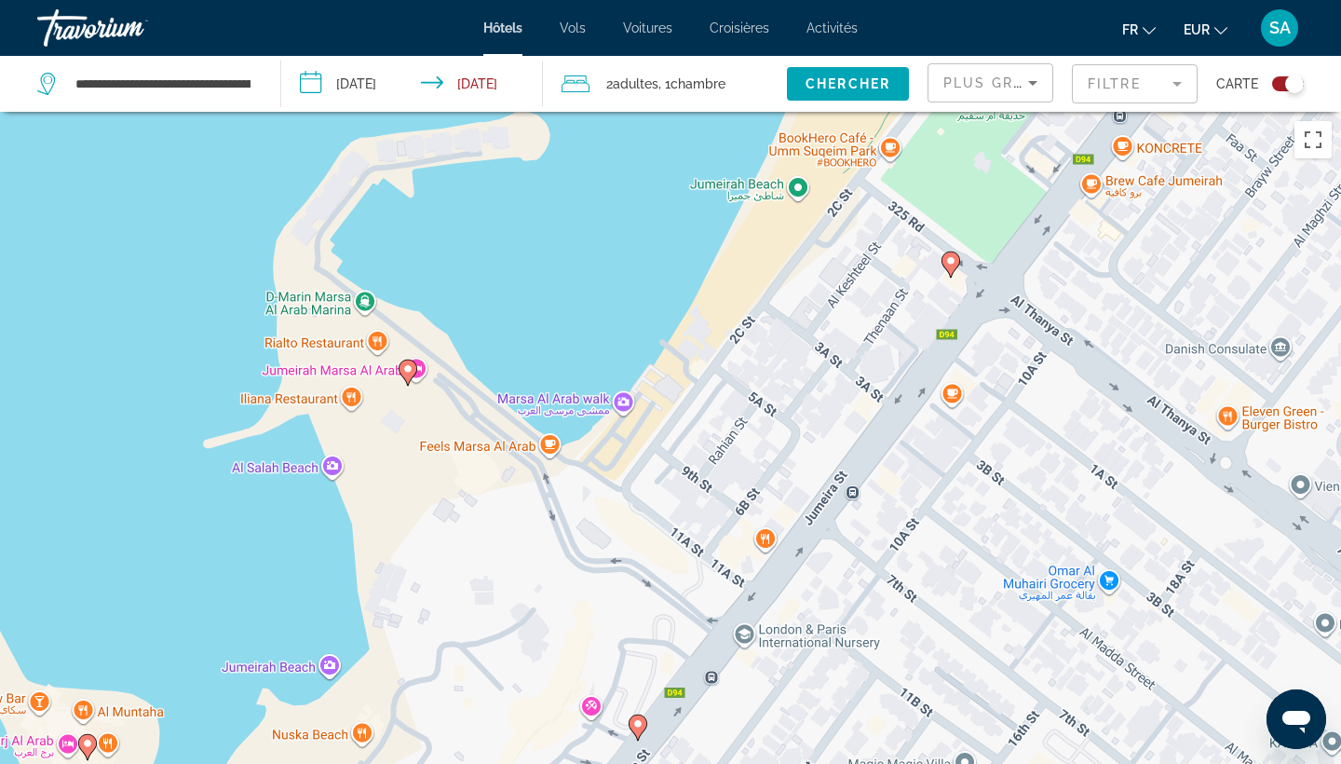
click at [954, 271] on icon "Main content" at bounding box center [951, 264] width 17 height 24
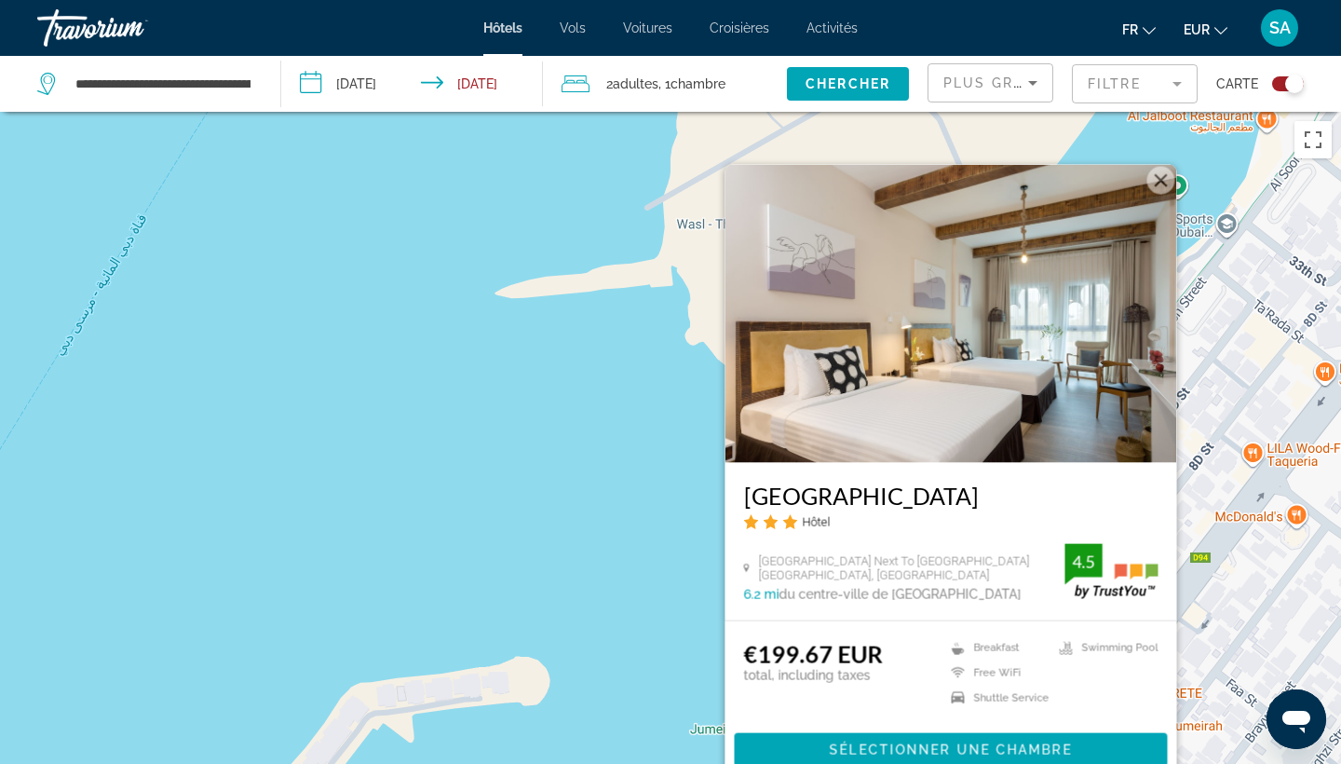
click at [563, 452] on div "Pour activer le glissement avec le clavier, appuyez sur Alt+Entrée. Une fois ce…" at bounding box center [670, 494] width 1341 height 764
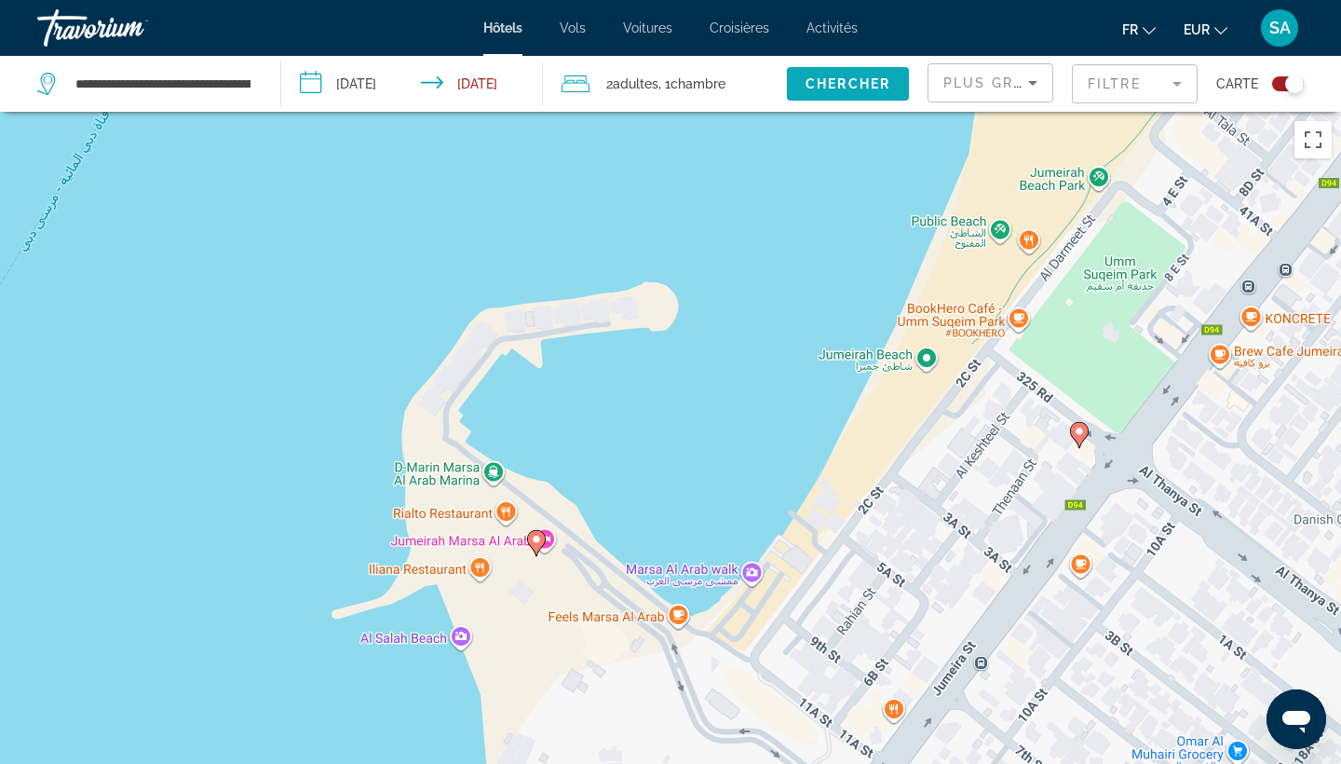
drag, startPoint x: 673, startPoint y: 571, endPoint x: 852, endPoint y: 88, distance: 514.5
click at [852, 112] on div "**********" at bounding box center [670, 549] width 1341 height 875
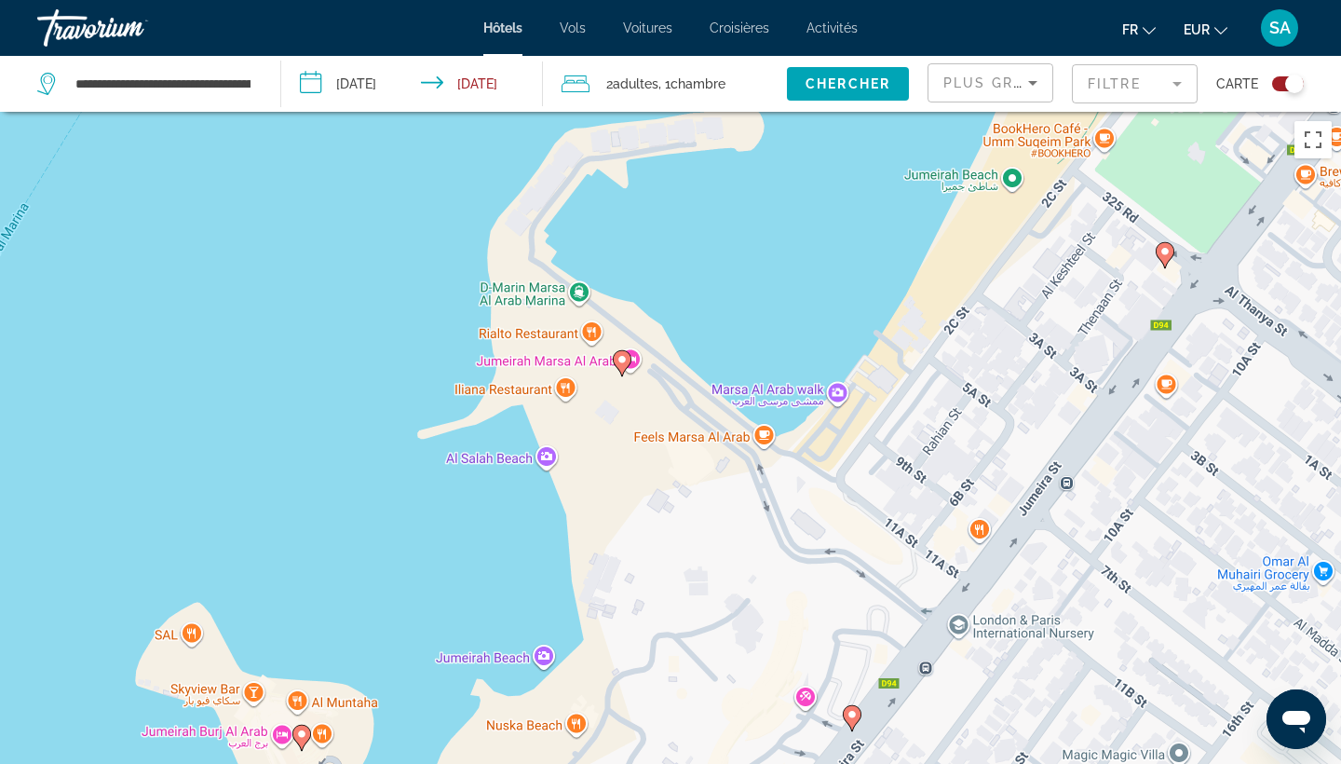
click at [726, 80] on span "Chambre" at bounding box center [698, 83] width 55 height 15
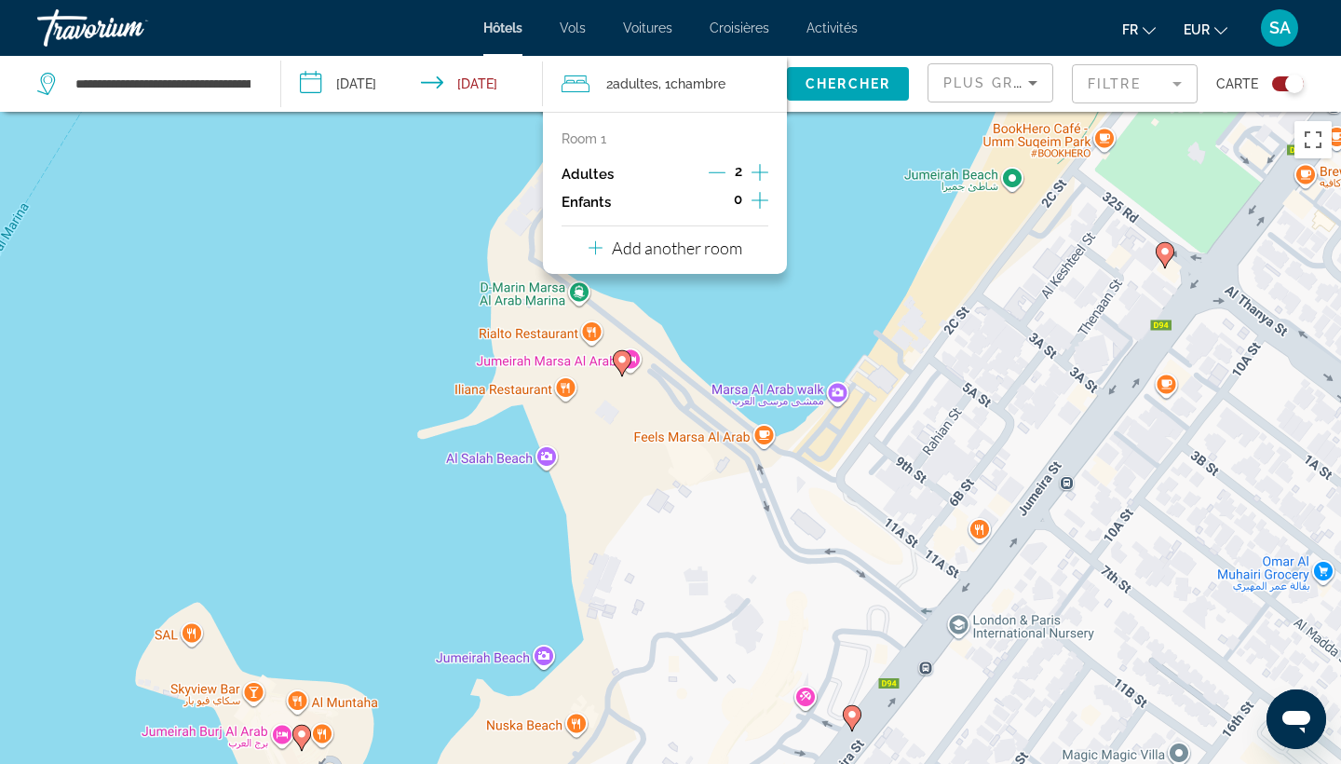
click at [662, 245] on p "Add another room" at bounding box center [677, 247] width 130 height 20
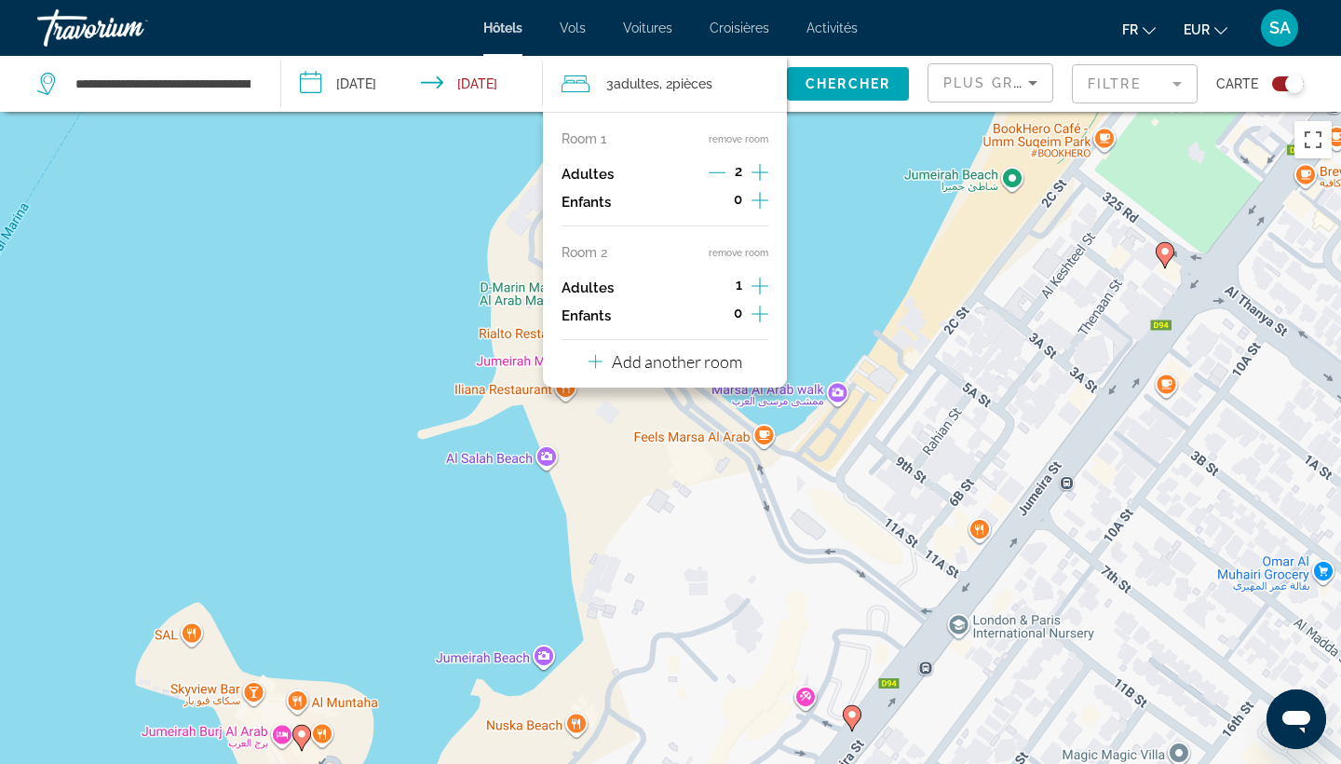
click at [757, 287] on icon "Increment adults" at bounding box center [760, 286] width 17 height 22
